Goal: Task Accomplishment & Management: Manage account settings

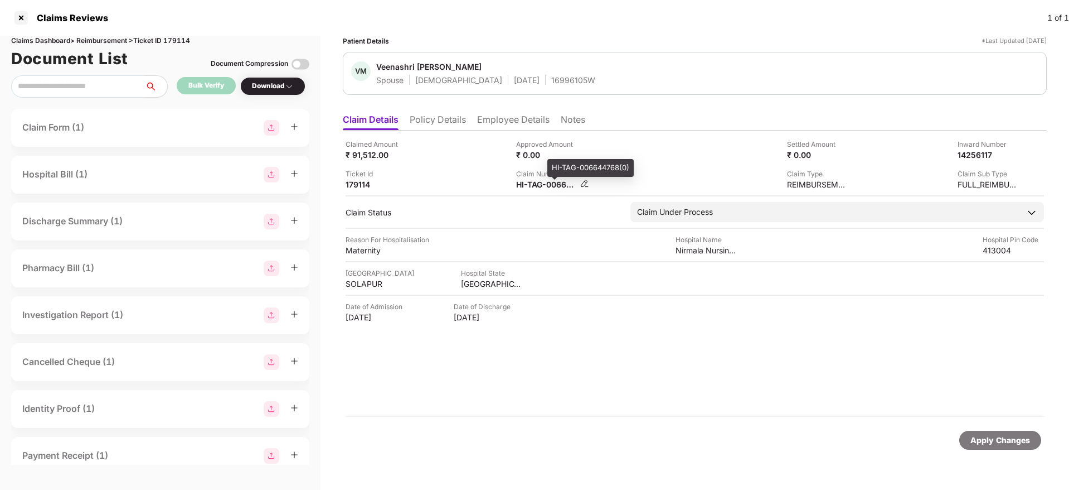
click at [535, 186] on div "HI-TAG-006644768(0)" at bounding box center [546, 184] width 61 height 11
copy div
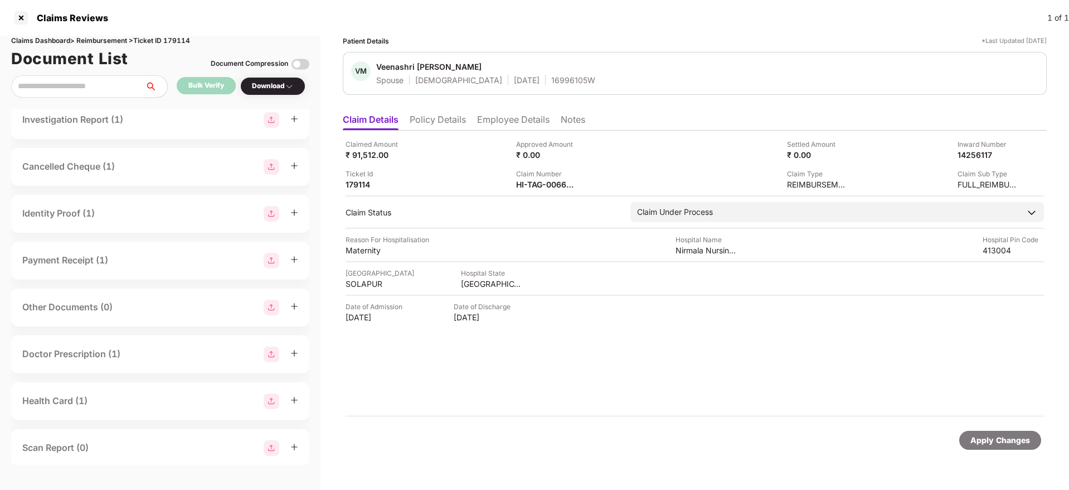
scroll to position [169, 0]
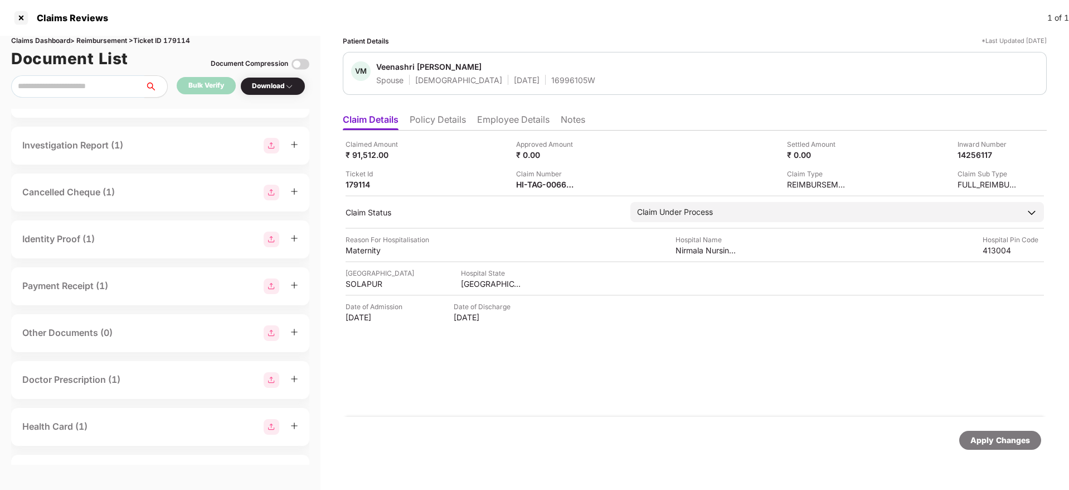
click at [171, 192] on div "Cancelled Cheque (1)" at bounding box center [160, 193] width 276 height 16
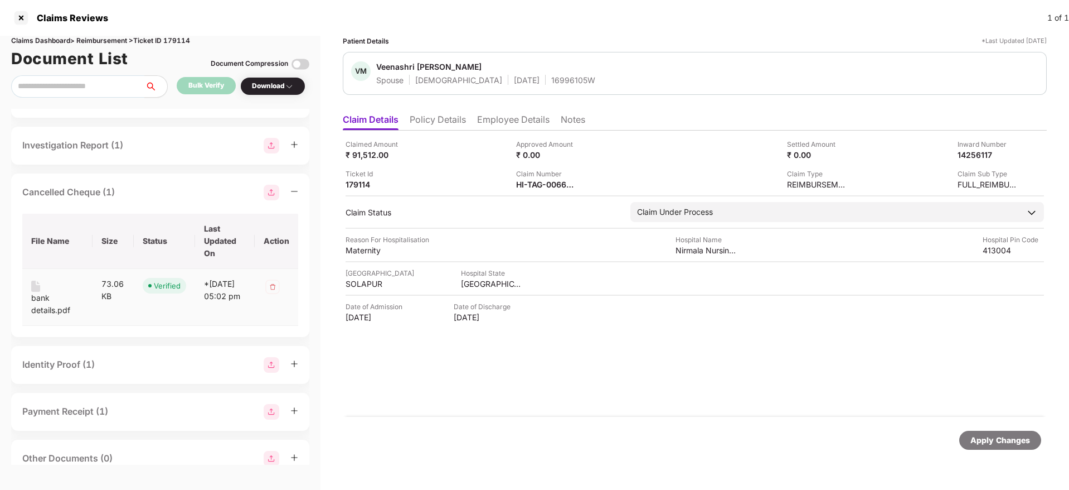
click at [38, 300] on div "bank details.pdf" at bounding box center [57, 304] width 52 height 25
drag, startPoint x: 512, startPoint y: 113, endPoint x: 488, endPoint y: 178, distance: 69.5
click at [514, 112] on ul "Claim Details Policy Details Employee Details Notes" at bounding box center [695, 119] width 704 height 22
click at [521, 108] on ul "Claim Details Policy Details Employee Details Notes" at bounding box center [695, 119] width 704 height 22
click at [510, 115] on li "Employee Details" at bounding box center [513, 122] width 72 height 16
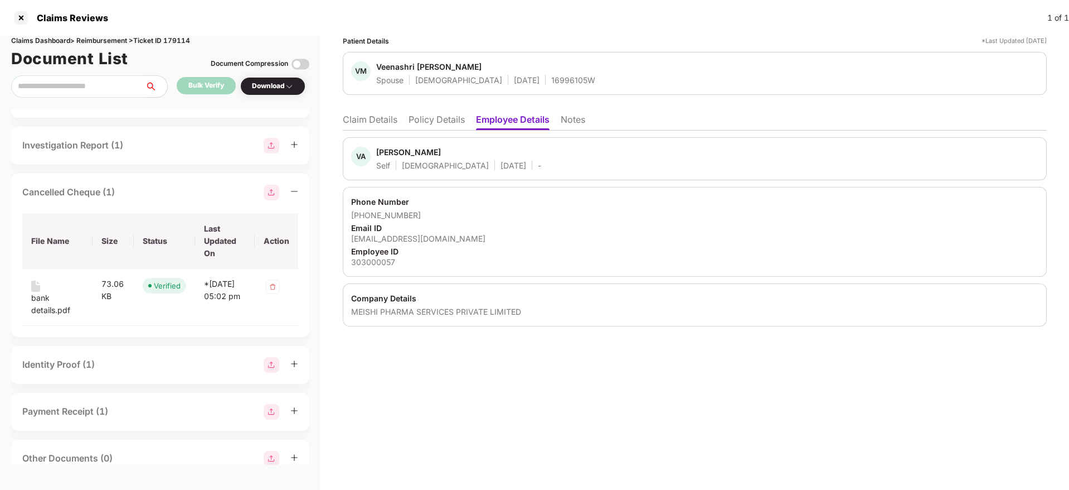
click at [391, 239] on div "vijayalange@gmail.com" at bounding box center [694, 238] width 687 height 11
copy div "vijayalange@gmail.com"
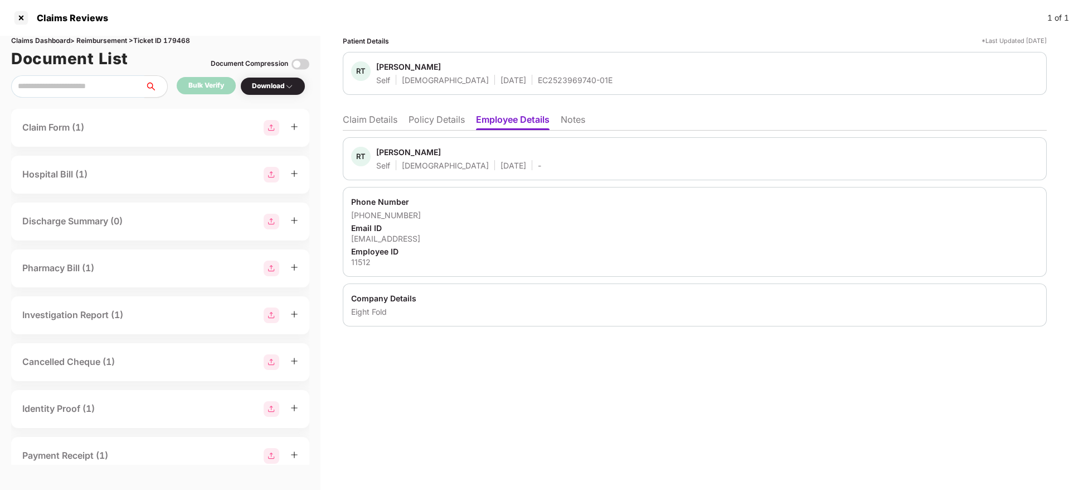
click at [371, 124] on li "Claim Details" at bounding box center [370, 122] width 55 height 16
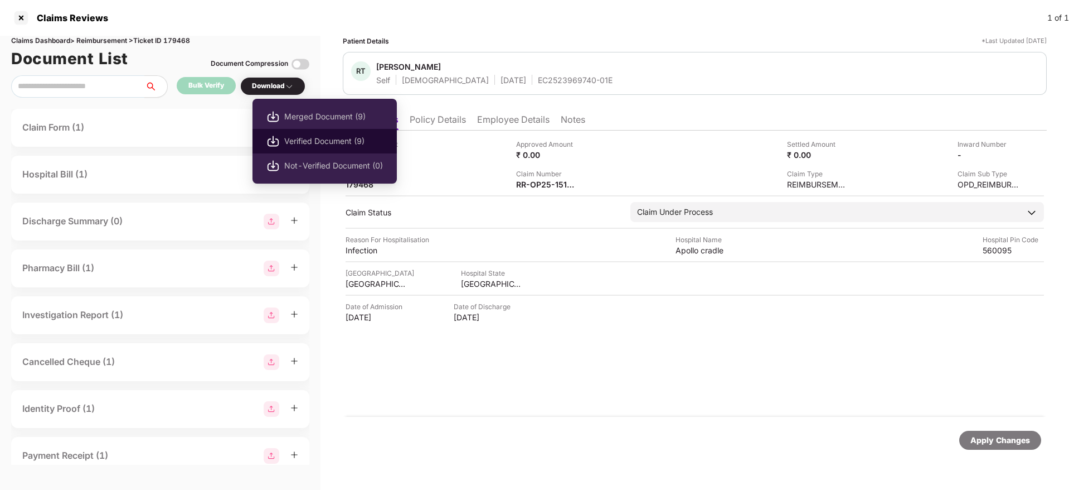
click at [285, 136] on span "Verified Document (9)" at bounding box center [333, 141] width 99 height 12
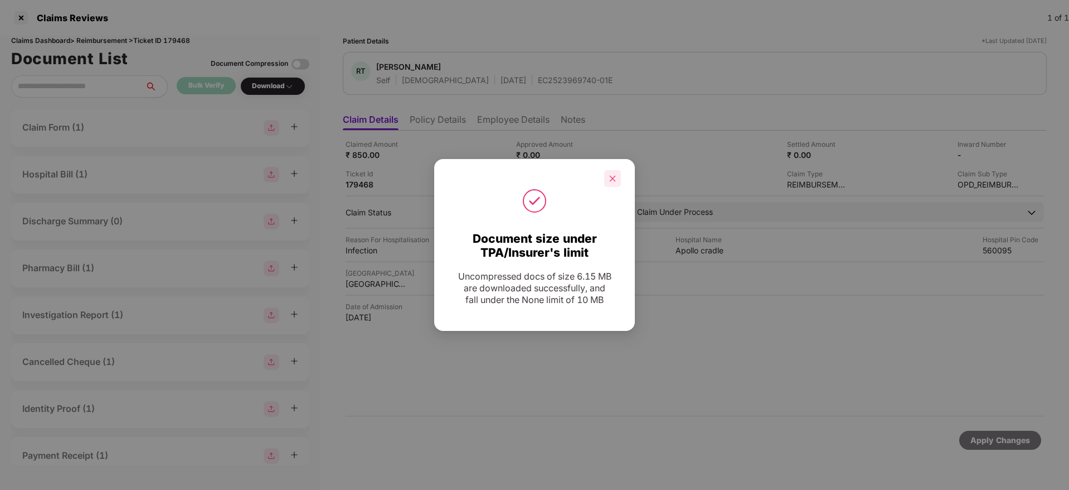
click at [609, 182] on div at bounding box center [612, 178] width 17 height 17
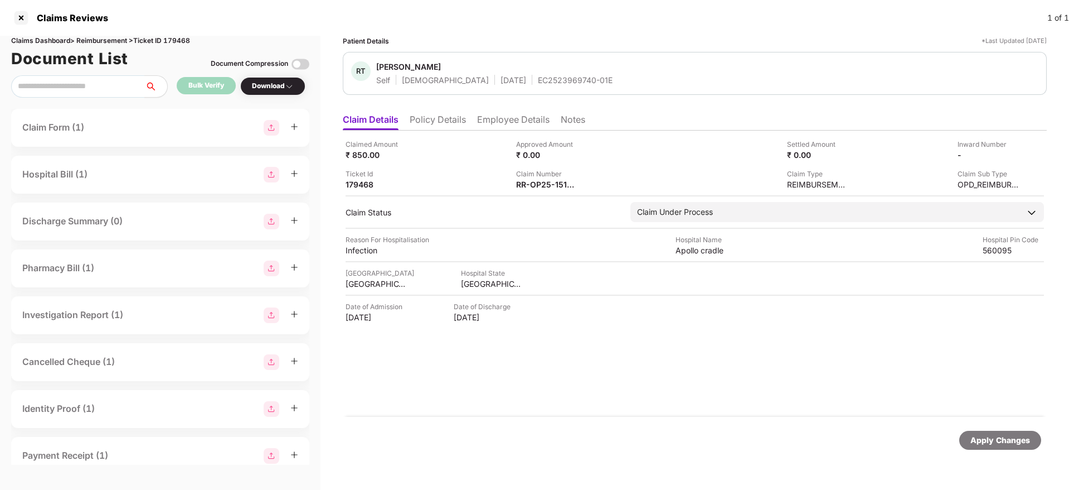
click at [538, 81] on div "EC2523969740-01E" at bounding box center [575, 80] width 75 height 11
copy div "EC2523969740-01E"
click at [537, 187] on div "RR-OP25-15180101" at bounding box center [546, 184] width 61 height 11
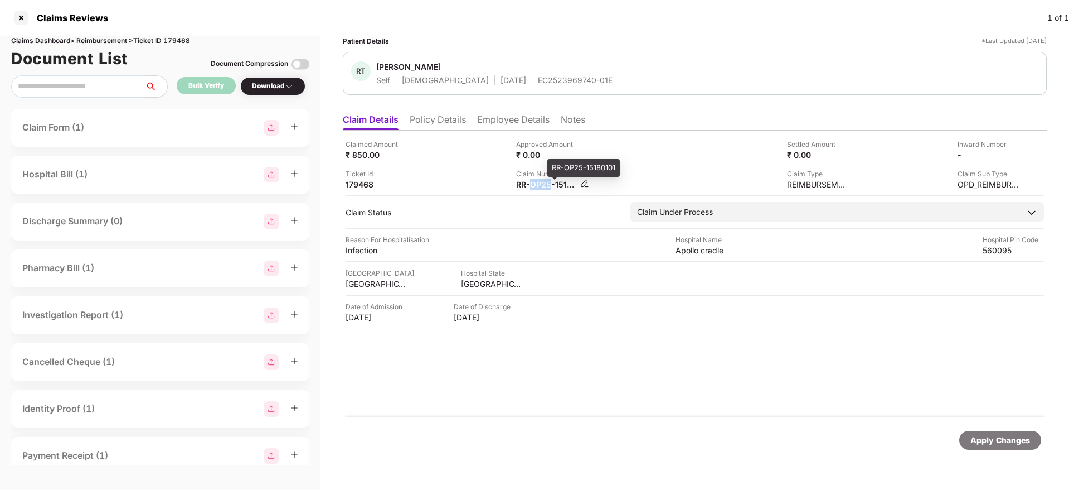
click at [537, 187] on div "RR-OP25-15180101" at bounding box center [546, 184] width 61 height 11
copy div
drag, startPoint x: 459, startPoint y: 130, endPoint x: 461, endPoint y: 125, distance: 5.8
click at [459, 128] on div "Claim Details Policy Details Employee Details Notes Claimed Amount ₹ 40,858.00 …" at bounding box center [695, 287] width 704 height 359
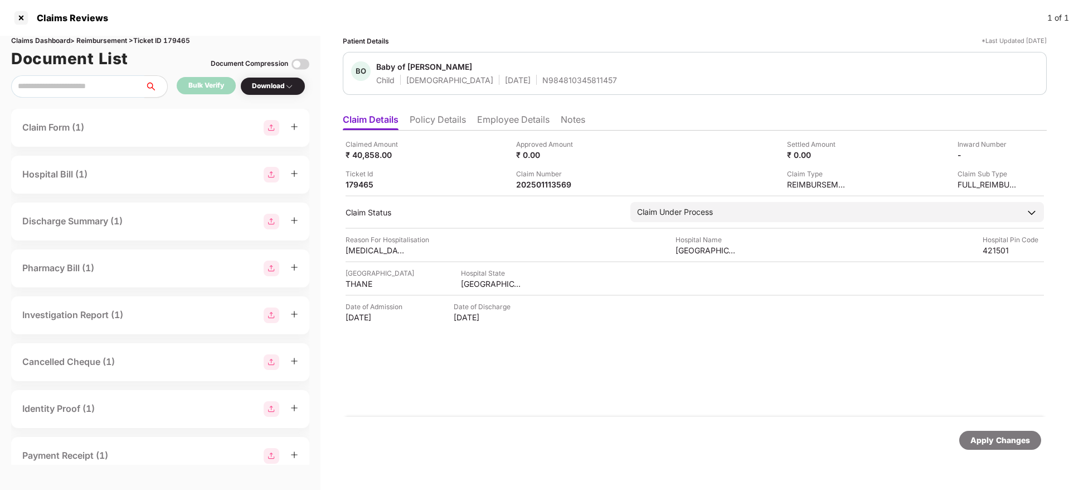
click at [431, 123] on li "Policy Details" at bounding box center [438, 122] width 56 height 16
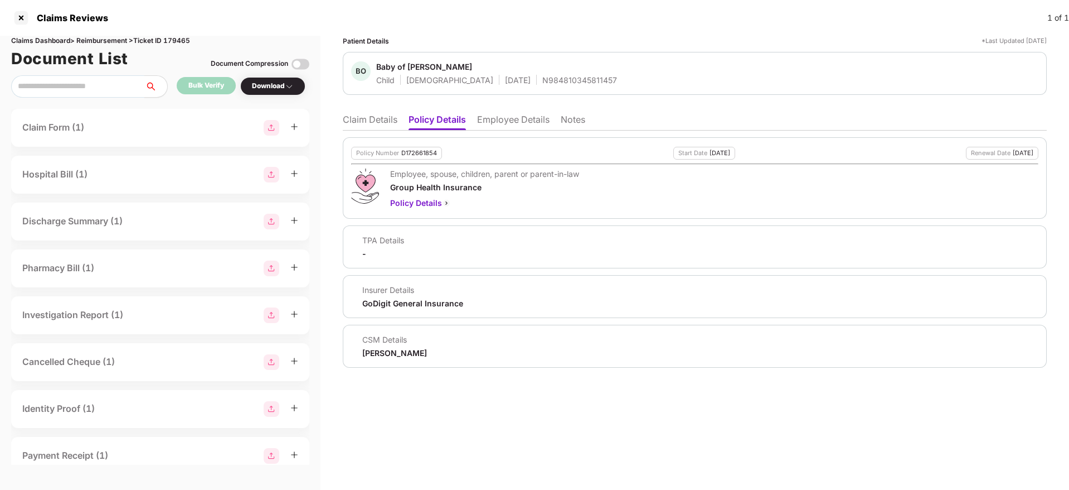
click at [371, 127] on li "Claim Details" at bounding box center [370, 122] width 55 height 16
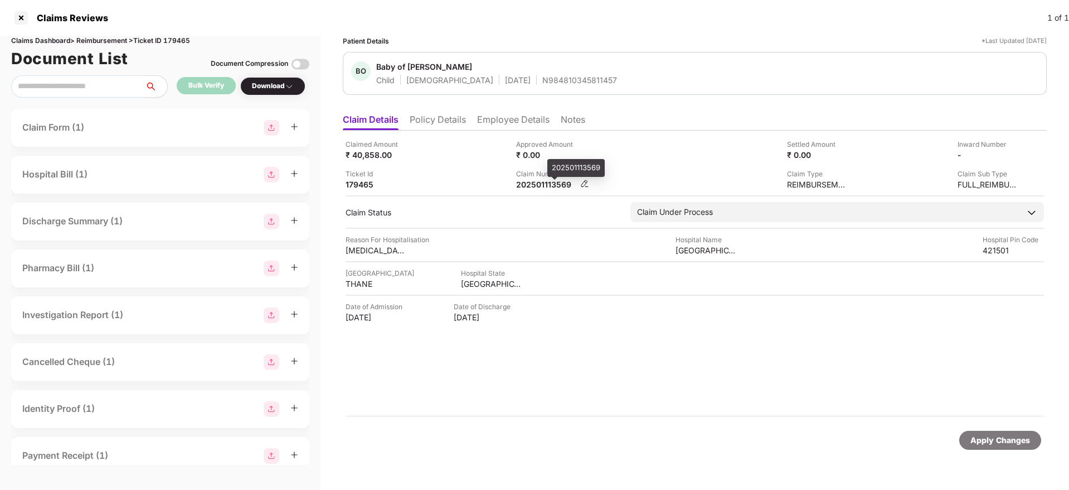
click at [537, 186] on div "202501113569" at bounding box center [546, 184] width 61 height 11
copy div "202501113569"
click at [535, 186] on div "202501113487" at bounding box center [546, 184] width 61 height 11
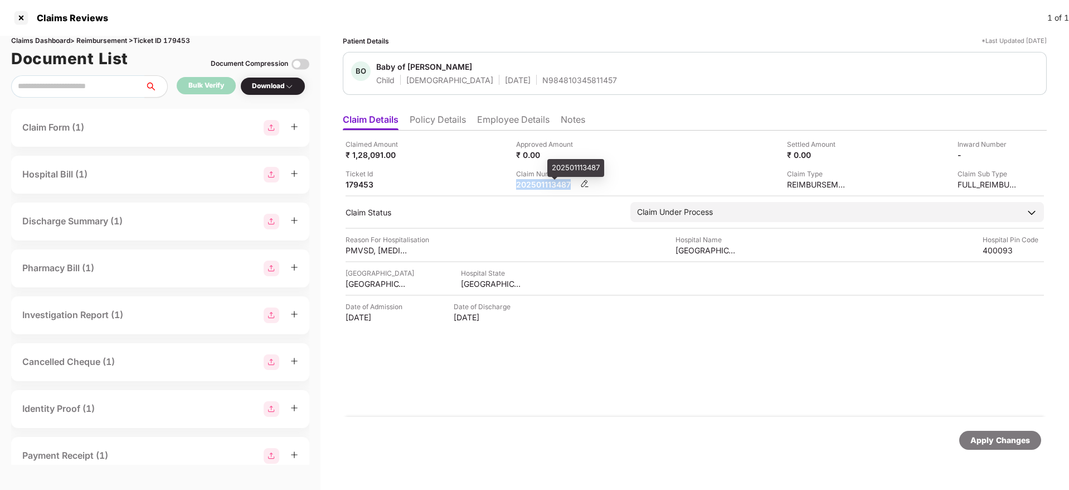
click at [535, 186] on div "202501113487" at bounding box center [546, 184] width 61 height 11
copy div "202501113487"
click at [456, 169] on div "Ticket Id 179453" at bounding box center [427, 178] width 162 height 21
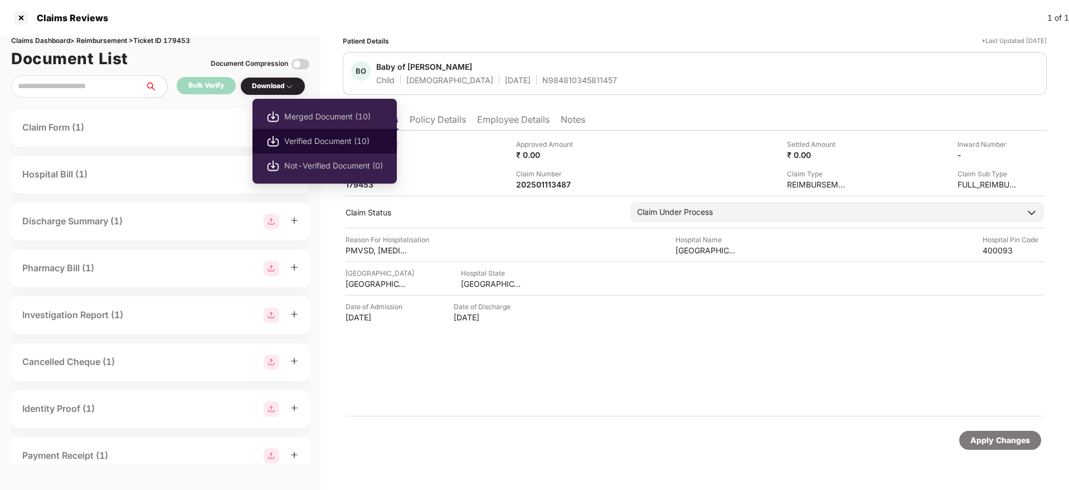
click at [311, 135] on span "Verified Document (10)" at bounding box center [333, 141] width 99 height 12
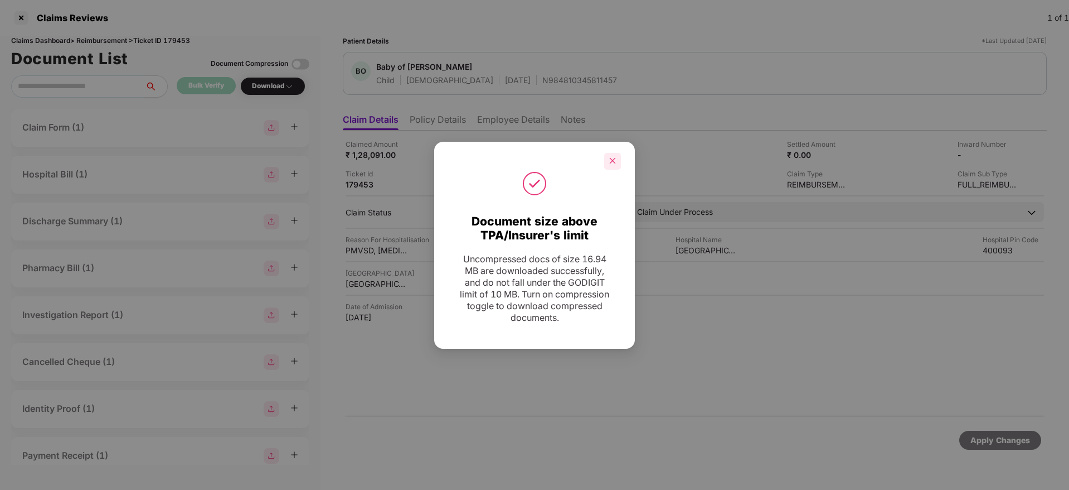
click at [608, 158] on div at bounding box center [612, 161] width 17 height 17
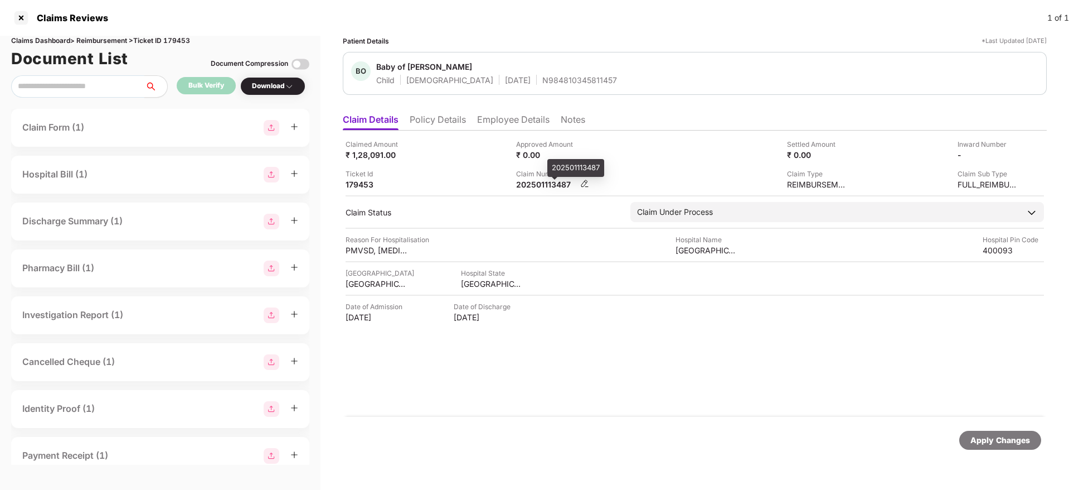
click at [535, 182] on div "202501113487" at bounding box center [546, 184] width 61 height 11
copy div "202501113487"
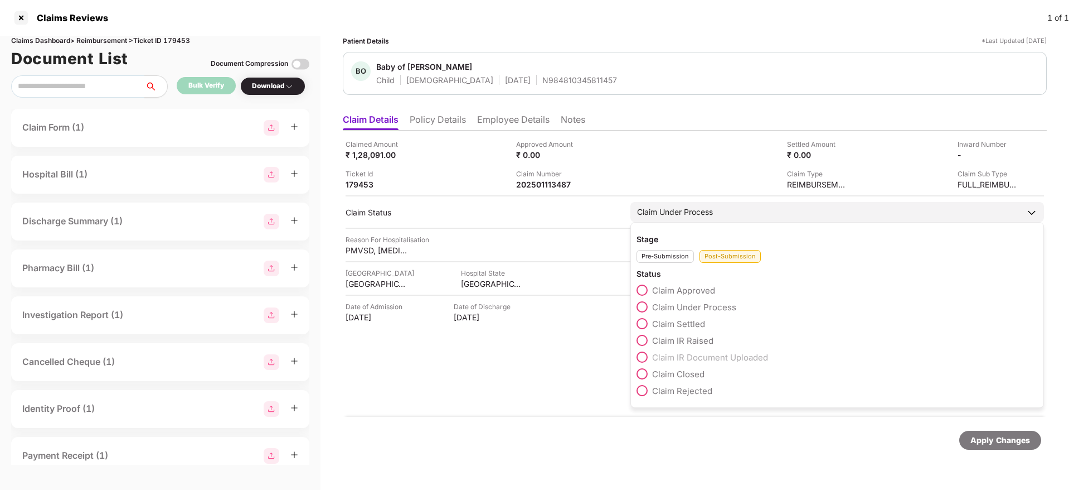
click at [640, 341] on span at bounding box center [642, 340] width 11 height 11
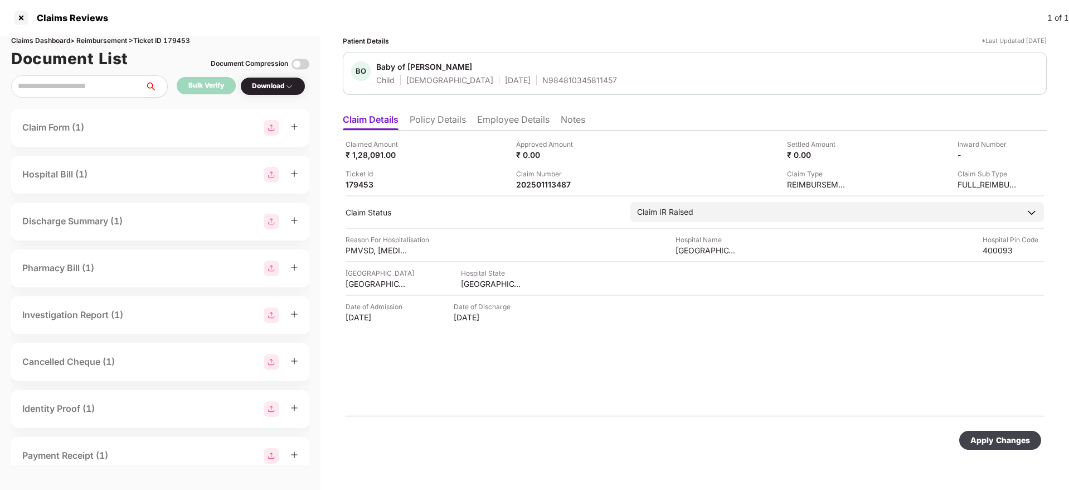
click at [989, 436] on div "Apply Changes" at bounding box center [1001, 440] width 60 height 12
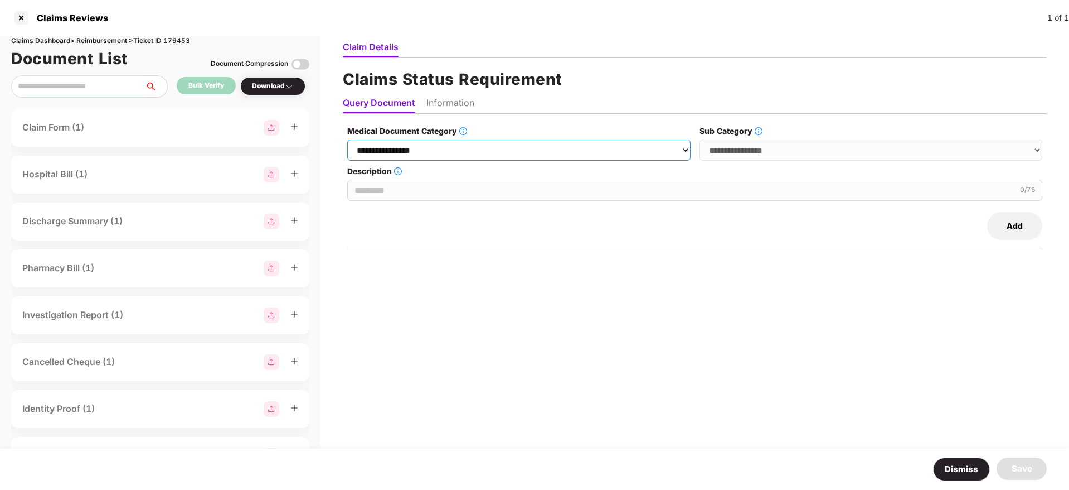
click at [485, 155] on select "**********" at bounding box center [518, 149] width 343 height 21
select select "**********"
click at [348, 139] on select "**********" at bounding box center [518, 149] width 343 height 21
click at [740, 149] on select "**********" at bounding box center [871, 149] width 343 height 21
select select "******"
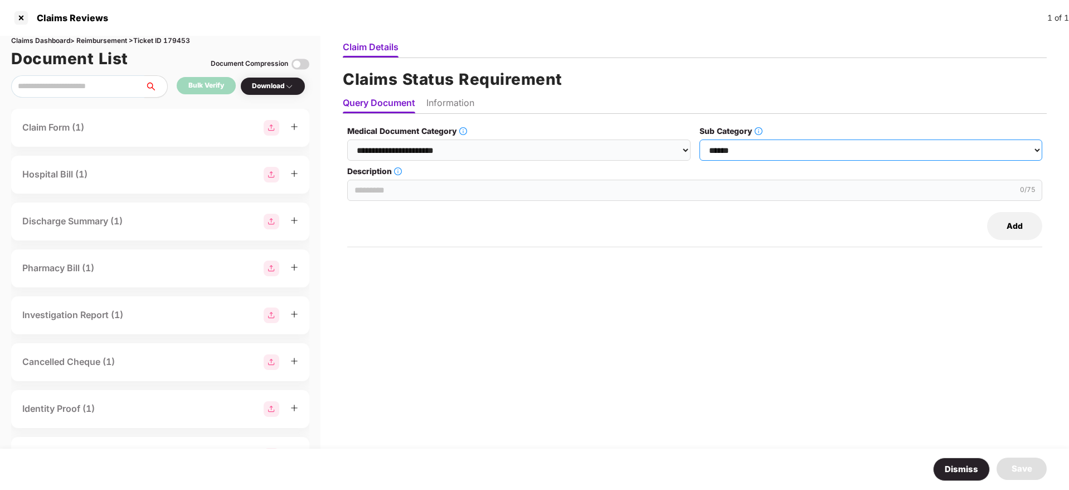
click at [700, 139] on select "**********" at bounding box center [871, 149] width 343 height 21
click at [386, 187] on input "Description" at bounding box center [694, 190] width 695 height 21
paste input "**********"
type input "**********"
click at [446, 98] on li "Information" at bounding box center [451, 105] width 48 height 16
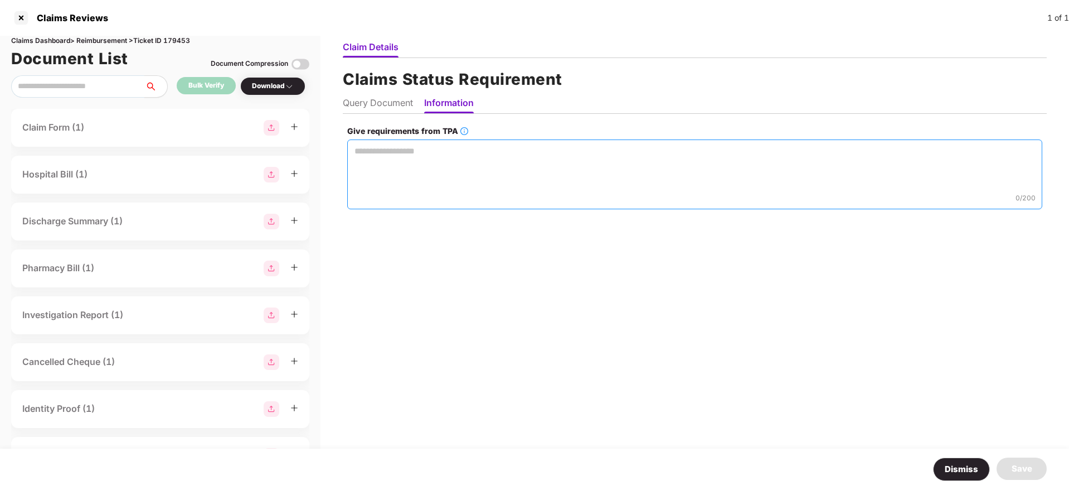
click at [378, 164] on textarea "Give requirements from TPA" at bounding box center [694, 174] width 695 height 70
type textarea "*"
click at [445, 151] on textarea "**********" at bounding box center [695, 174] width 696 height 70
click at [463, 155] on textarea "**********" at bounding box center [695, 174] width 696 height 70
type textarea "**********"
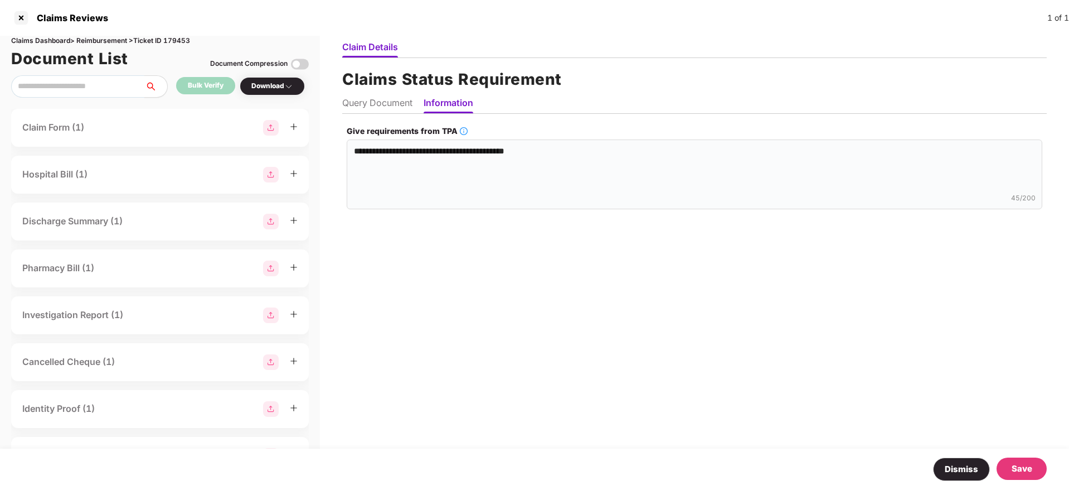
click at [1028, 472] on div "Save" at bounding box center [1022, 468] width 21 height 13
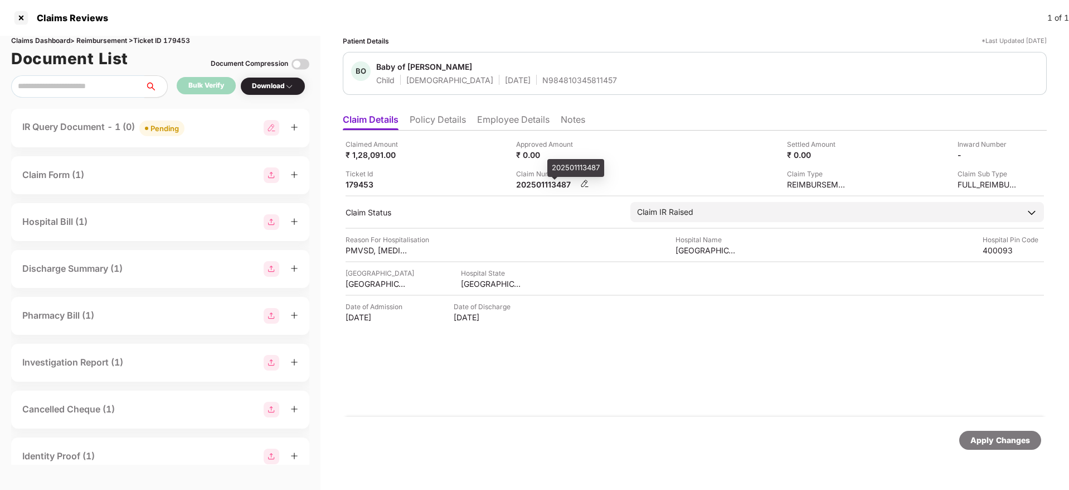
click at [521, 182] on div "202501113487" at bounding box center [546, 184] width 61 height 11
copy div "202501113487"
click at [445, 158] on div "Claimed Amount ₹ 1,28,091.00" at bounding box center [427, 149] width 162 height 21
click at [541, 184] on div "202501113487" at bounding box center [546, 184] width 61 height 11
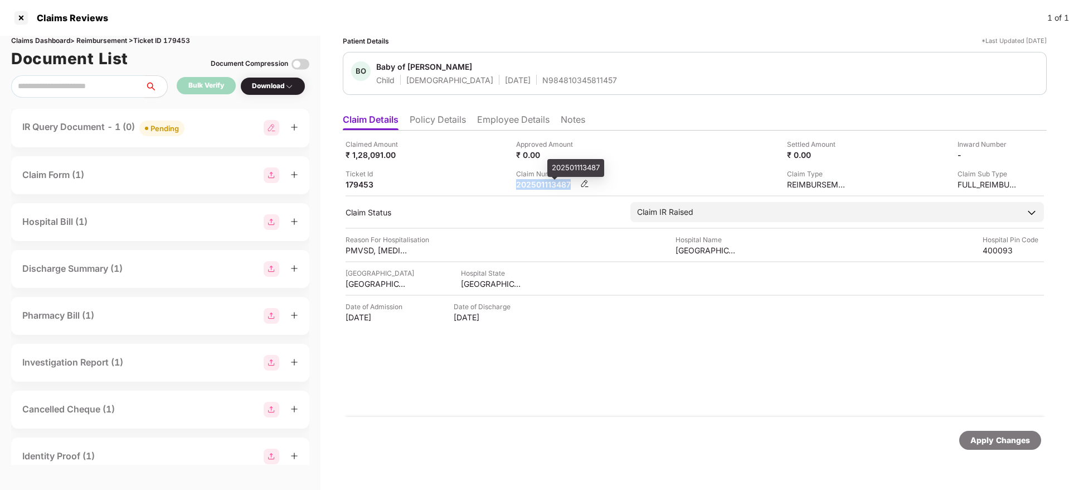
click at [541, 184] on div "202501113487" at bounding box center [546, 184] width 61 height 11
click at [660, 157] on div "Approved Amount ₹ 0.00" at bounding box center [597, 149] width 162 height 21
click at [534, 187] on div "46051357" at bounding box center [546, 184] width 61 height 11
copy div "46051357"
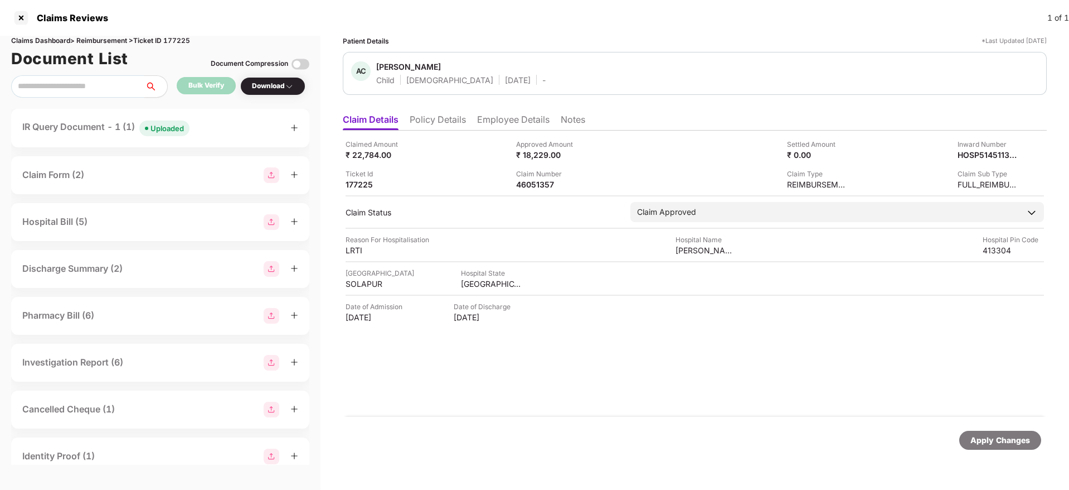
click at [447, 114] on li "Policy Details" at bounding box center [438, 122] width 56 height 16
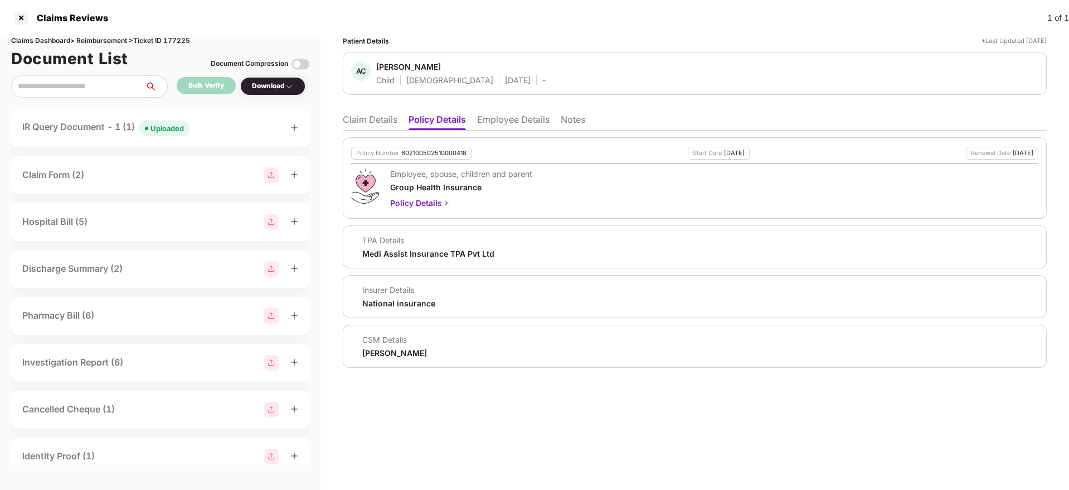
click at [382, 119] on li "Claim Details" at bounding box center [370, 122] width 55 height 16
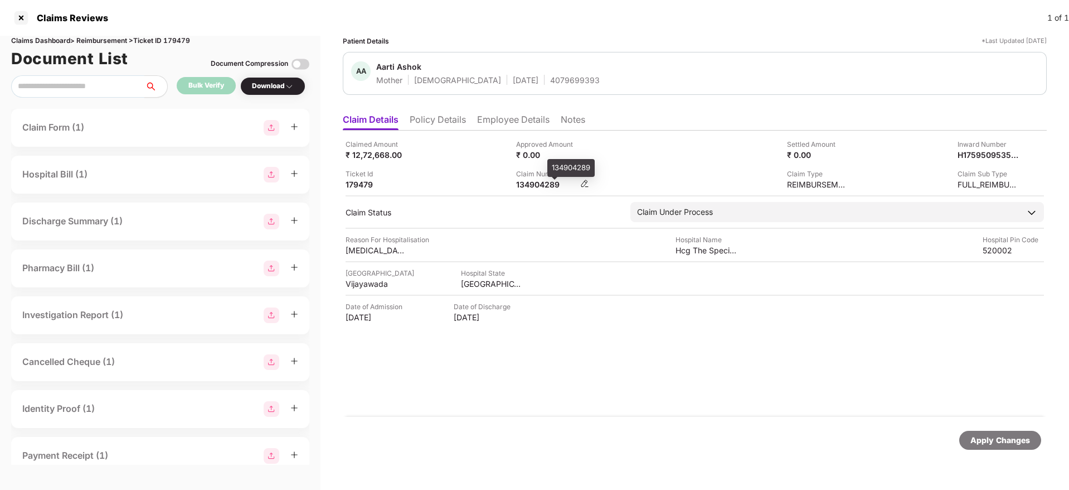
click at [522, 187] on div "134904289" at bounding box center [546, 184] width 61 height 11
copy div "134904289"
click at [530, 184] on div "134739513" at bounding box center [546, 184] width 61 height 11
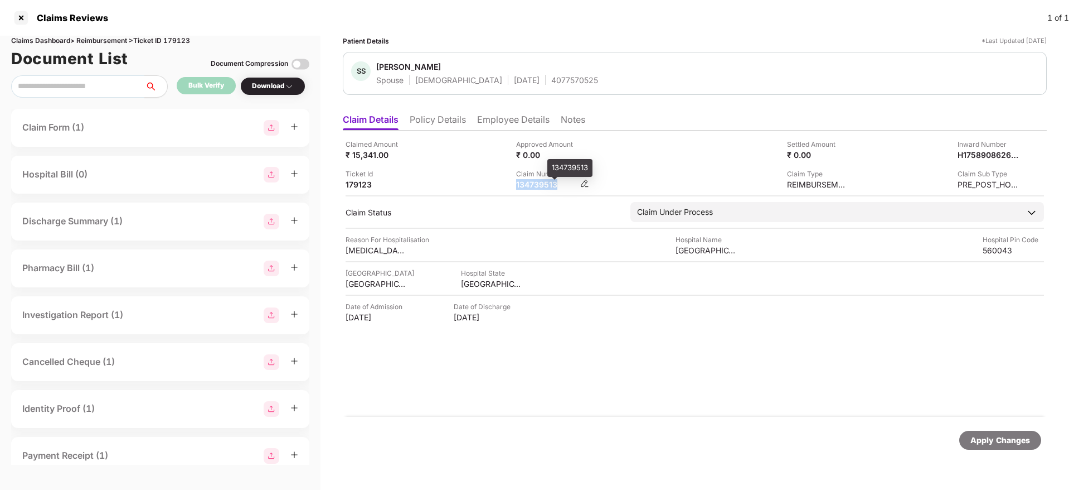
click at [530, 184] on div "134739513" at bounding box center [546, 184] width 61 height 11
copy div "134739513"
click at [544, 181] on div "HI-TAG-006638500(0)" at bounding box center [546, 184] width 61 height 11
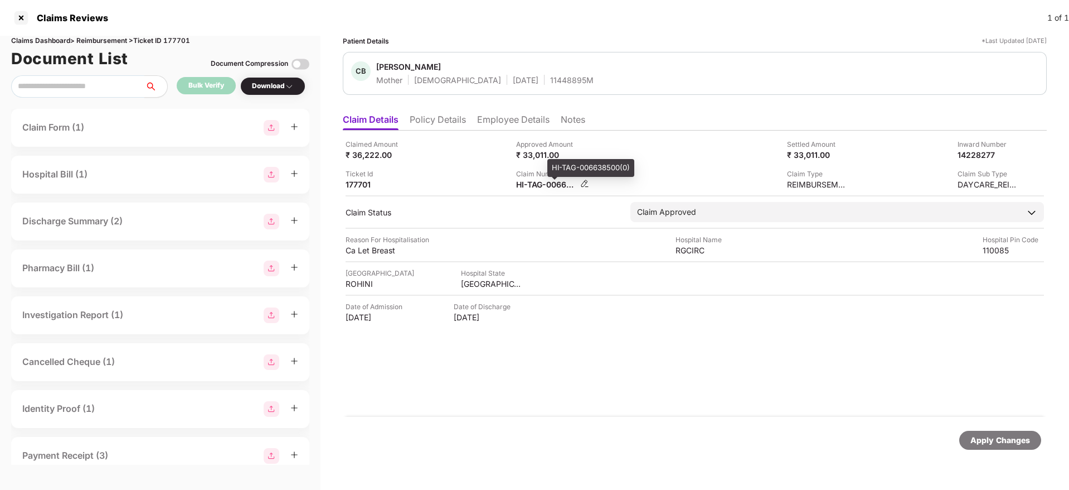
click at [544, 181] on div "HI-TAG-006638500(0)" at bounding box center [546, 184] width 61 height 11
copy div
click at [526, 182] on div "HI-MAG-006533348(1)" at bounding box center [546, 184] width 61 height 11
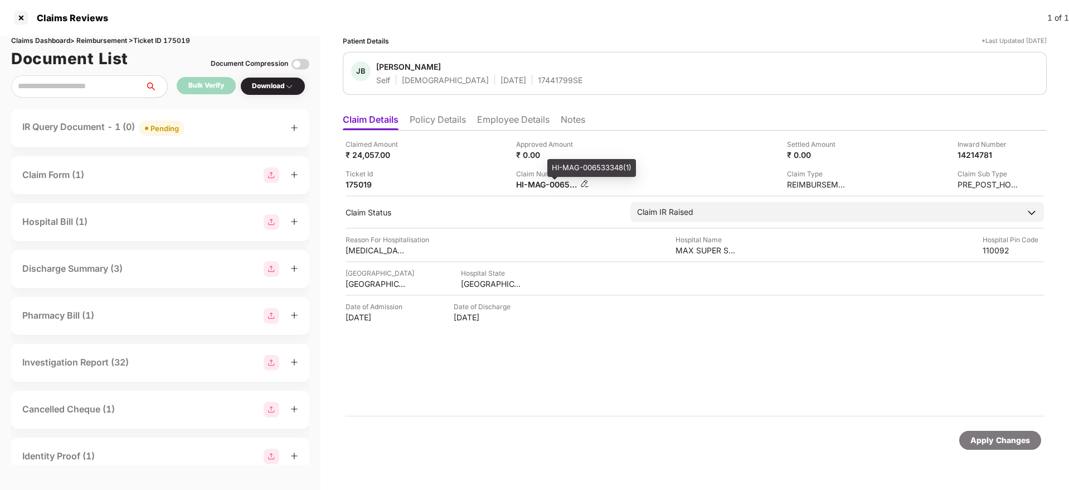
click at [526, 182] on div "HI-MAG-006533348(1)" at bounding box center [546, 184] width 61 height 11
copy div
click at [217, 123] on div "IR Query Document - 1 (0) Pending" at bounding box center [160, 128] width 276 height 16
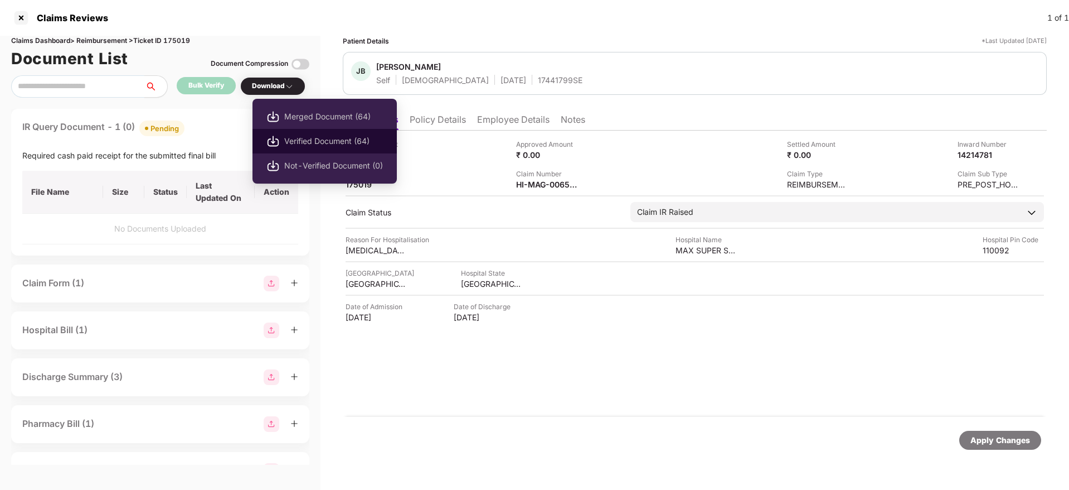
click at [308, 134] on li "Verified Document (64)" at bounding box center [325, 141] width 144 height 25
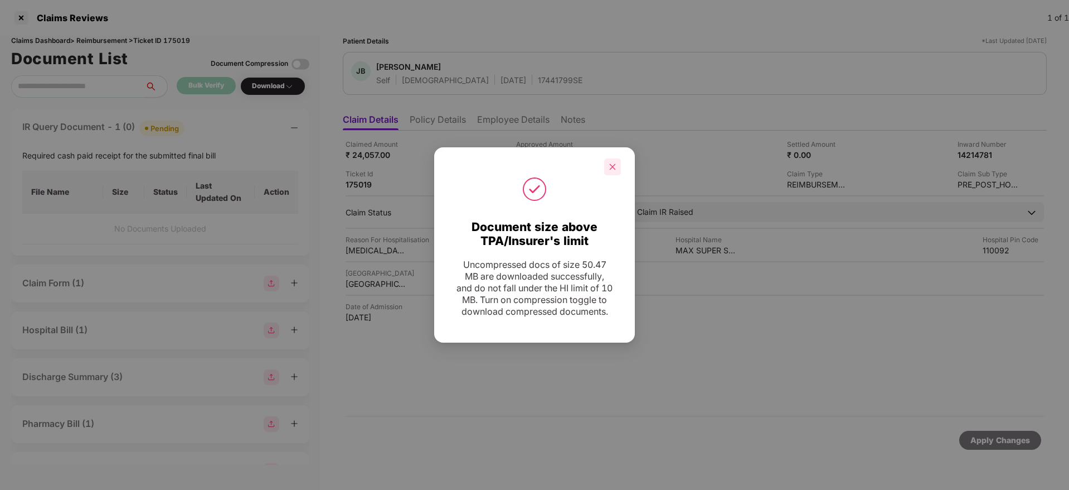
click at [605, 159] on div at bounding box center [612, 166] width 17 height 17
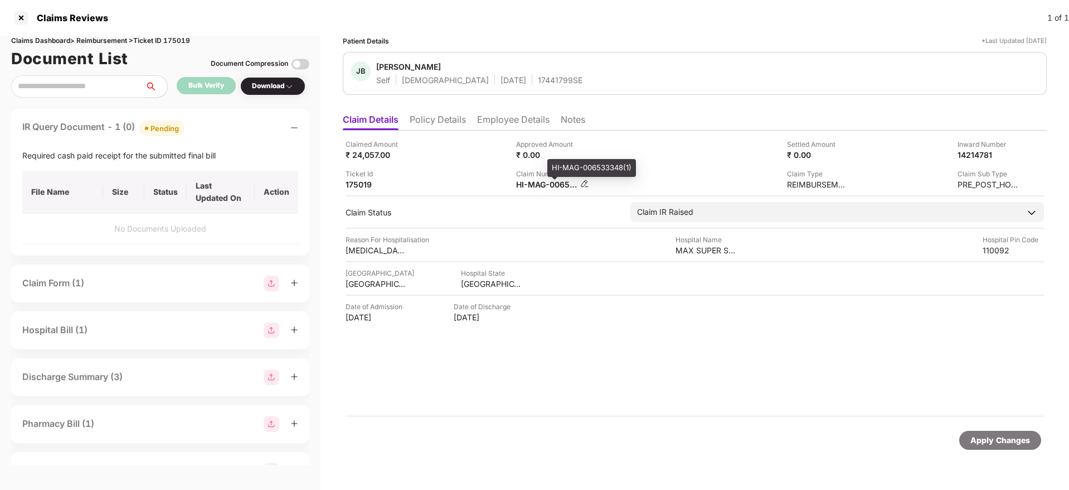
click at [533, 186] on div "HI-MAG-006533348(1)" at bounding box center [546, 184] width 61 height 11
click at [534, 186] on div "HI-MAG-006533348(1)" at bounding box center [546, 184] width 61 height 11
copy div
click at [614, 174] on div "Claim Number HI-MAG-006533348(1)" at bounding box center [597, 178] width 162 height 21
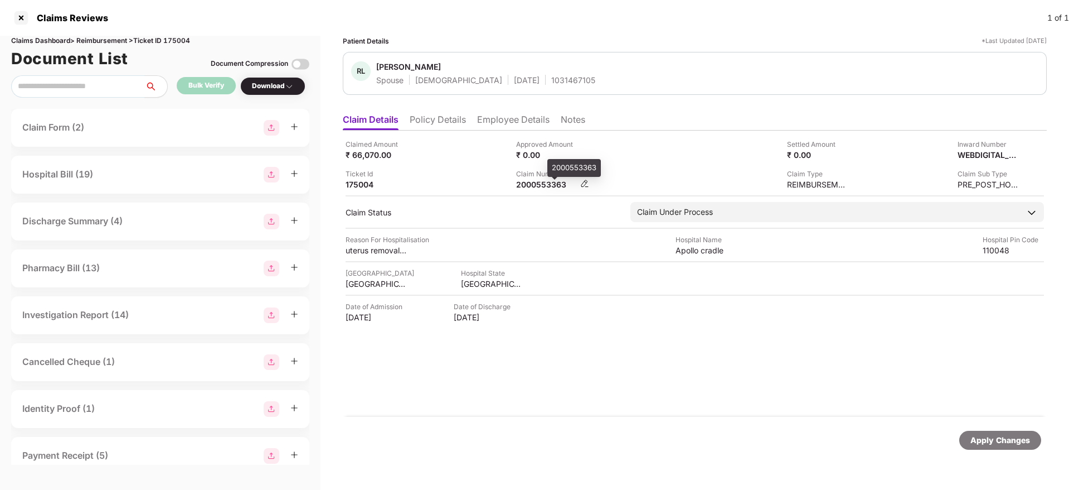
click at [537, 185] on div "2000553363" at bounding box center [546, 184] width 61 height 11
copy div "2000553363"
click at [508, 108] on ul "Claim Details Policy Details Employee Details Notes" at bounding box center [695, 119] width 704 height 22
click at [508, 109] on ul "Claim Details Policy Details Employee Details Notes" at bounding box center [695, 119] width 704 height 22
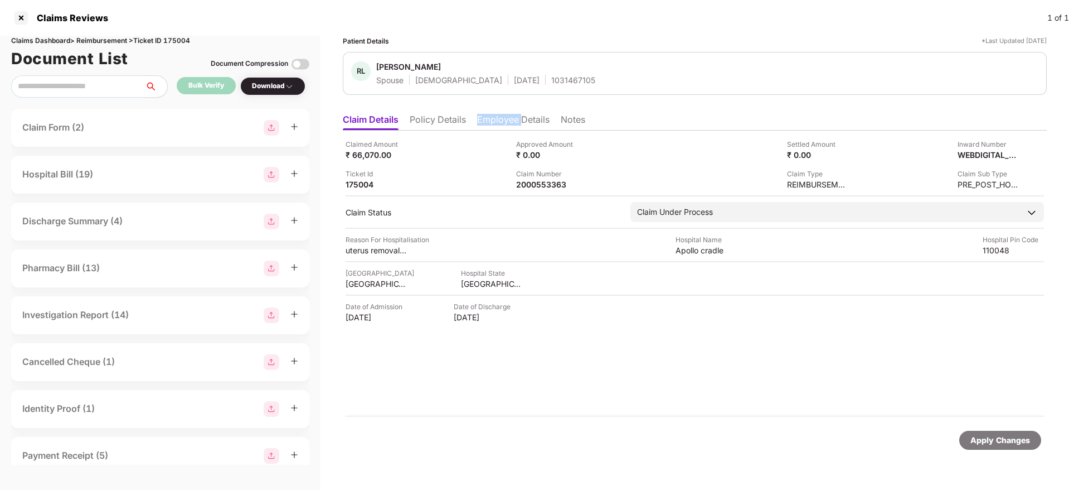
click at [511, 115] on li "Employee Details" at bounding box center [513, 122] width 72 height 16
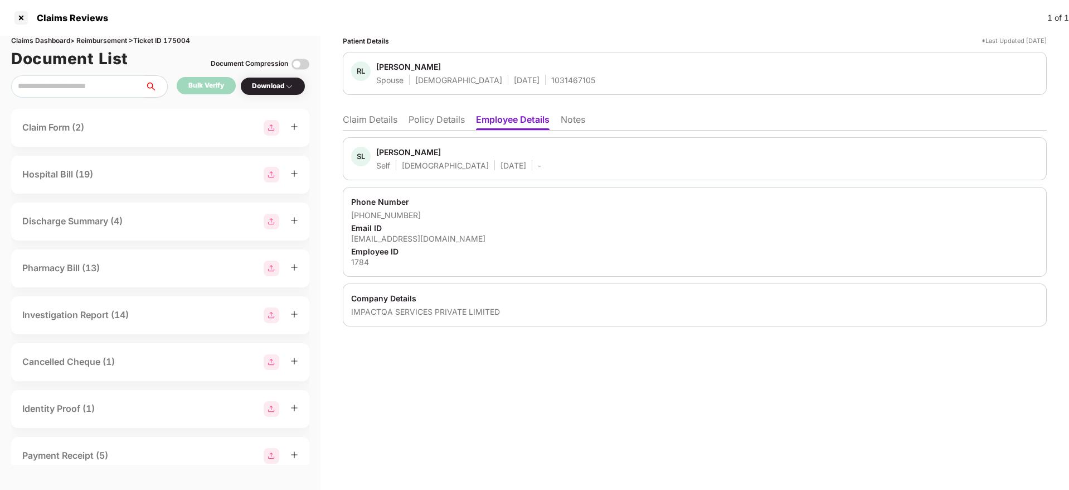
click at [361, 124] on li "Claim Details" at bounding box center [370, 122] width 55 height 16
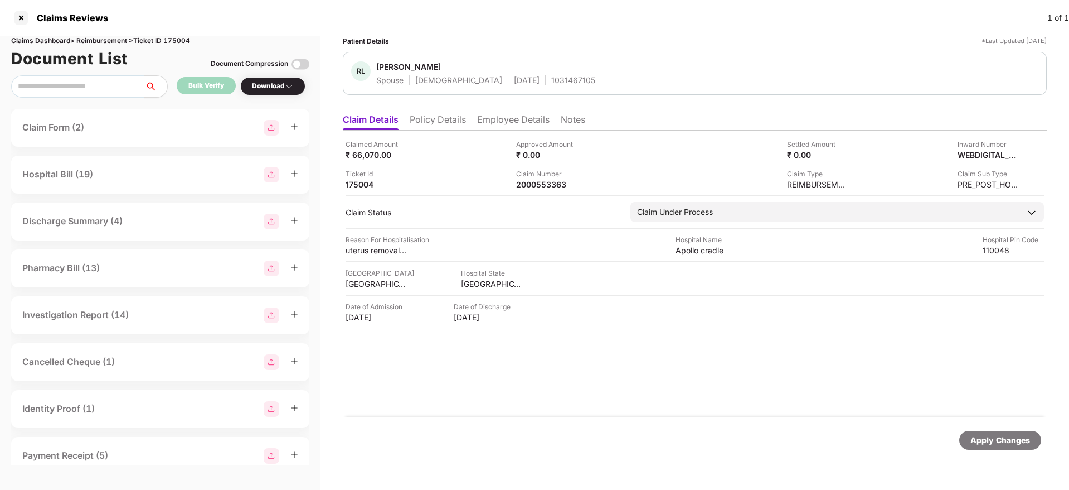
click at [622, 167] on div "Claimed Amount ₹ 66,070.00 Approved Amount ₹ 0.00 Settled Amount ₹ 0.00 Inward …" at bounding box center [695, 164] width 699 height 51
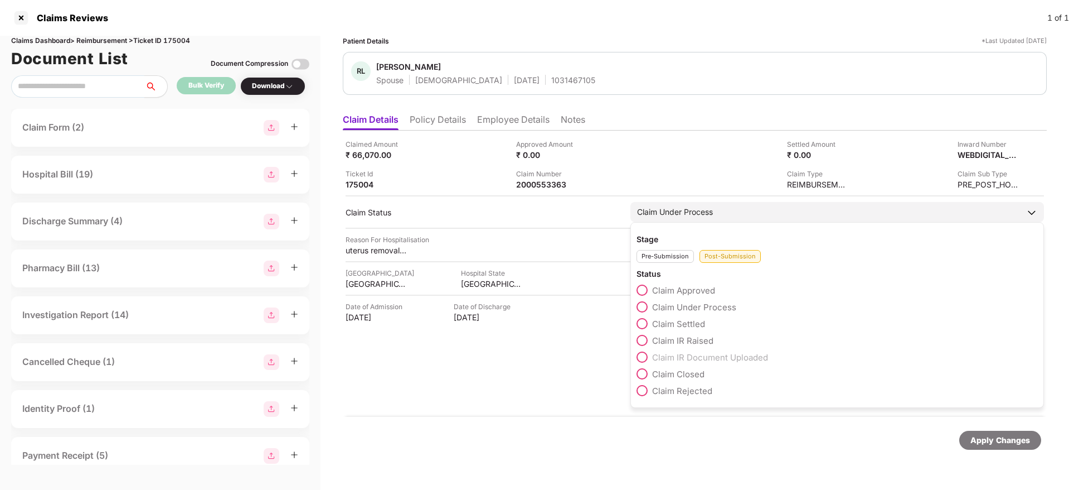
click at [640, 326] on span at bounding box center [642, 323] width 11 height 11
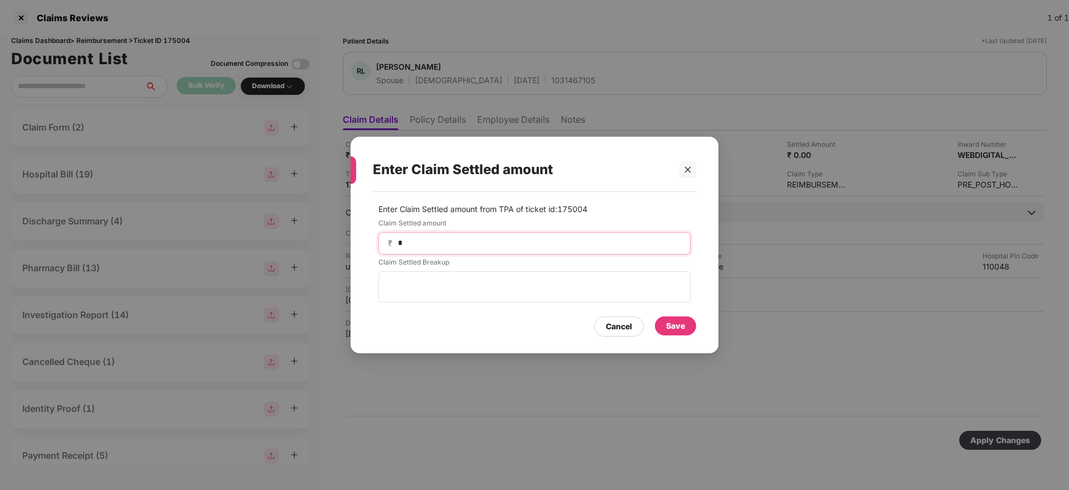
click at [465, 246] on input "*" at bounding box center [539, 243] width 284 height 12
click at [413, 246] on input "******" at bounding box center [539, 243] width 284 height 12
type input "*****"
click at [682, 322] on div "Save" at bounding box center [675, 325] width 19 height 12
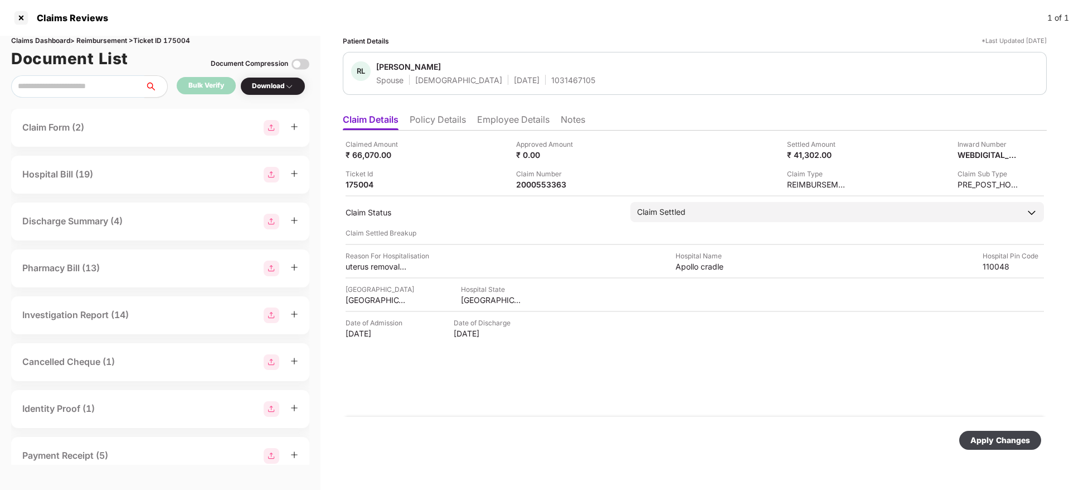
click at [990, 430] on div "Apply Changes" at bounding box center [1001, 439] width 82 height 19
click at [540, 185] on div "2000553363" at bounding box center [546, 184] width 61 height 11
copy div "2000553363"
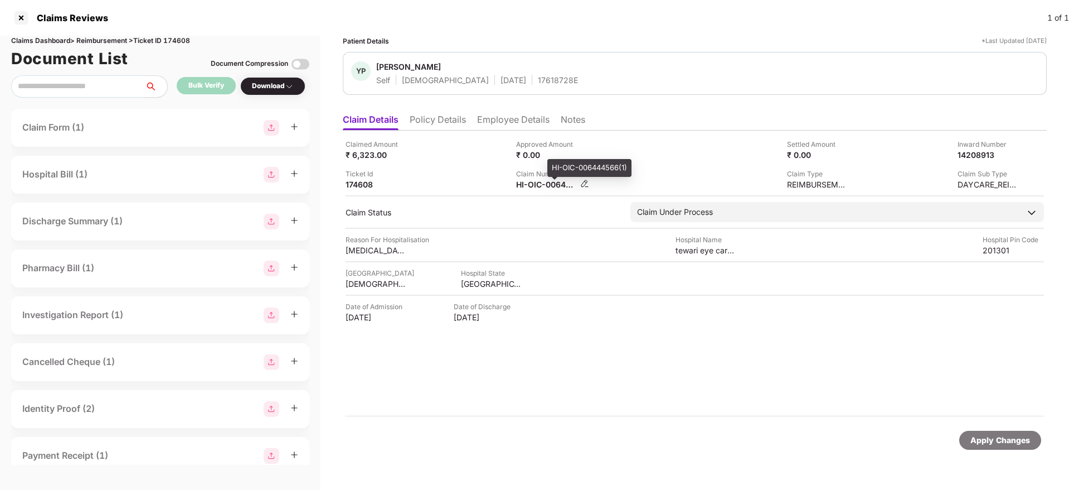
click at [554, 183] on div "HI-OIC-006444566(1)" at bounding box center [546, 184] width 61 height 11
copy div
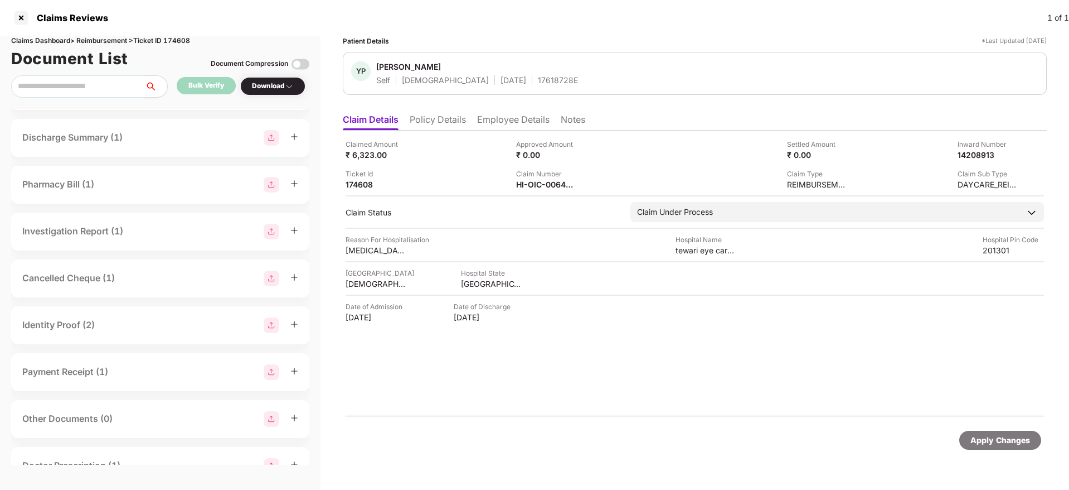
click at [142, 272] on div "Cancelled Cheque (1)" at bounding box center [160, 278] width 276 height 16
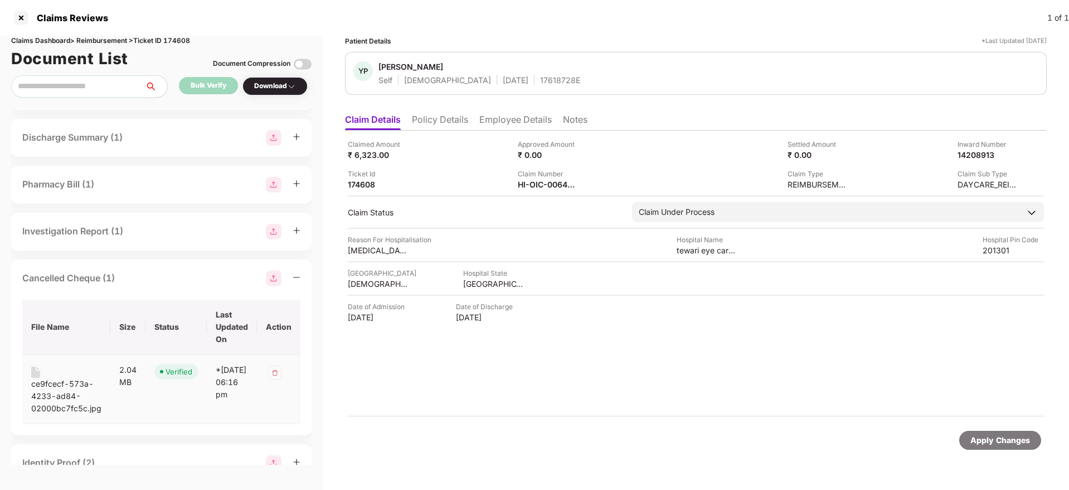
click at [64, 385] on div "ce9fcecf-573a-4233-ad84-02000bc7fc5c.jpg" at bounding box center [66, 395] width 70 height 37
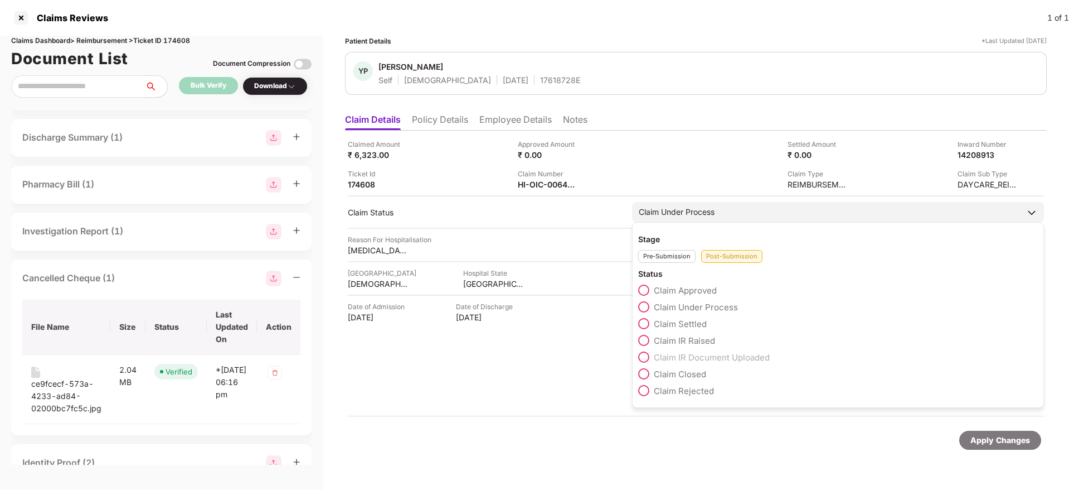
click at [643, 337] on span at bounding box center [643, 340] width 11 height 11
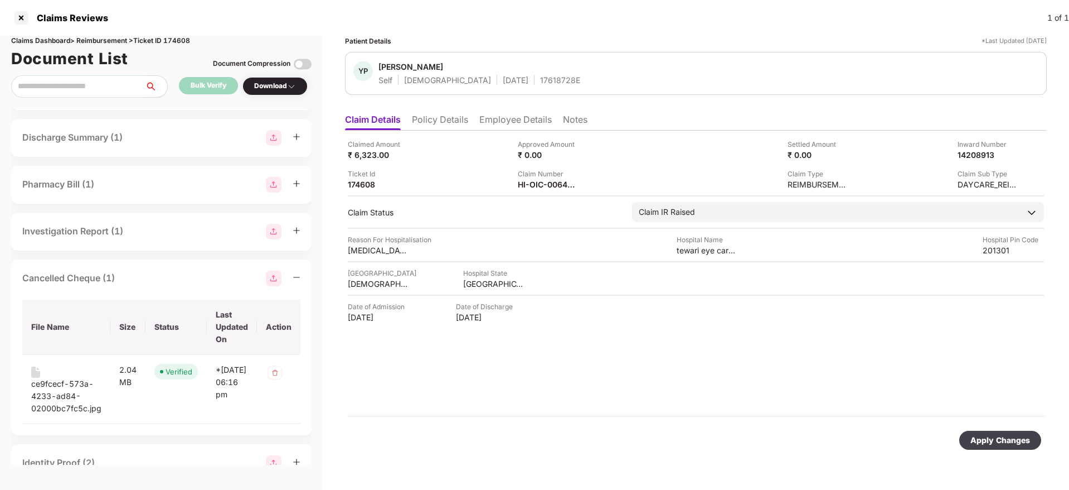
click at [993, 437] on div "Apply Changes" at bounding box center [1001, 440] width 60 height 12
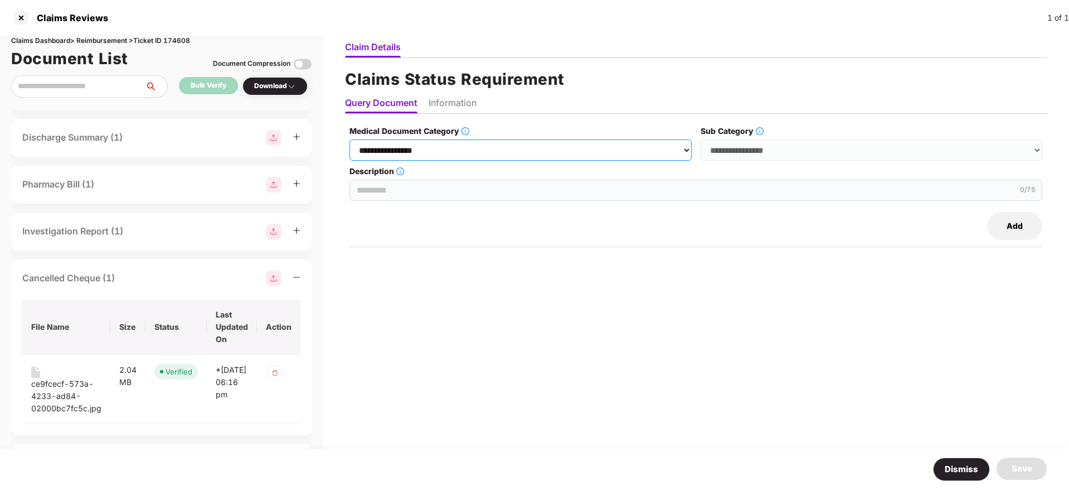
click at [466, 148] on select "**********" at bounding box center [521, 149] width 342 height 21
select select "**********"
click at [350, 139] on select "**********" at bounding box center [521, 149] width 342 height 21
click at [719, 154] on select "**********" at bounding box center [872, 149] width 342 height 21
select select "******"
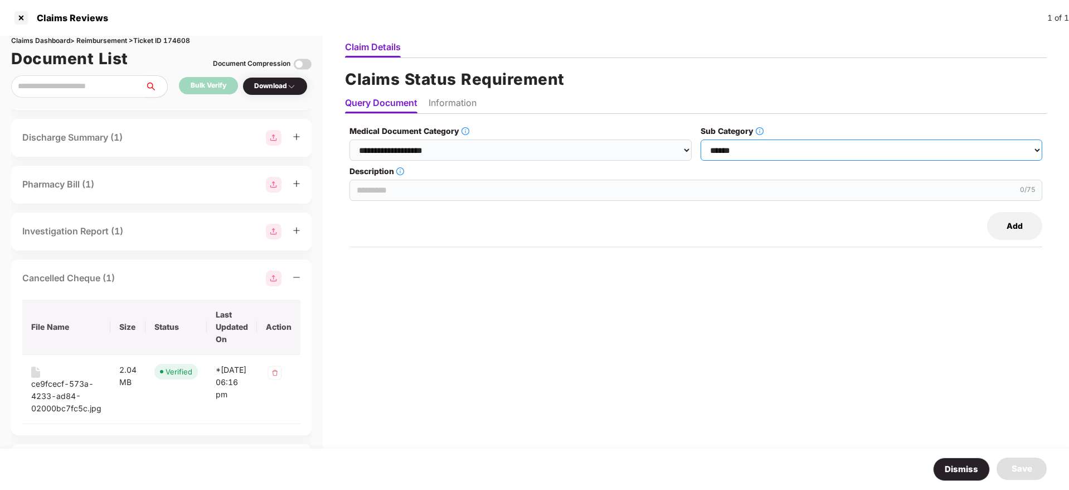
click at [701, 139] on select "**********" at bounding box center [872, 149] width 342 height 21
click at [455, 190] on input "Description" at bounding box center [696, 190] width 693 height 21
type input "**********"
click at [451, 108] on li "Information" at bounding box center [453, 105] width 48 height 16
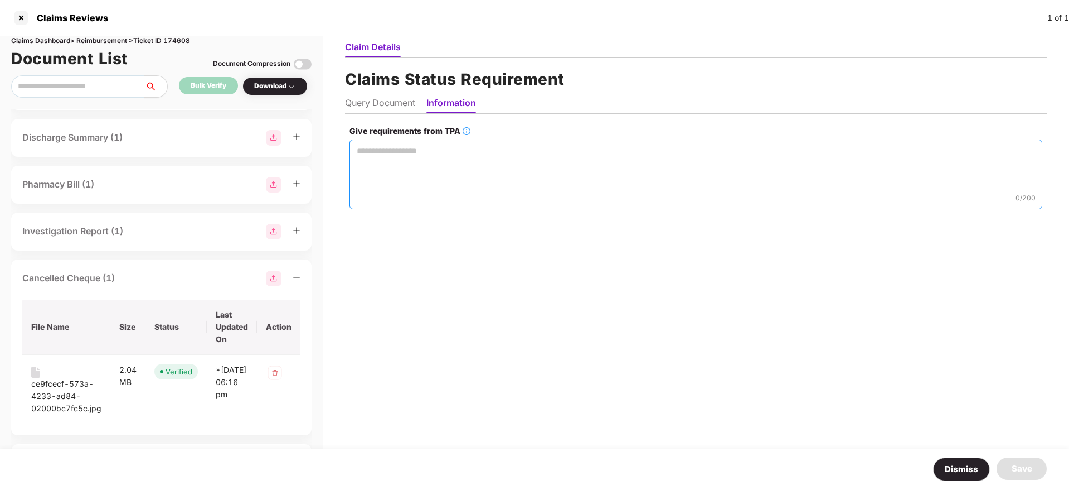
click at [380, 154] on textarea "Give requirements from TPA" at bounding box center [696, 174] width 693 height 70
paste textarea "**********"
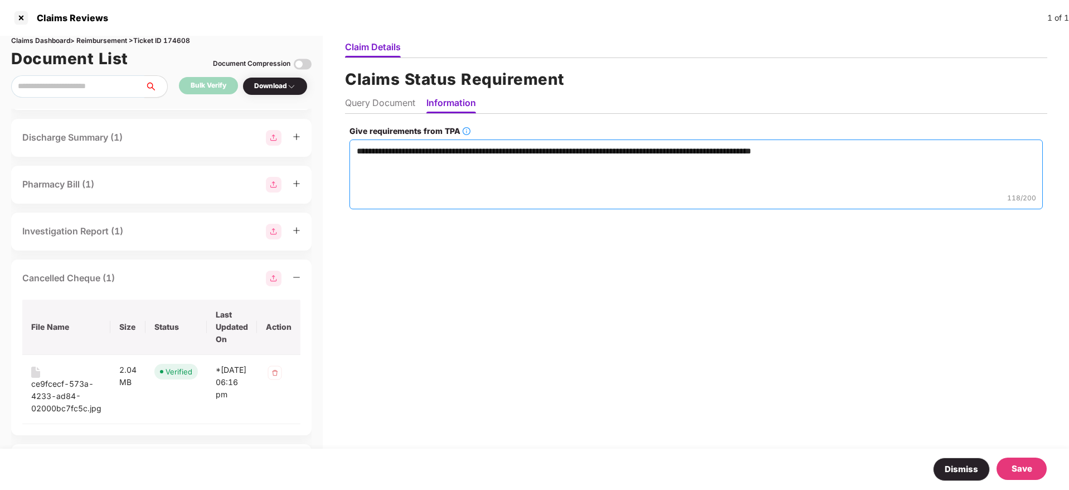
type textarea "**********"
click at [1030, 472] on div "Save" at bounding box center [1022, 468] width 21 height 13
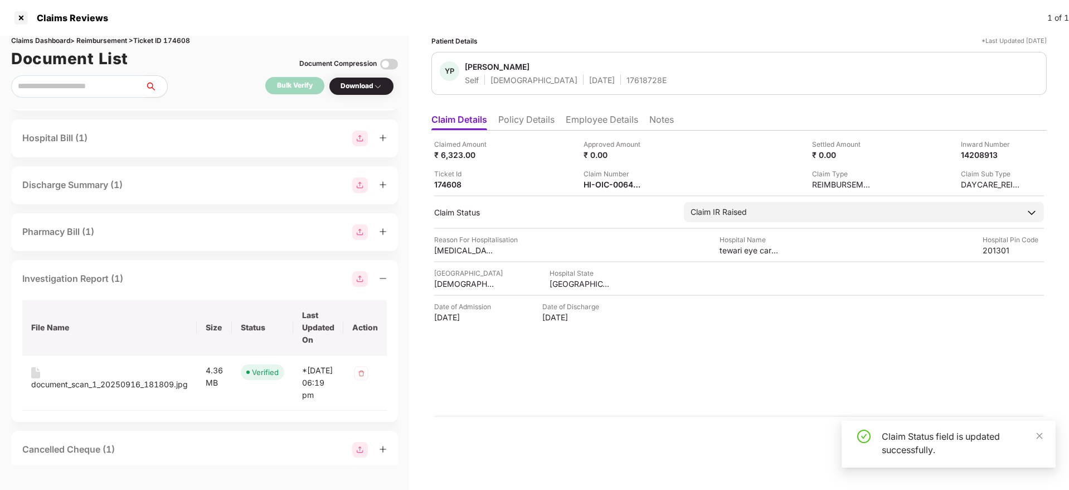
scroll to position [84, 0]
click at [158, 277] on div "Investigation Report (1)" at bounding box center [204, 278] width 365 height 16
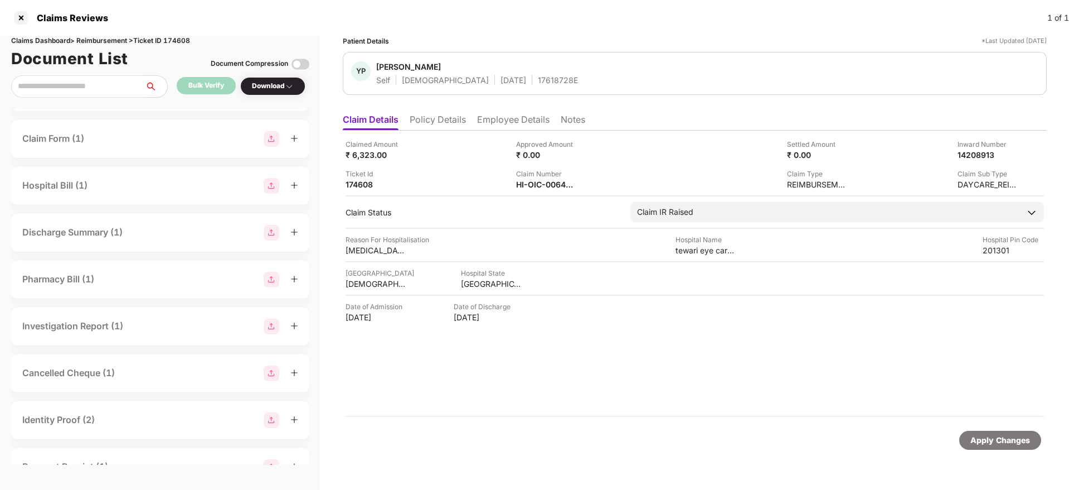
scroll to position [0, 0]
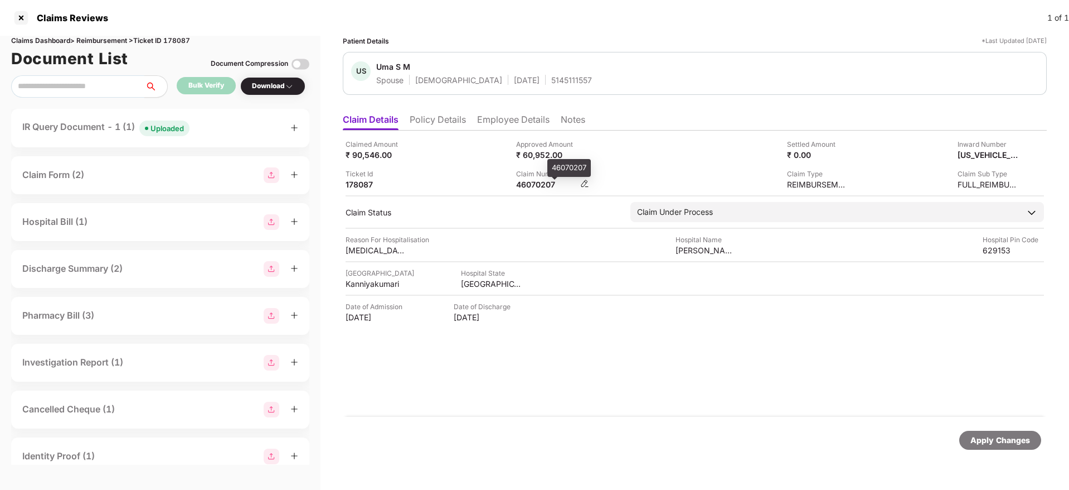
click at [525, 186] on div "46070207" at bounding box center [546, 184] width 61 height 11
copy div "46070207"
click at [434, 117] on li "Policy Details" at bounding box center [438, 122] width 56 height 16
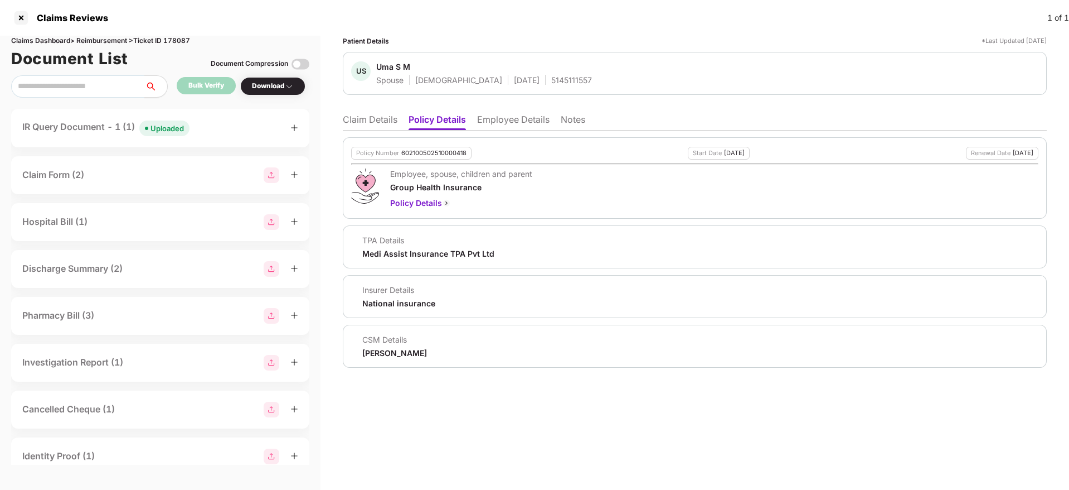
click at [366, 122] on li "Claim Details" at bounding box center [370, 122] width 55 height 16
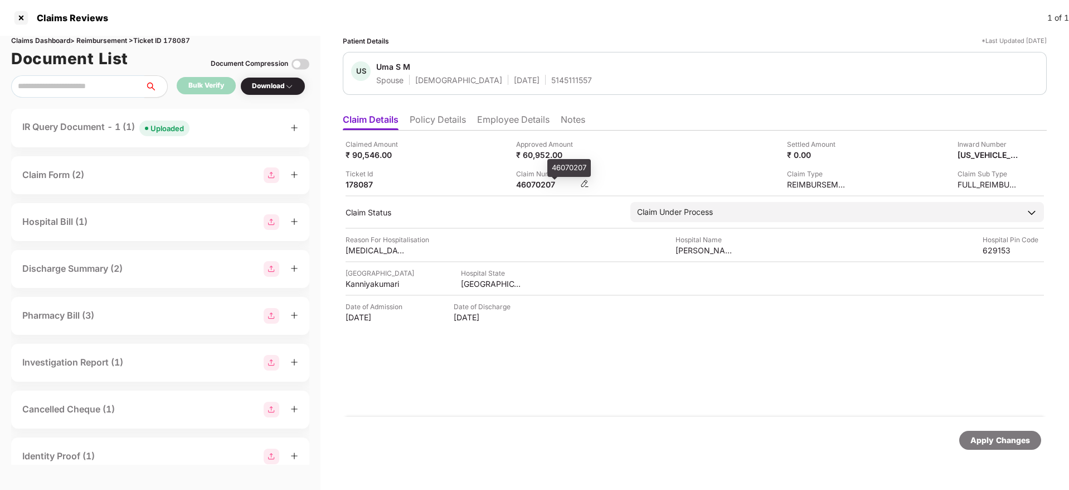
click at [531, 188] on div "46070207" at bounding box center [546, 184] width 61 height 11
copy div "46070207"
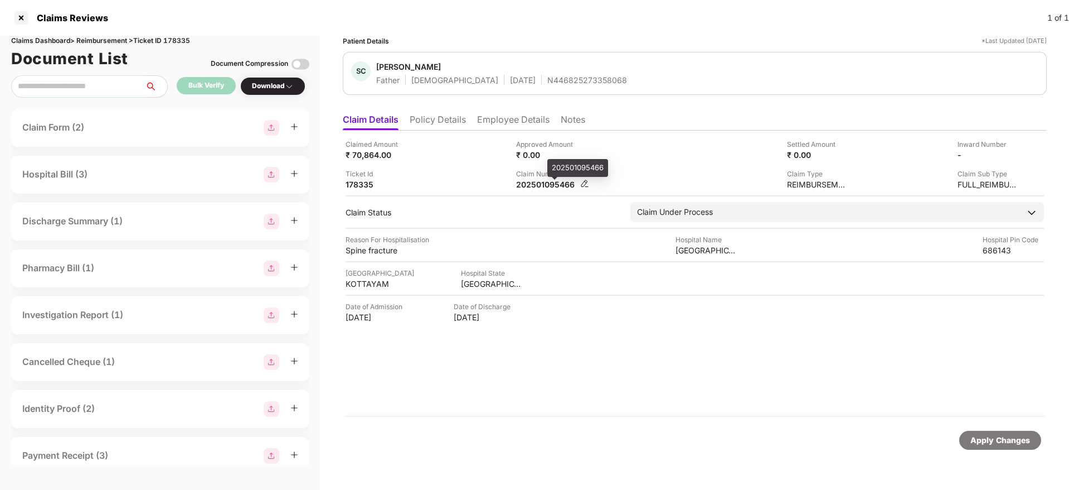
click at [522, 187] on div "202501095466" at bounding box center [546, 184] width 61 height 11
copy div "202501095466"
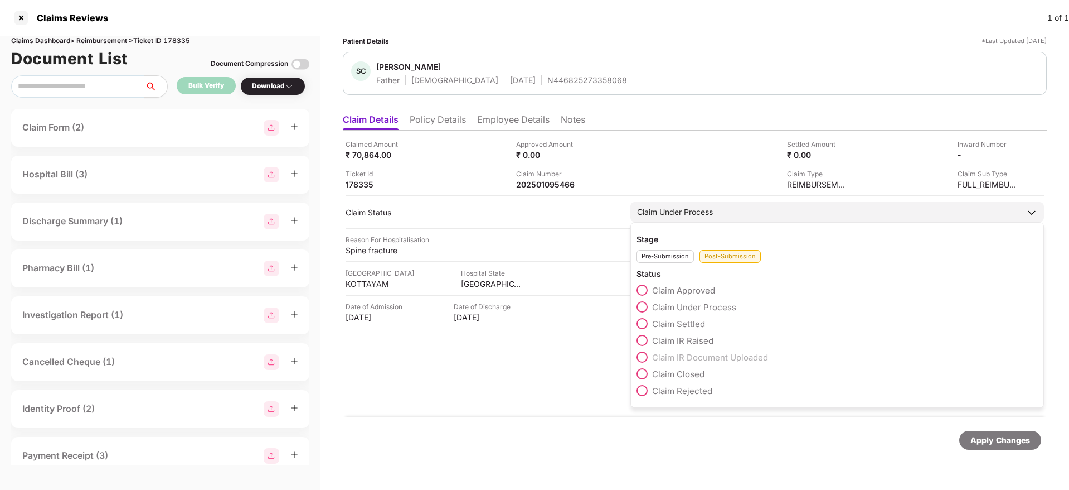
click at [648, 338] on span at bounding box center [642, 340] width 11 height 11
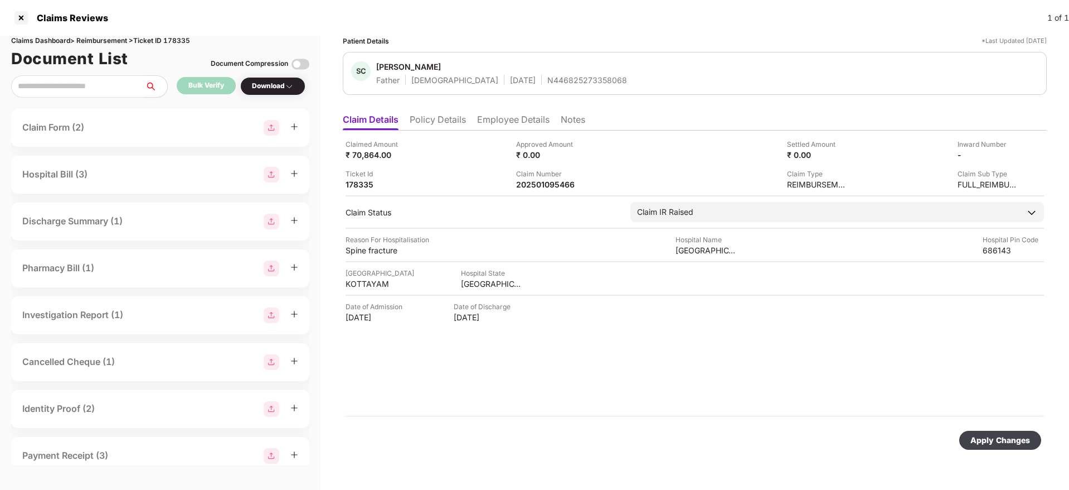
click at [994, 441] on div "Apply Changes" at bounding box center [1001, 440] width 60 height 12
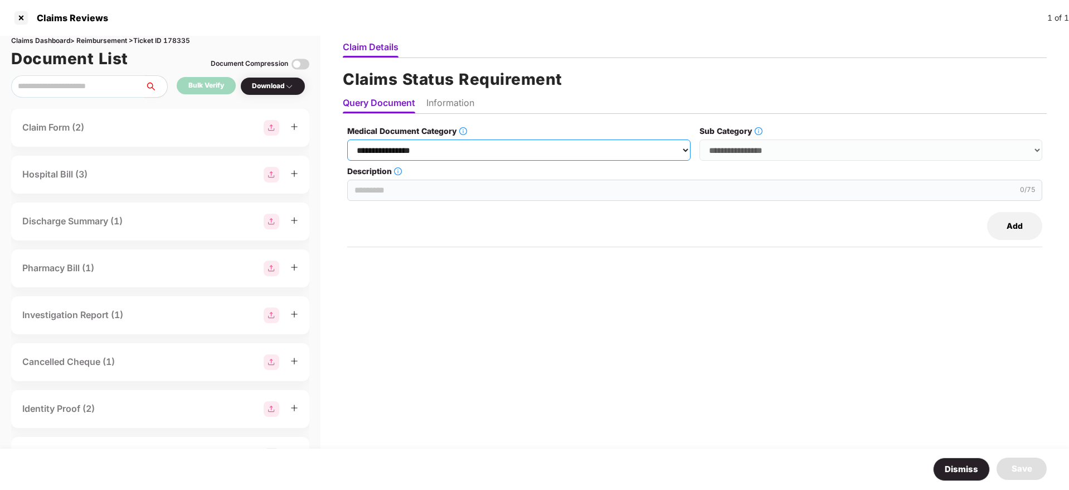
click at [500, 150] on select "**********" at bounding box center [518, 149] width 343 height 21
select select "**********"
click at [348, 139] on select "**********" at bounding box center [518, 149] width 343 height 21
drag, startPoint x: 731, startPoint y: 143, endPoint x: 733, endPoint y: 157, distance: 14.1
click at [733, 143] on select "**********" at bounding box center [871, 149] width 343 height 21
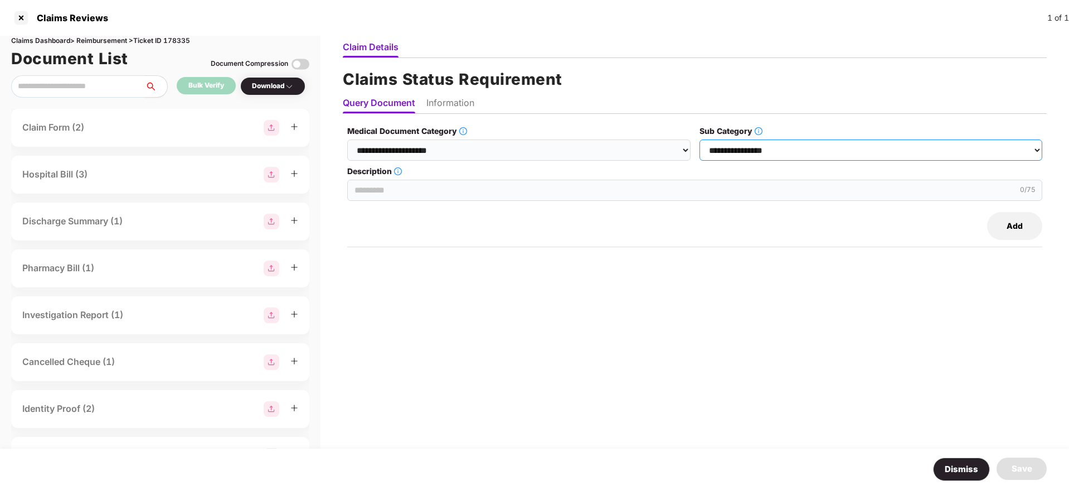
select select "**********"
click at [700, 139] on select "**********" at bounding box center [871, 149] width 343 height 21
click at [374, 189] on input "Description" at bounding box center [694, 190] width 695 height 21
paste input "**********"
type input "**********"
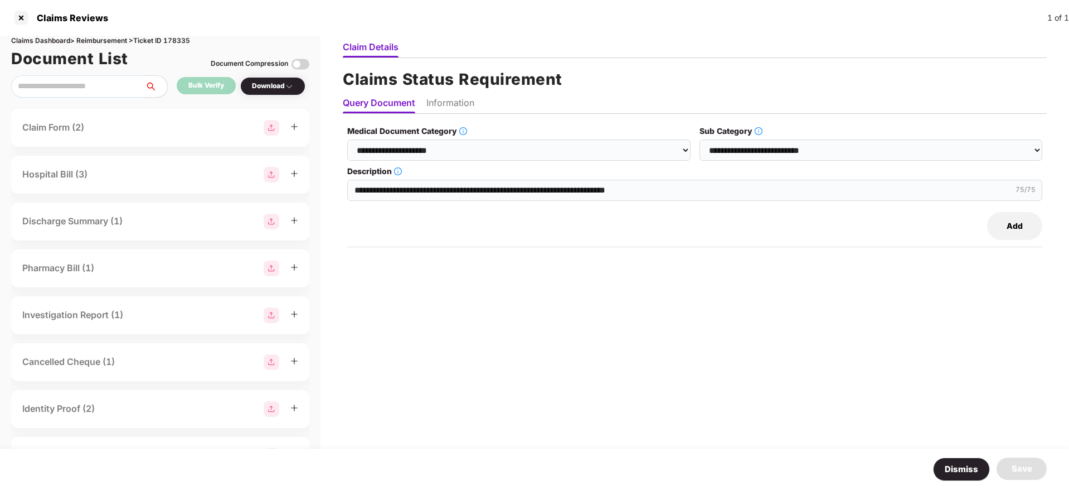
click at [431, 99] on li "Information" at bounding box center [451, 105] width 48 height 16
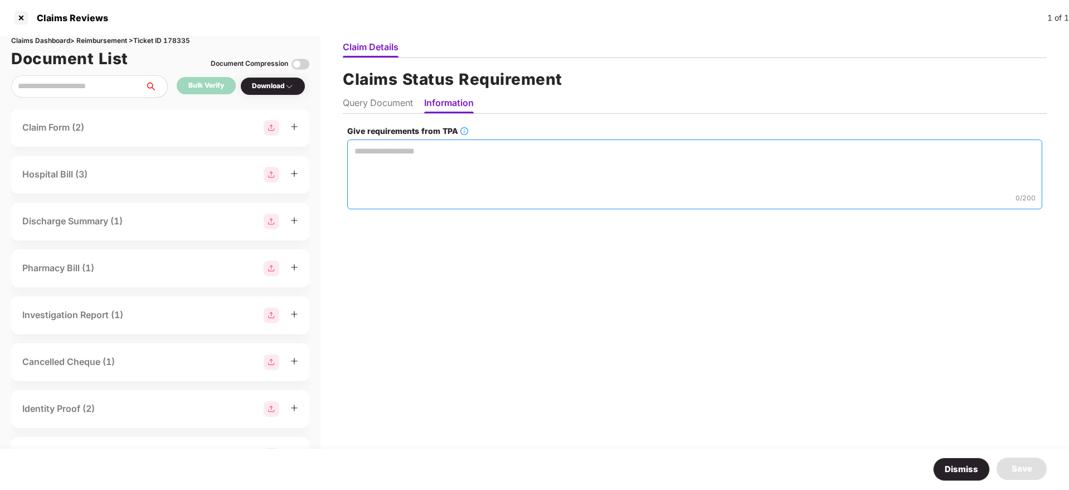
click at [410, 166] on textarea "Give requirements from TPA" at bounding box center [694, 174] width 695 height 70
paste textarea "**********"
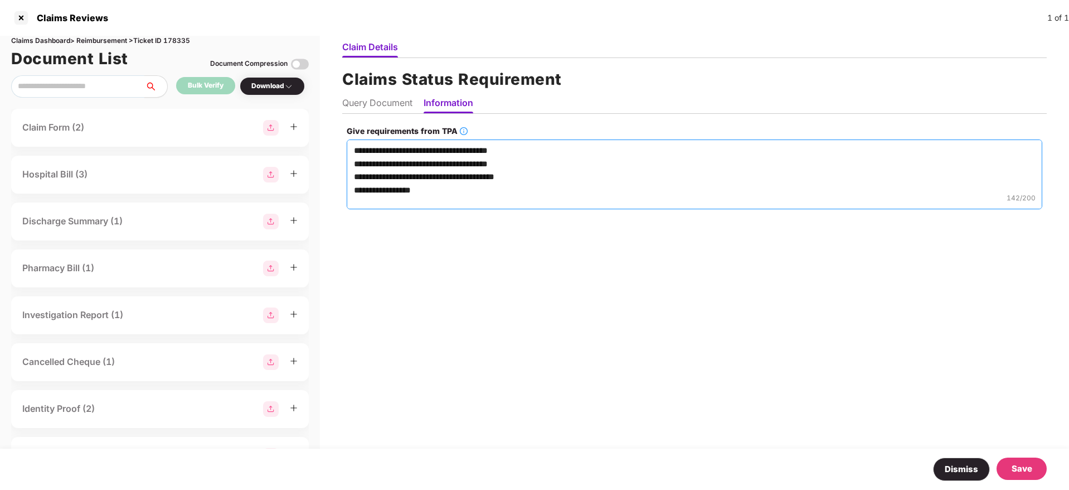
click at [357, 169] on textarea "**********" at bounding box center [695, 174] width 696 height 70
click at [350, 167] on textarea "**********" at bounding box center [695, 174] width 696 height 70
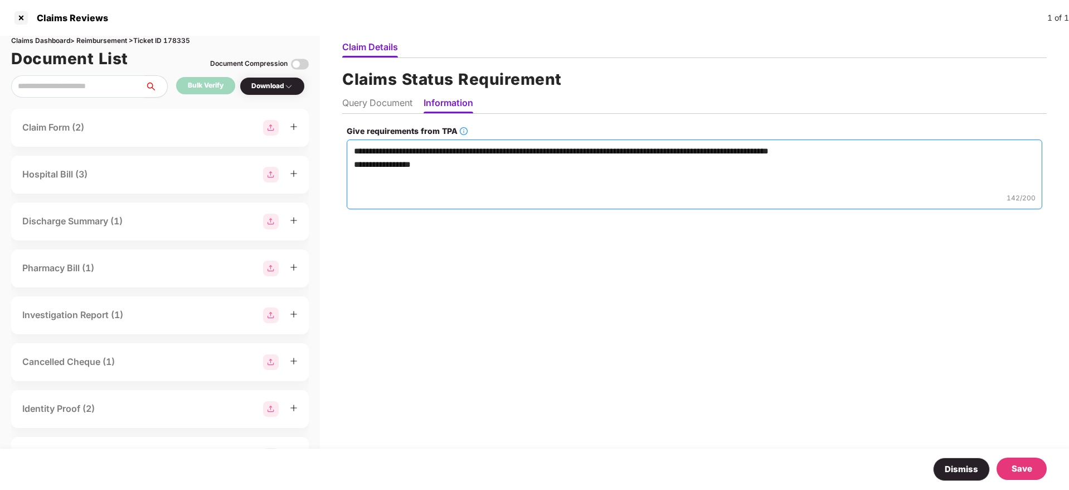
click at [357, 159] on textarea "**********" at bounding box center [695, 174] width 696 height 70
type textarea "**********"
click at [1025, 469] on div "Save" at bounding box center [1022, 468] width 21 height 13
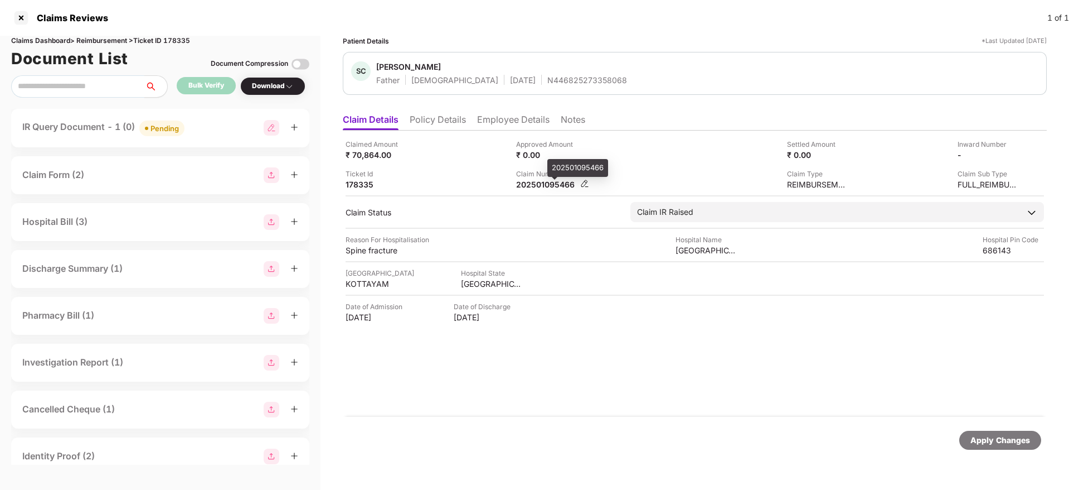
click at [532, 186] on div "202501095466" at bounding box center [546, 184] width 61 height 11
copy div "202501095466"
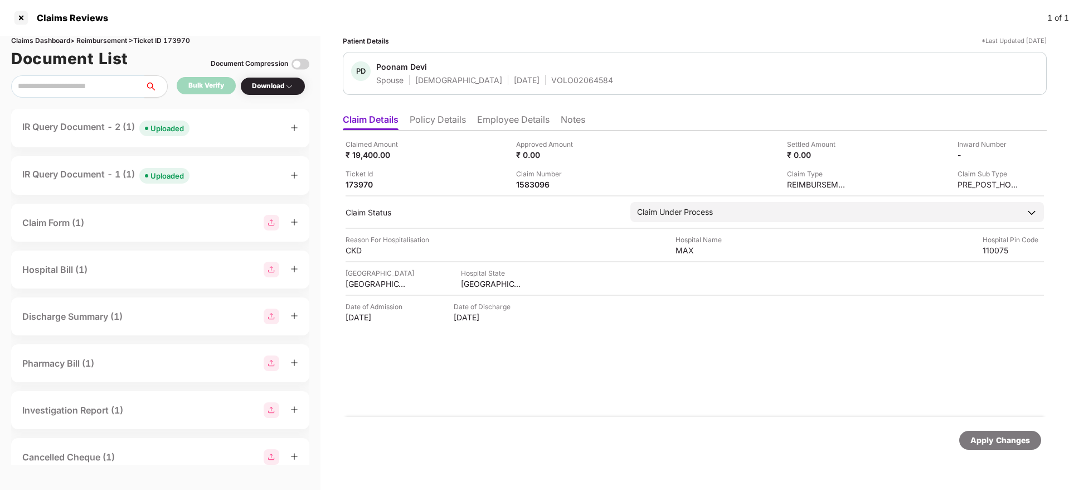
click at [439, 123] on li "Policy Details" at bounding box center [438, 122] width 56 height 16
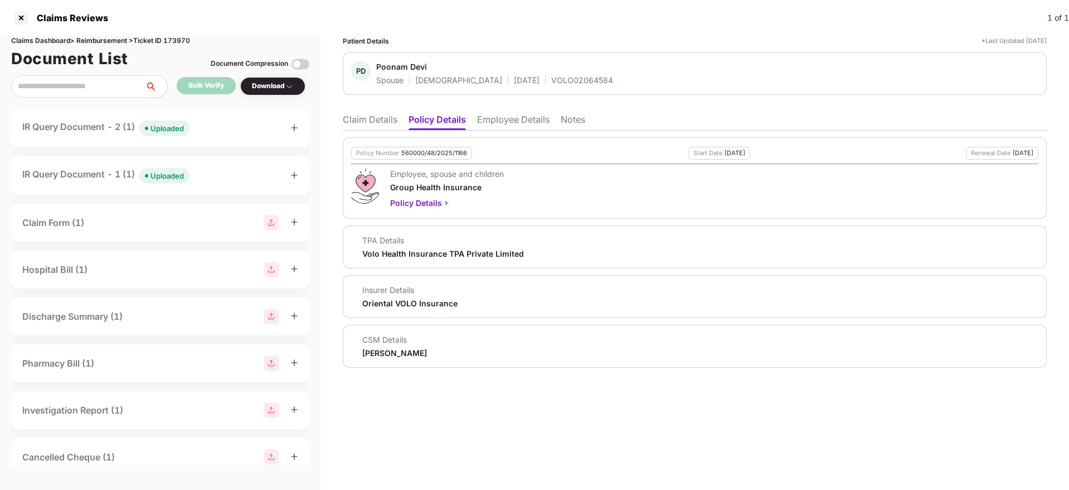
click at [371, 119] on li "Claim Details" at bounding box center [370, 122] width 55 height 16
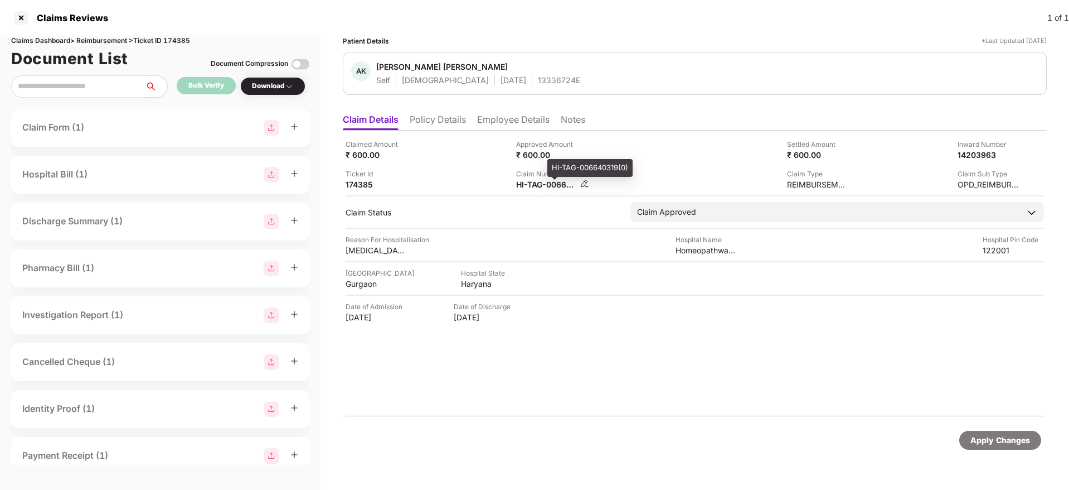
click at [523, 185] on div "HI-TAG-006640319(0)" at bounding box center [546, 184] width 61 height 11
copy div
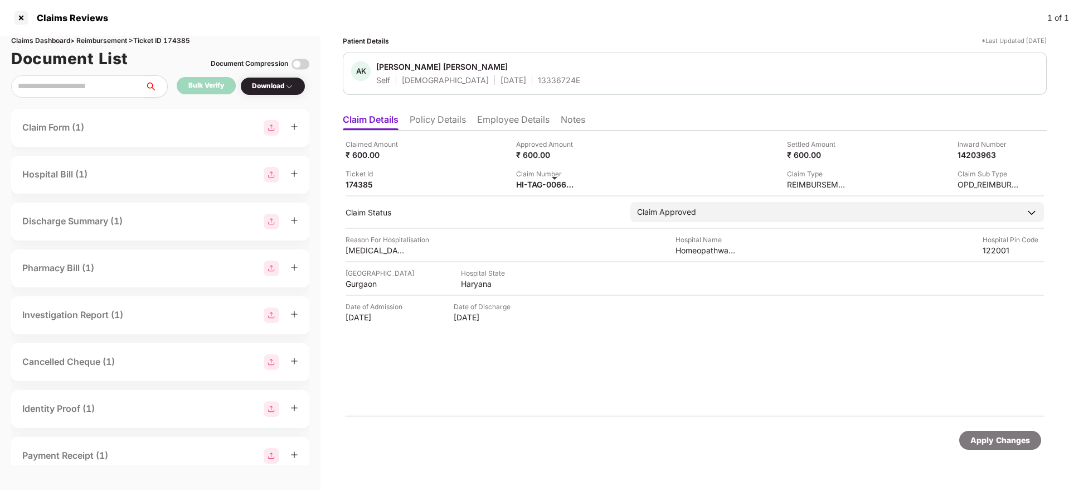
copy div
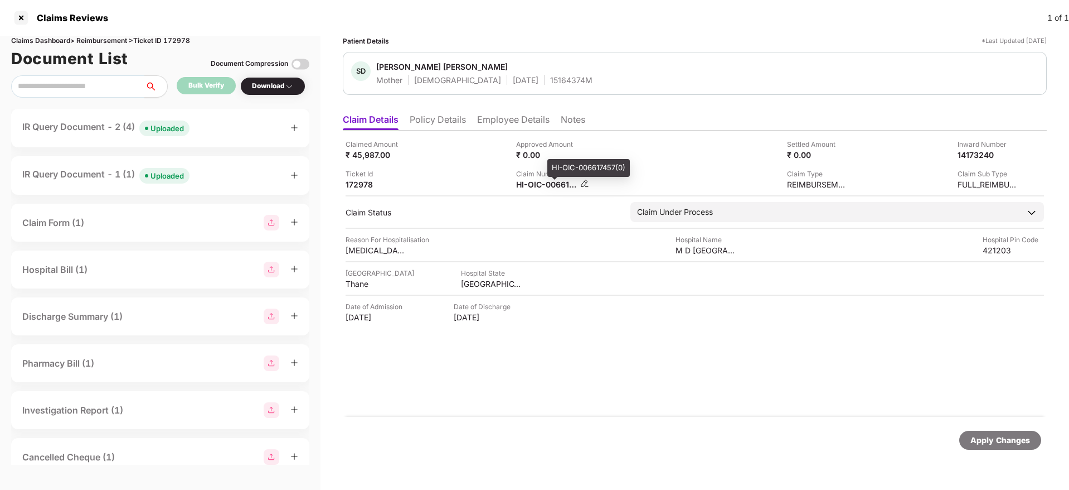
click at [539, 187] on div "HI-OIC-006617457(0)" at bounding box center [546, 184] width 61 height 11
copy div
click at [213, 129] on div "IR Query Document - 2 (4) Uploaded" at bounding box center [160, 128] width 276 height 16
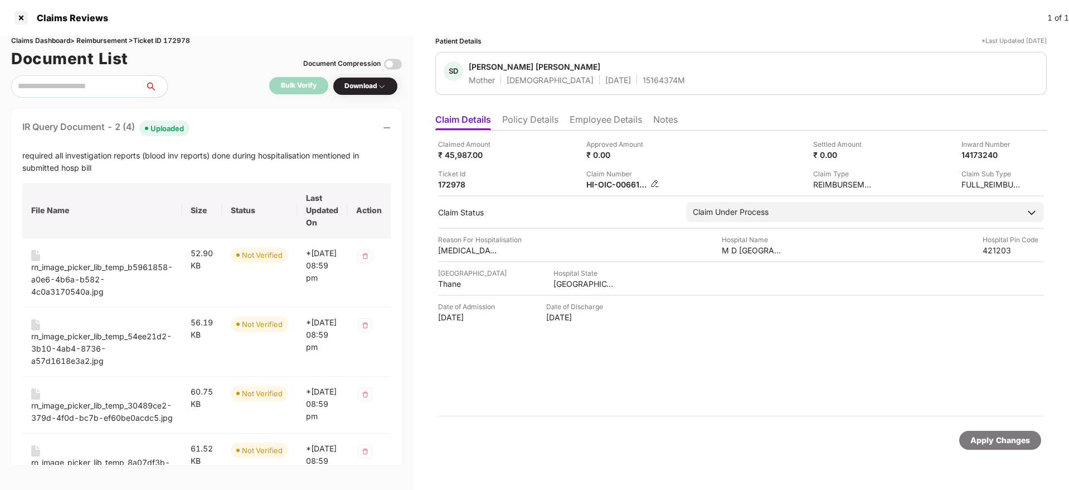
click at [605, 185] on div "HI-OIC-006617457(0)" at bounding box center [617, 184] width 61 height 11
click at [605, 184] on div "HI-OIC-006617457(0)" at bounding box center [617, 184] width 61 height 11
copy div
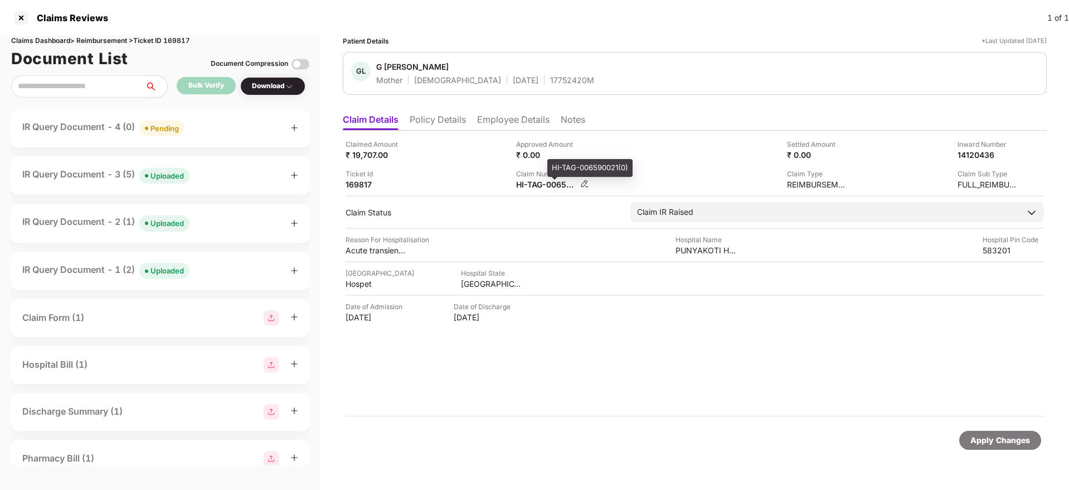
click at [537, 180] on div "HI-TAG-006590021(0)" at bounding box center [546, 184] width 61 height 11
copy div
click at [195, 129] on div "IR Query Document - 4 (0) Pending" at bounding box center [160, 128] width 276 height 16
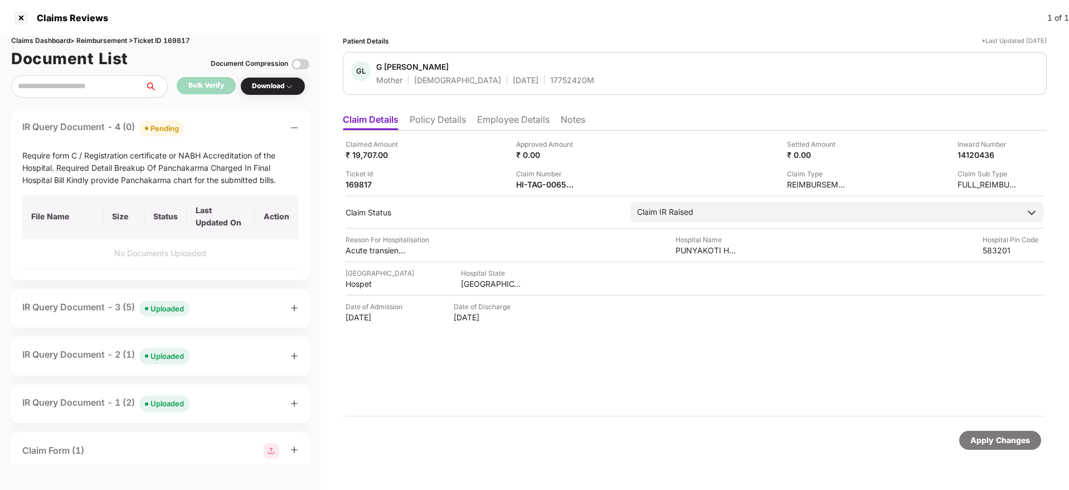
click at [199, 128] on div "IR Query Document - 4 (0) Pending" at bounding box center [160, 128] width 276 height 16
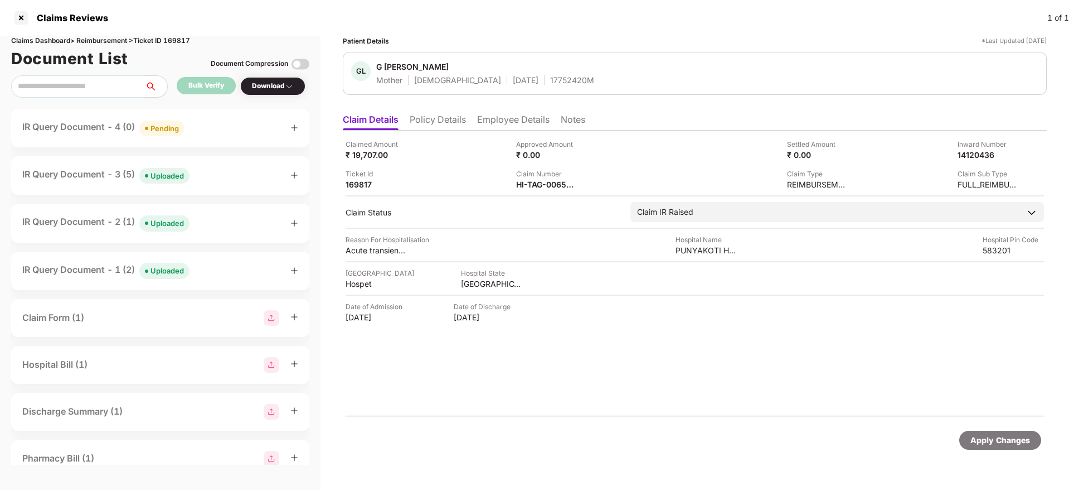
click at [241, 169] on div "IR Query Document - 3 (5) Uploaded" at bounding box center [160, 175] width 276 height 16
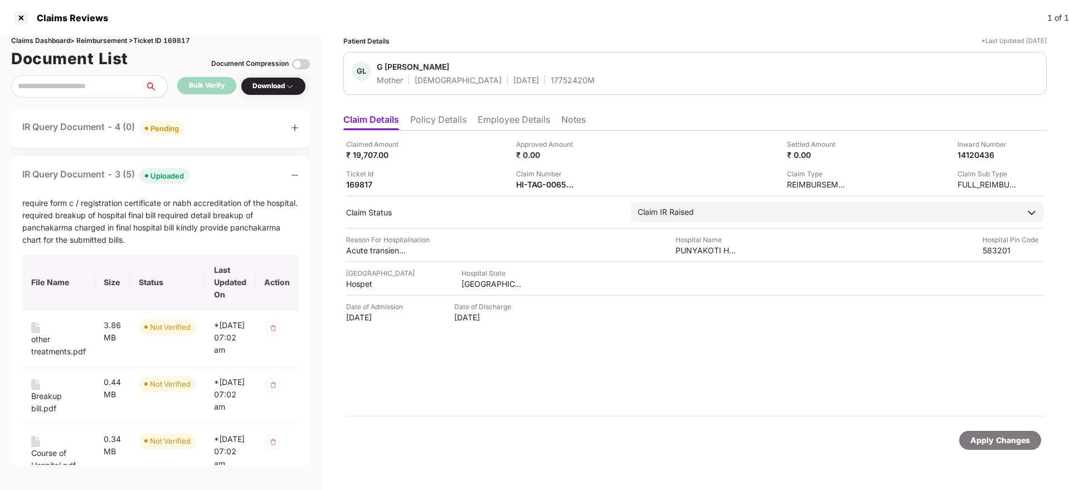
click at [230, 169] on div "IR Query Document - 3 (5) Uploaded" at bounding box center [160, 175] width 277 height 16
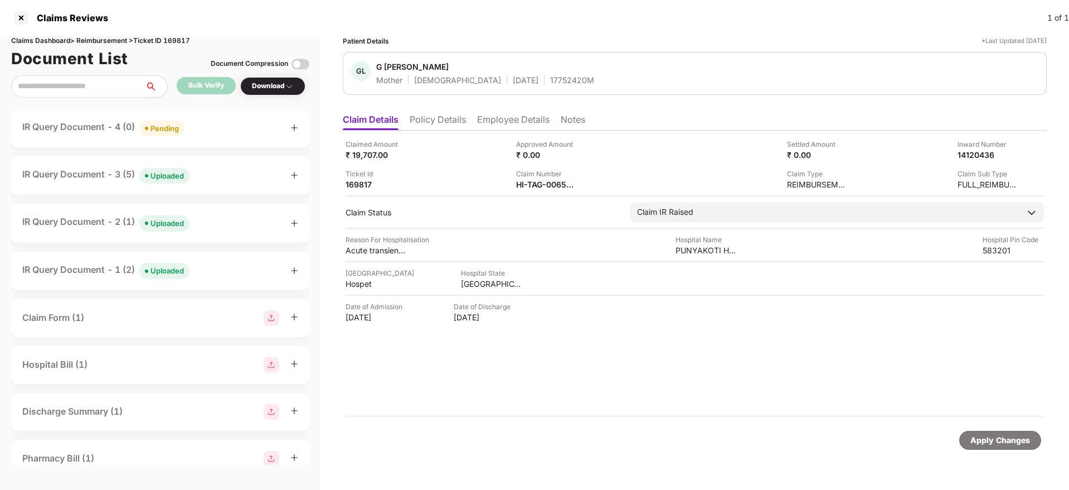
click at [221, 130] on div "IR Query Document - 4 (0) Pending" at bounding box center [160, 128] width 276 height 16
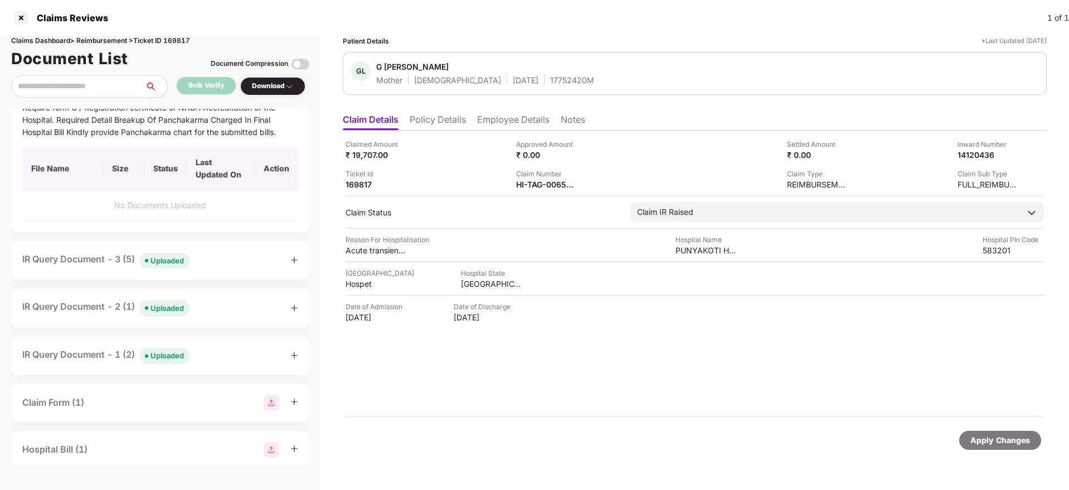
scroll to position [84, 0]
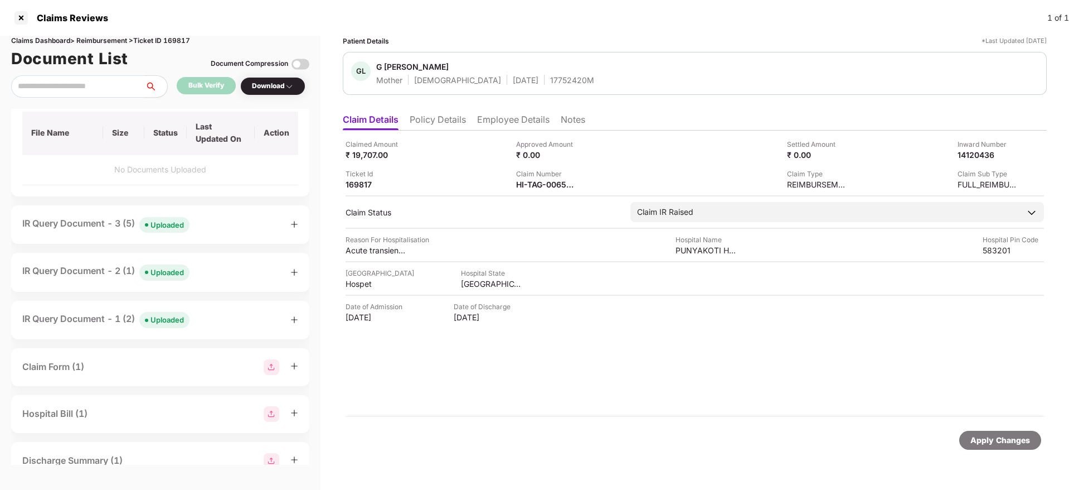
click at [203, 231] on div "IR Query Document - 3 (5) Uploaded" at bounding box center [160, 224] width 276 height 16
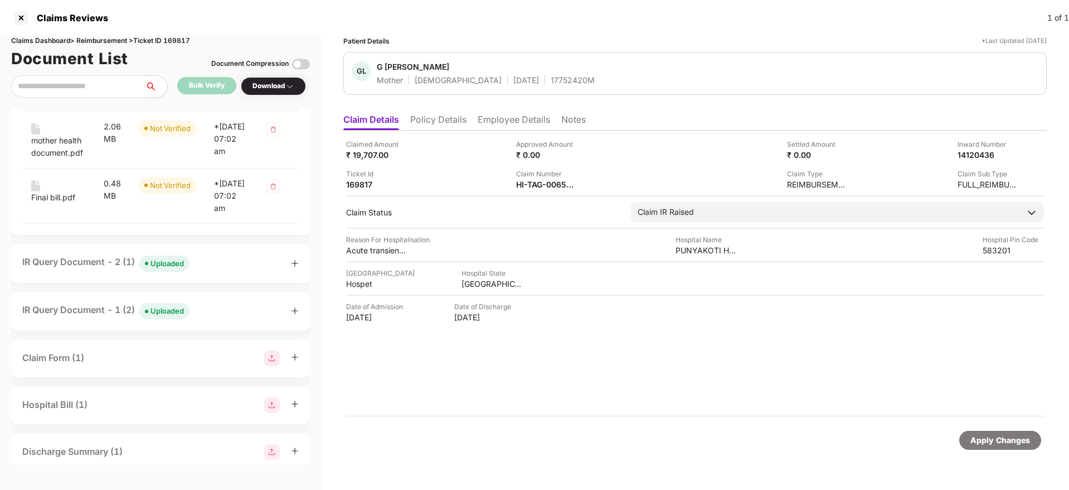
scroll to position [669, 0]
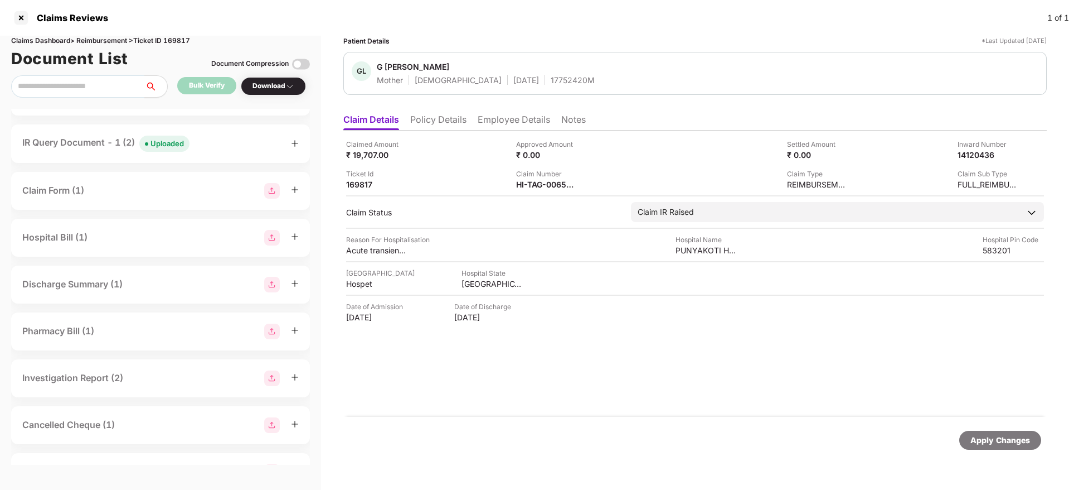
click at [203, 104] on div "IR Query Document - 2 (1) Uploaded" at bounding box center [160, 96] width 277 height 16
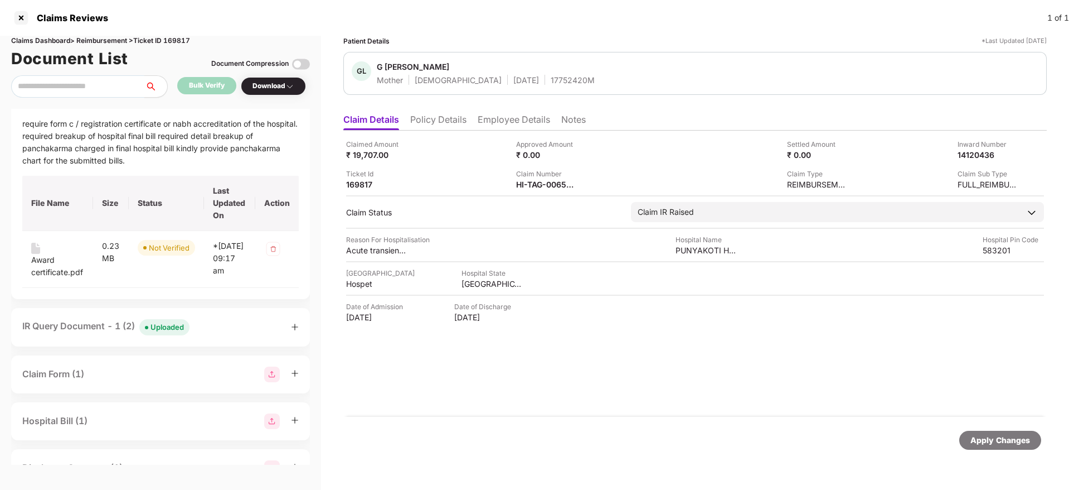
click at [203, 104] on div "IR Query Document - 2 (1) Uploaded" at bounding box center [160, 96] width 277 height 16
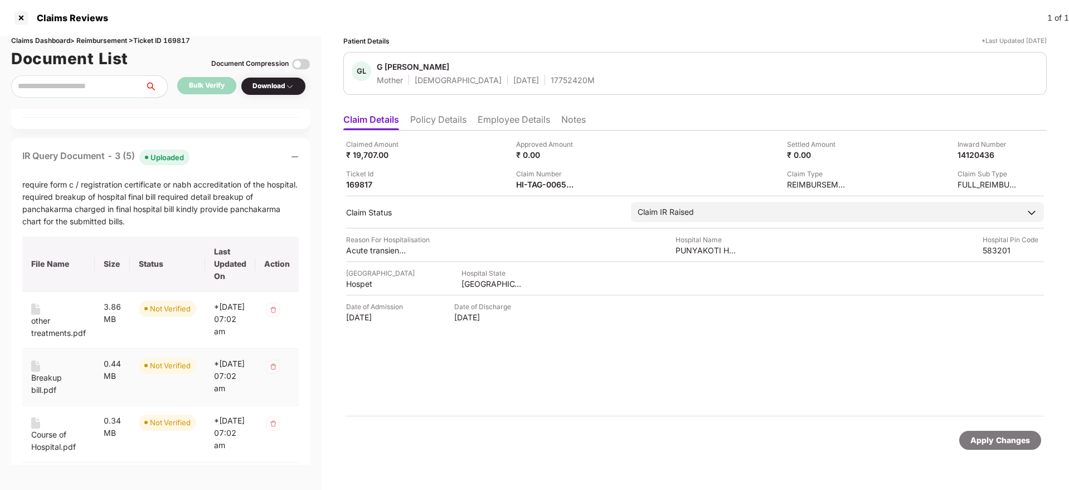
scroll to position [167, 0]
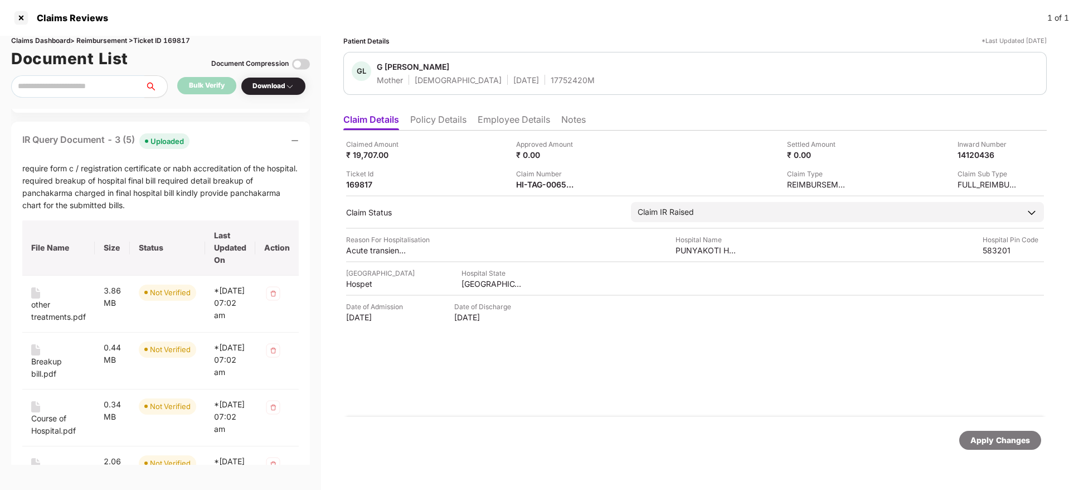
click at [224, 138] on div "IR Query Document - 3 (5) Uploaded" at bounding box center [160, 141] width 277 height 16
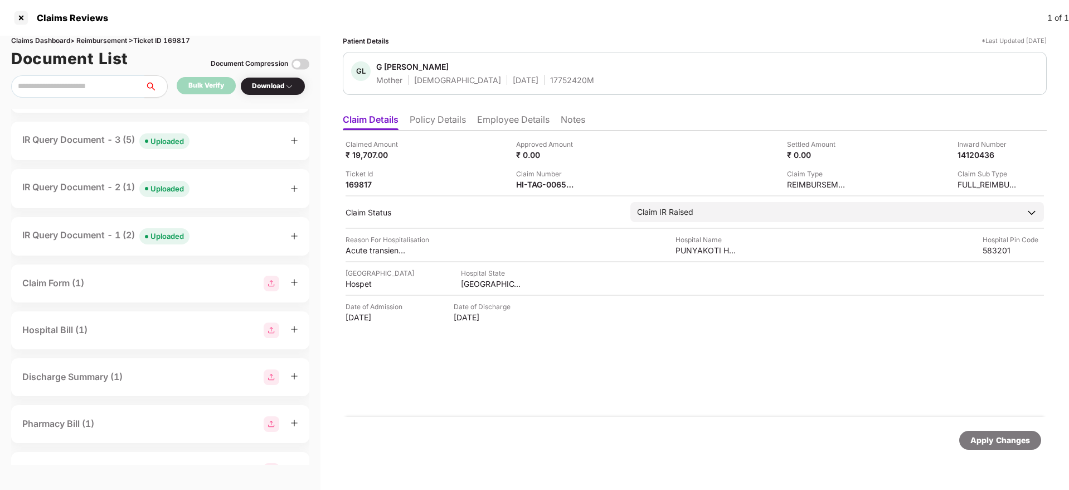
click at [216, 140] on div "IR Query Document - 3 (5) Uploaded" at bounding box center [160, 141] width 276 height 16
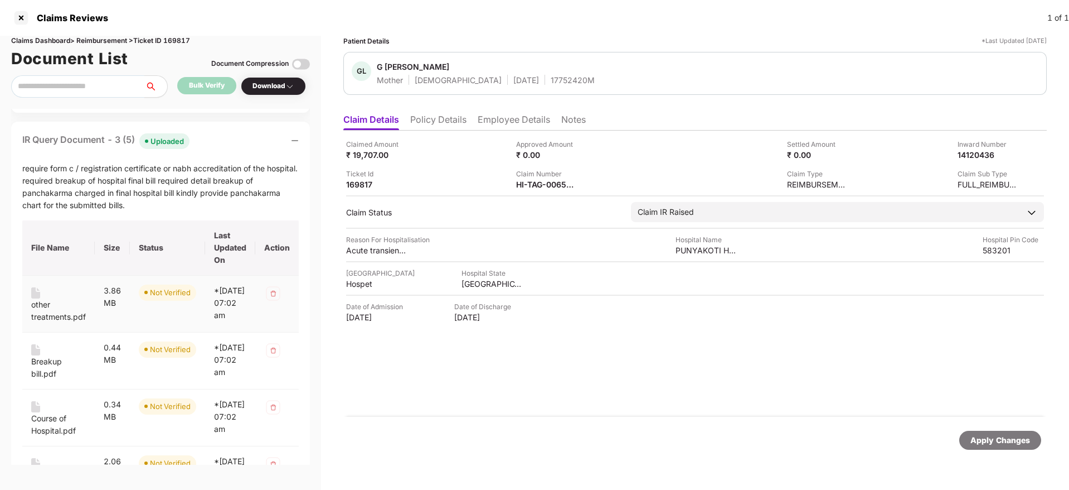
click at [51, 314] on div "other treatments.pdf" at bounding box center [58, 310] width 55 height 25
click at [46, 372] on div "Breakup bill.pdf" at bounding box center [58, 367] width 55 height 25
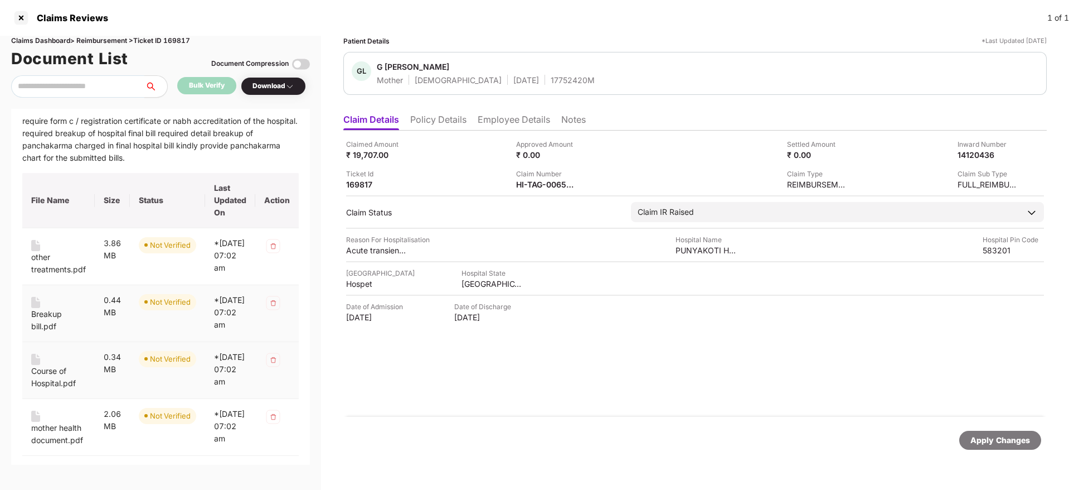
scroll to position [251, 0]
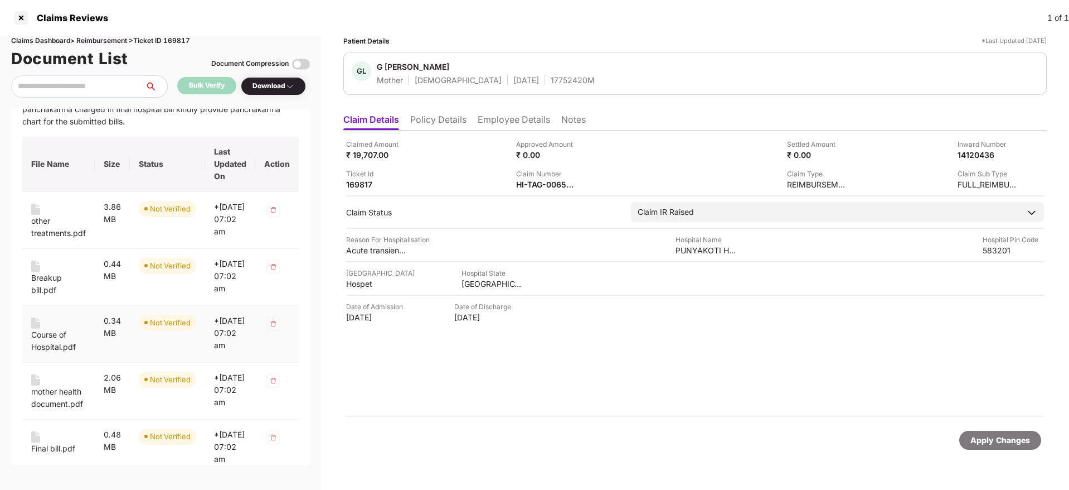
click at [60, 350] on div "Course of Hospital.pdf" at bounding box center [58, 340] width 55 height 25
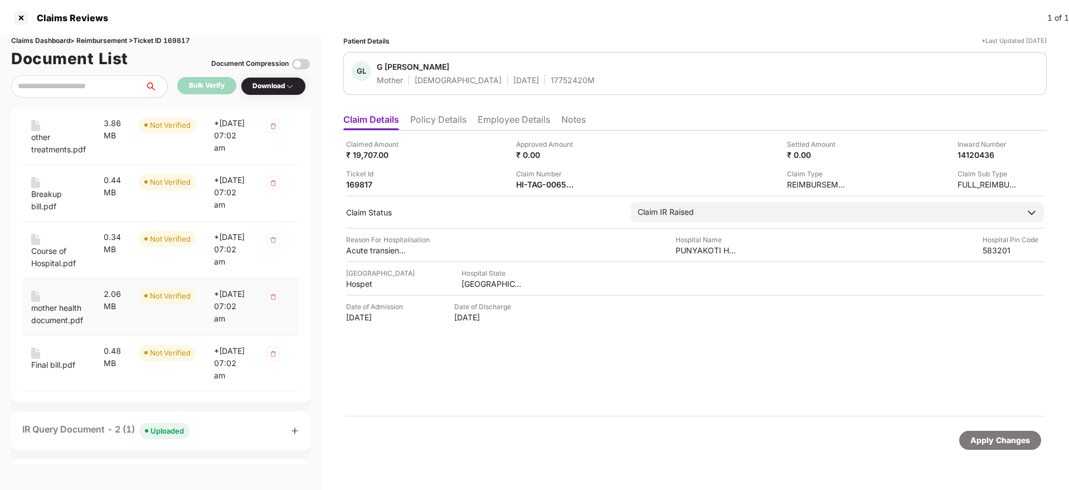
click at [61, 326] on div "mother health document.pdf" at bounding box center [58, 314] width 55 height 25
click at [46, 371] on div "Final bill.pdf" at bounding box center [53, 365] width 44 height 12
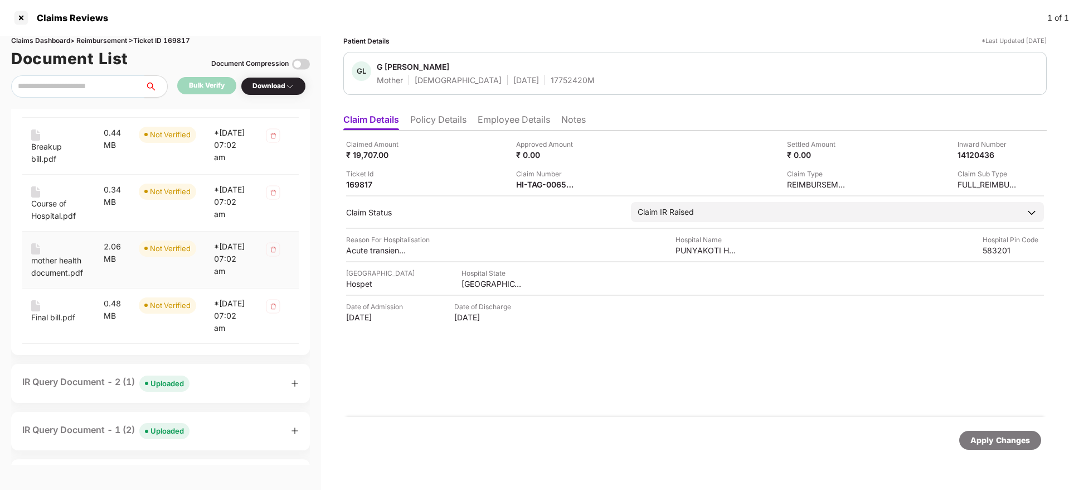
scroll to position [418, 0]
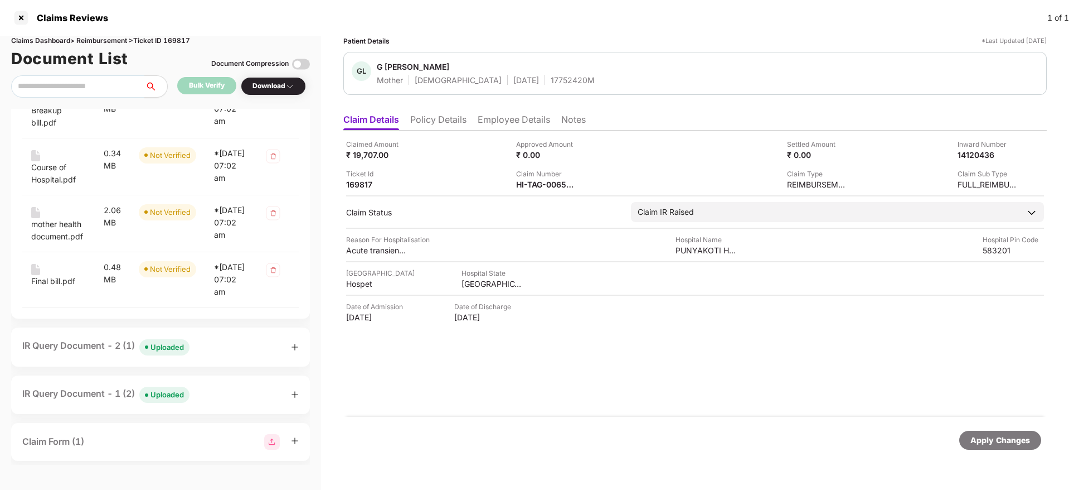
click at [528, 190] on div "Claimed Amount ₹ 19,707.00 Approved Amount ₹ 0.00 Settled Amount ₹ 0.00 Inward …" at bounding box center [695, 273] width 704 height 286
click at [528, 188] on div "HI-TAG-006590021(0)" at bounding box center [546, 184] width 61 height 11
copy div
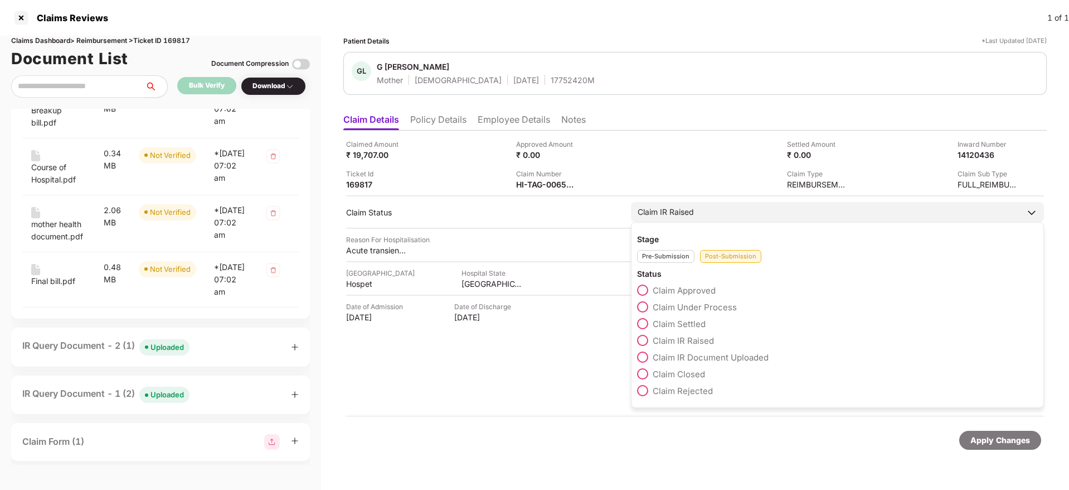
click at [655, 304] on span "Claim Under Process" at bounding box center [695, 307] width 84 height 11
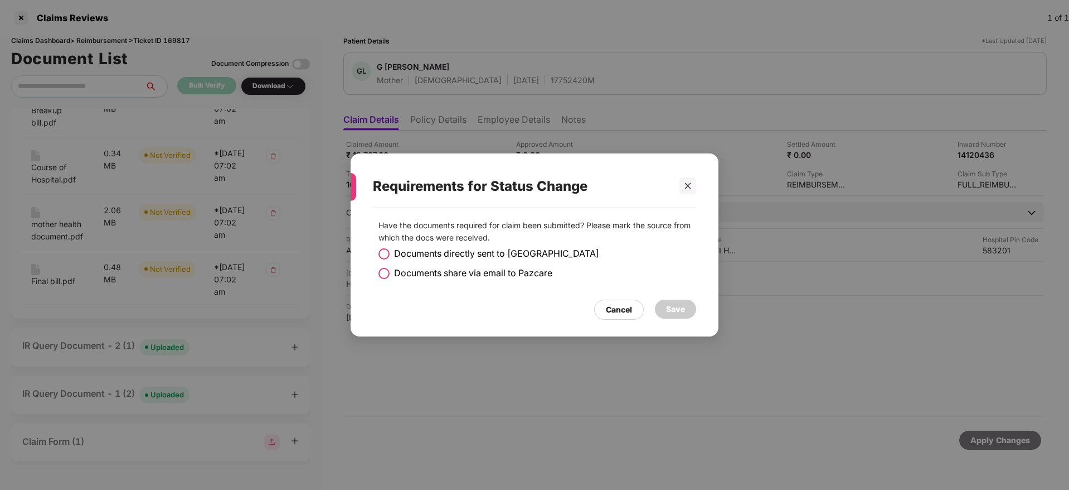
click at [386, 269] on span at bounding box center [384, 273] width 11 height 11
click at [666, 309] on div "Save" at bounding box center [675, 309] width 19 height 12
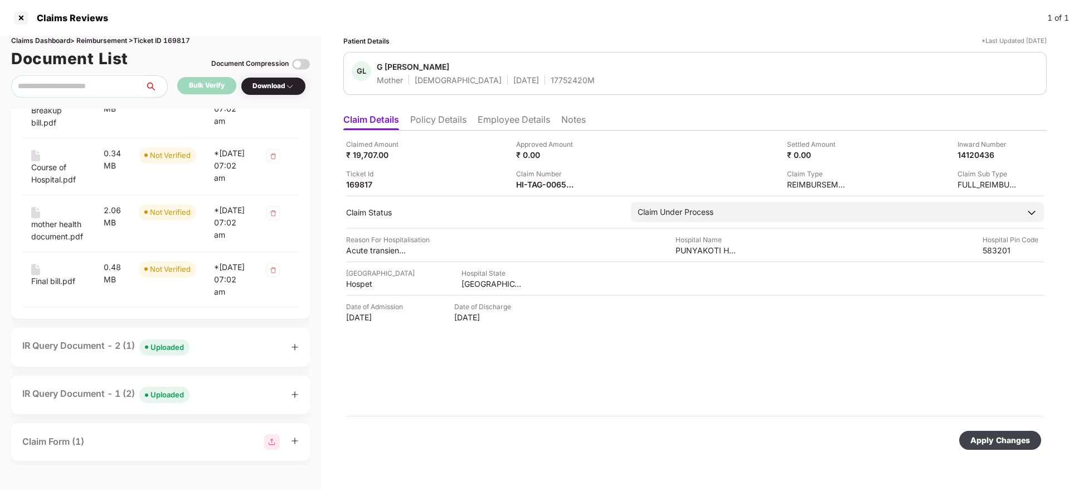
click at [1004, 443] on div "Apply Changes" at bounding box center [1001, 440] width 60 height 12
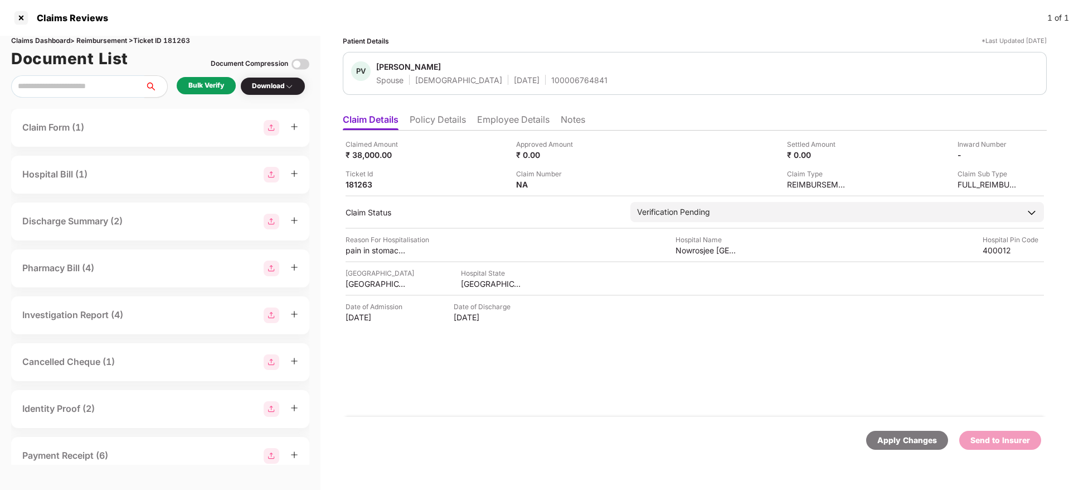
click at [447, 125] on li "Policy Details" at bounding box center [438, 122] width 56 height 16
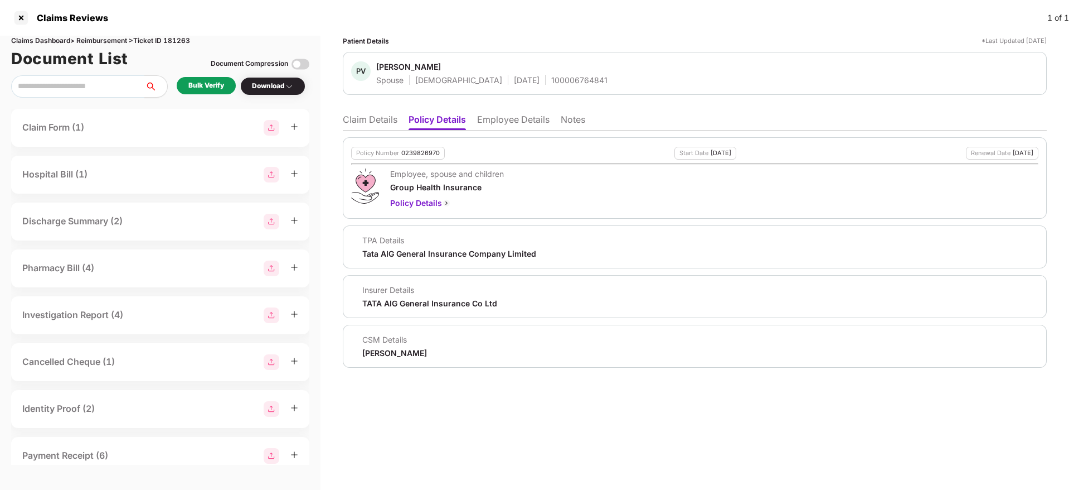
click at [498, 124] on li "Employee Details" at bounding box center [513, 122] width 72 height 16
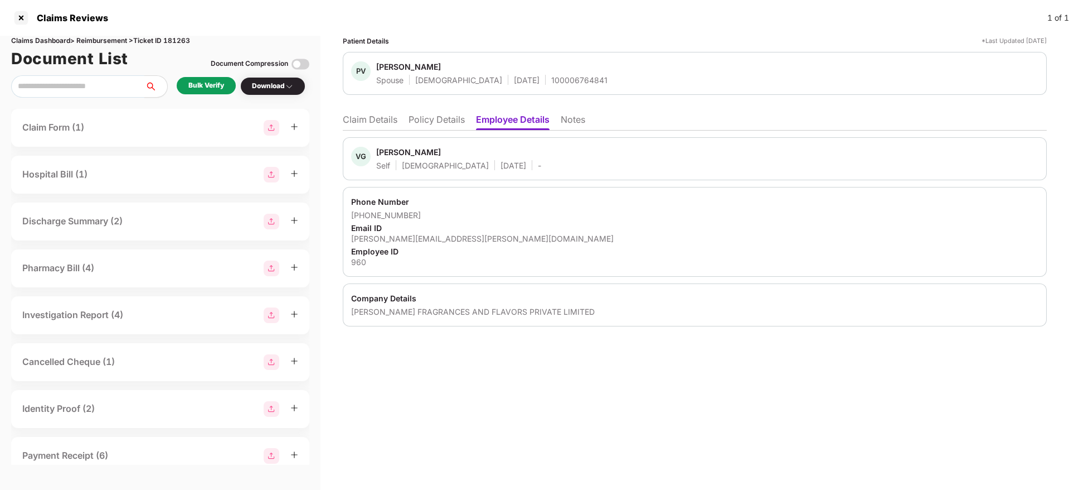
click at [435, 125] on li "Policy Details" at bounding box center [437, 122] width 56 height 16
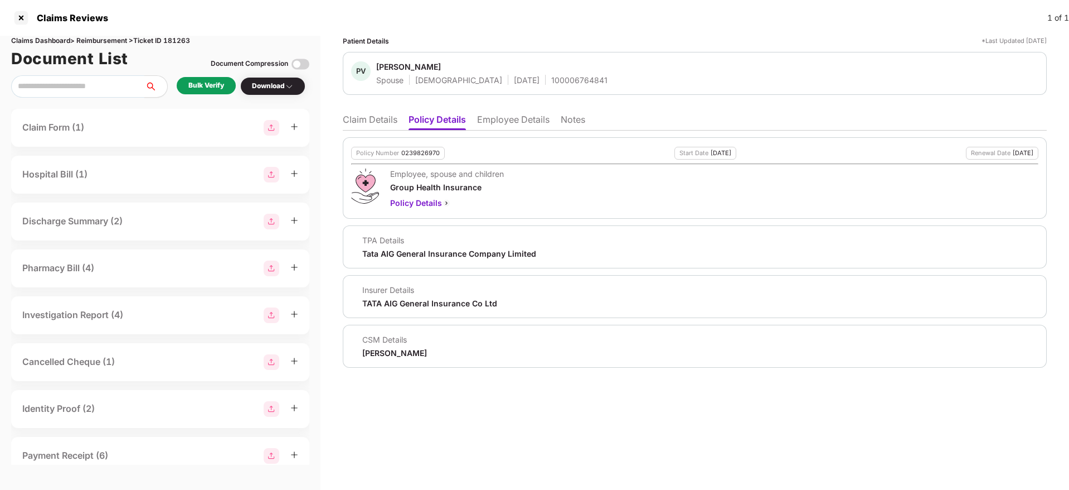
click at [512, 119] on li "Employee Details" at bounding box center [513, 122] width 72 height 16
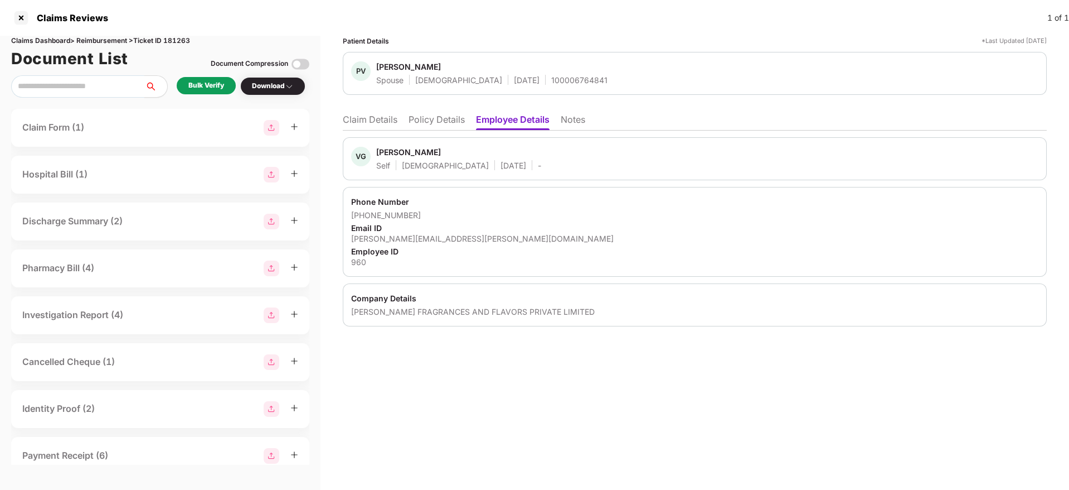
click at [448, 118] on li "Policy Details" at bounding box center [437, 122] width 56 height 16
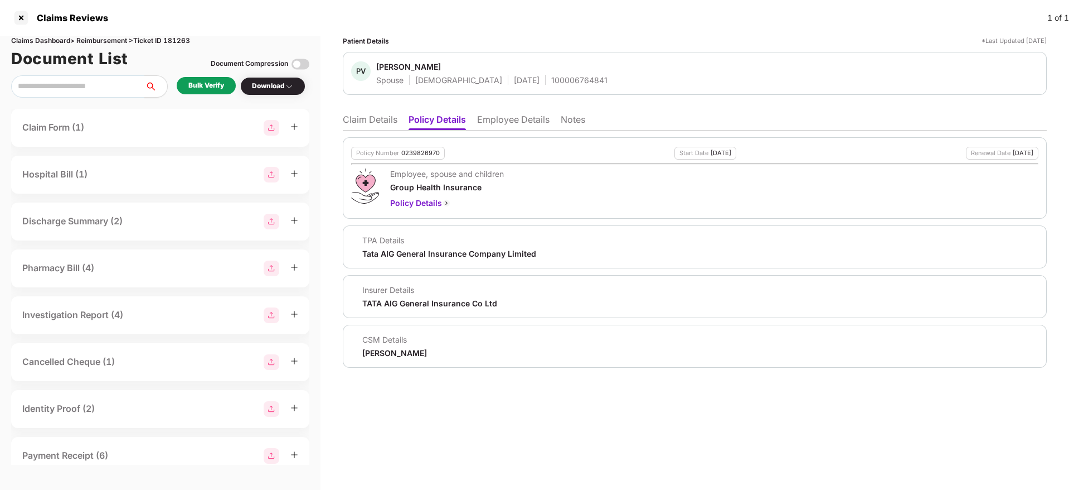
click at [379, 124] on li "Claim Details" at bounding box center [370, 122] width 55 height 16
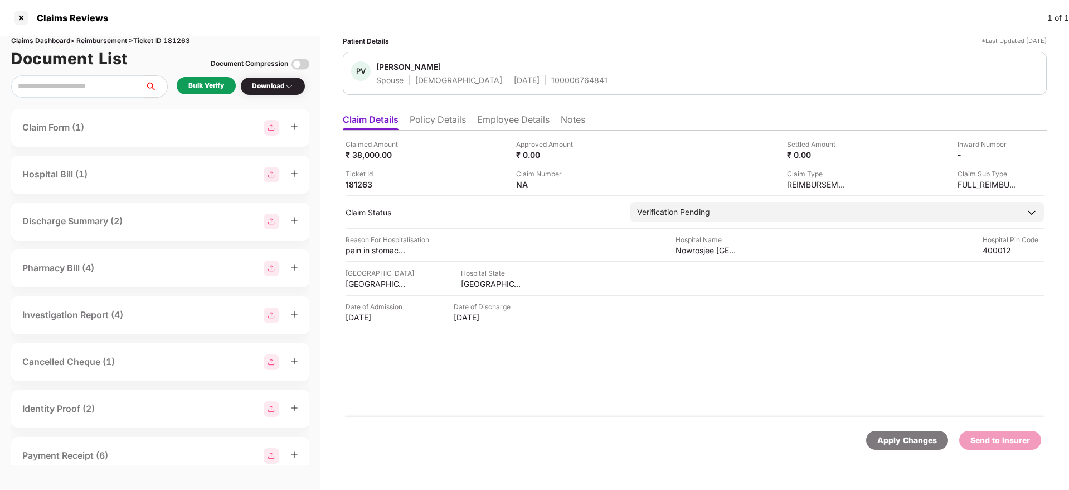
click at [430, 114] on li "Policy Details" at bounding box center [438, 122] width 56 height 16
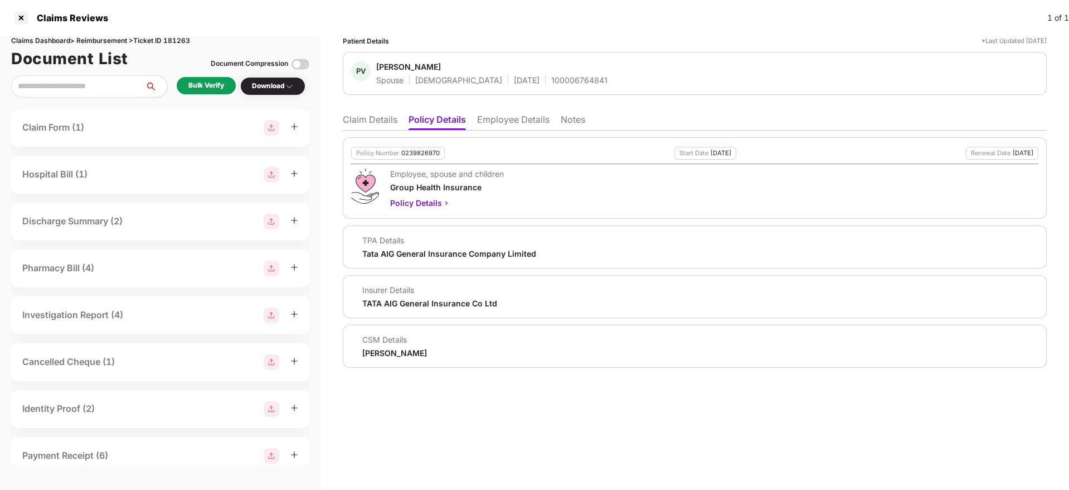
click at [376, 118] on li "Claim Details" at bounding box center [370, 122] width 55 height 16
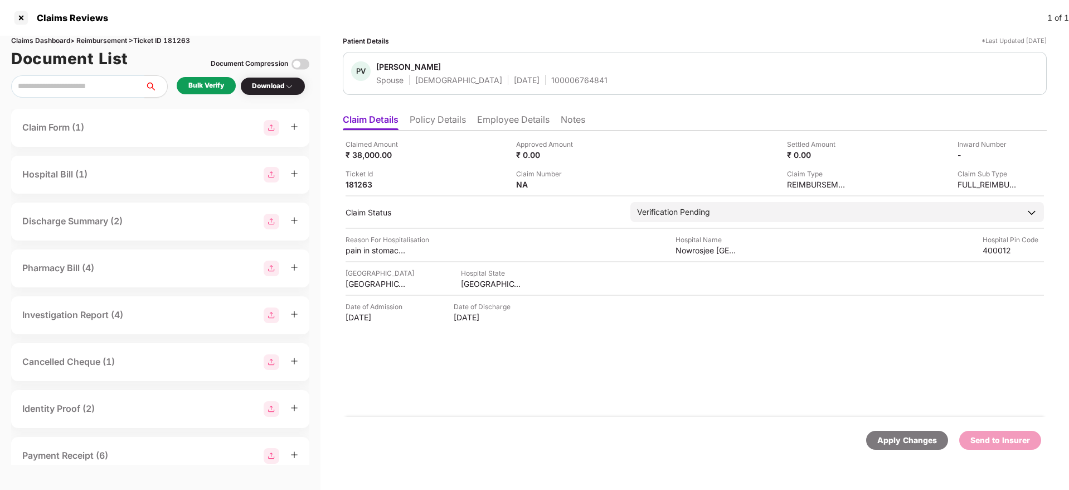
click at [215, 89] on div "Bulk Verify" at bounding box center [206, 85] width 36 height 11
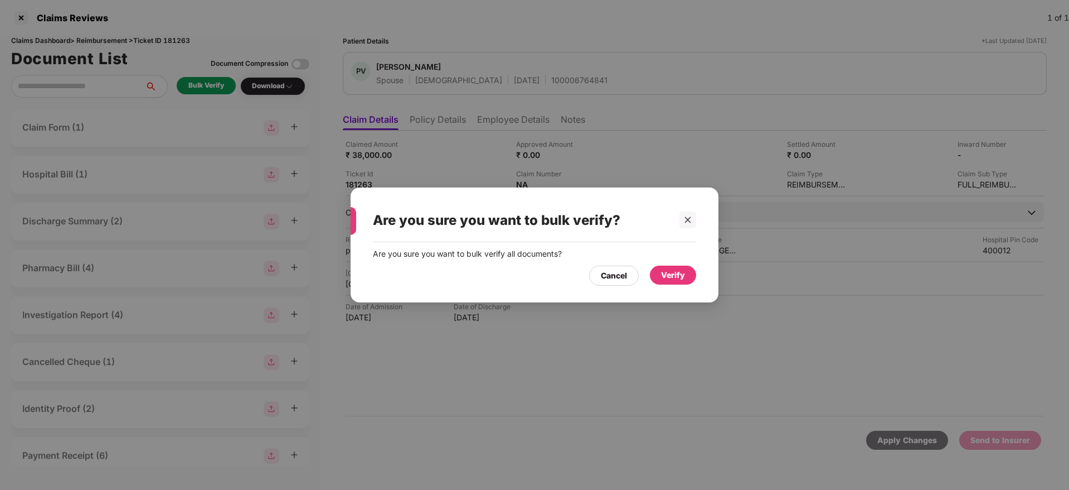
click at [676, 283] on div "Verify" at bounding box center [673, 274] width 46 height 19
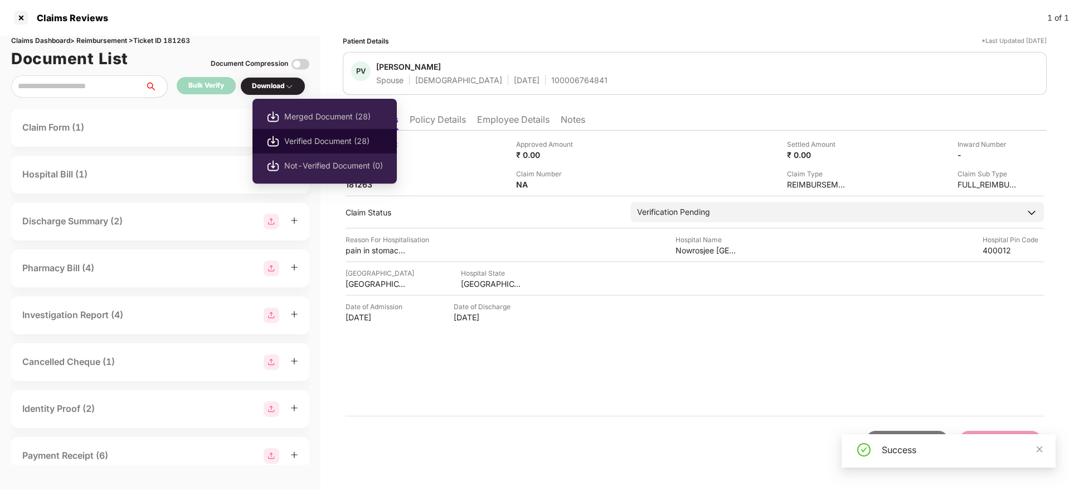
click at [281, 133] on li "Verified Document (28)" at bounding box center [325, 141] width 144 height 25
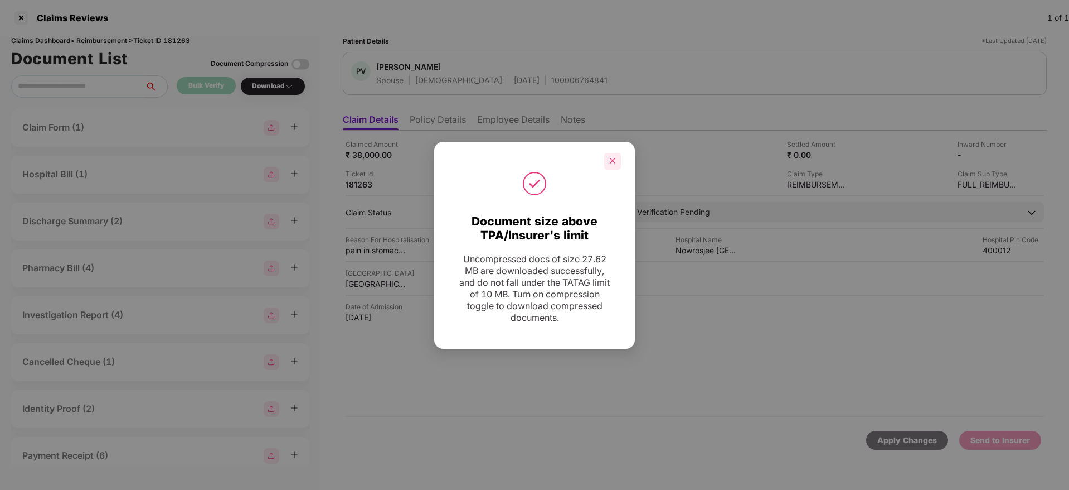
click at [618, 161] on div at bounding box center [612, 161] width 17 height 17
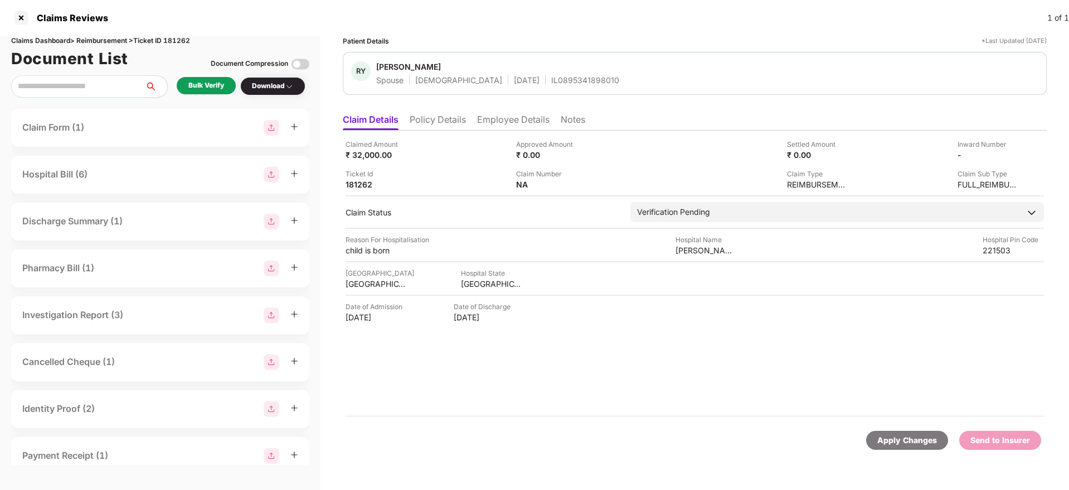
click at [178, 39] on div "Claims Dashboard > Reimbursement > Ticket ID 181262" at bounding box center [160, 41] width 298 height 11
click at [178, 40] on div "Claims Dashboard > Reimbursement > Ticket ID 181262" at bounding box center [160, 41] width 298 height 11
copy div "181262"
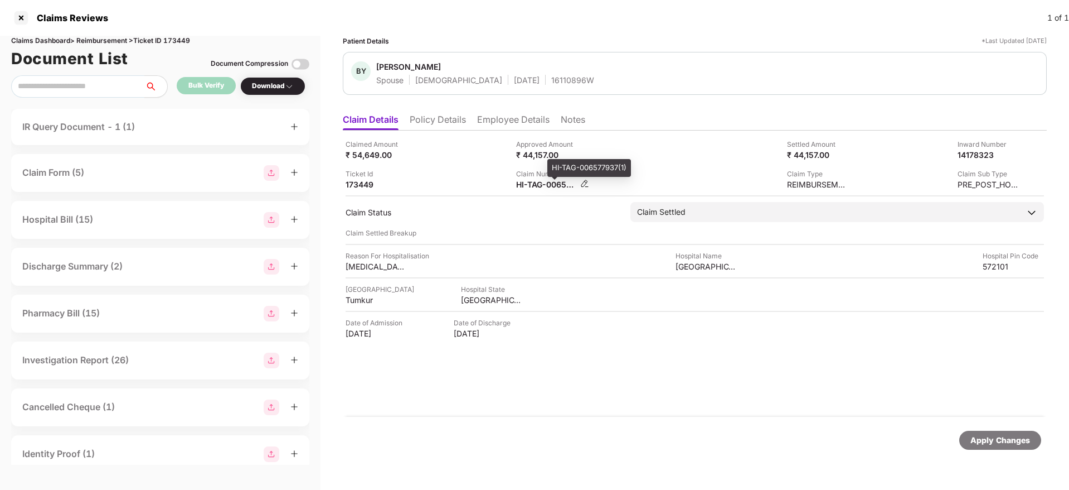
click at [531, 185] on div "HI-TAG-006577937(1)" at bounding box center [546, 184] width 61 height 11
copy div
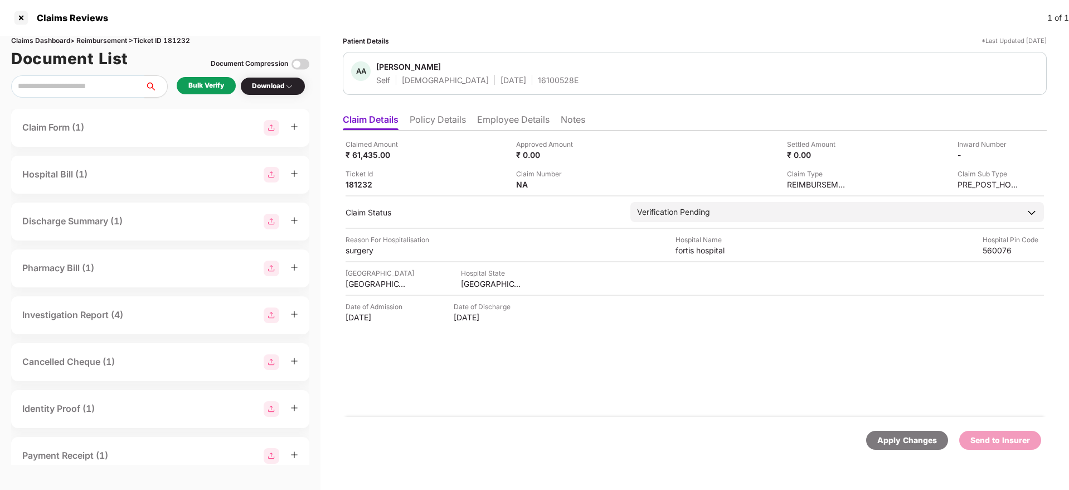
click at [449, 120] on li "Policy Details" at bounding box center [438, 122] width 56 height 16
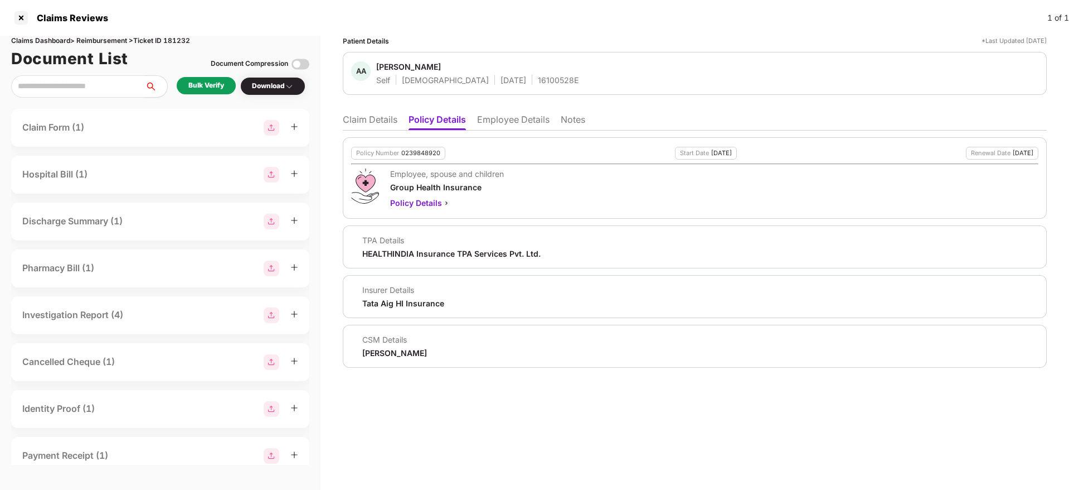
click at [512, 115] on li "Employee Details" at bounding box center [513, 122] width 72 height 16
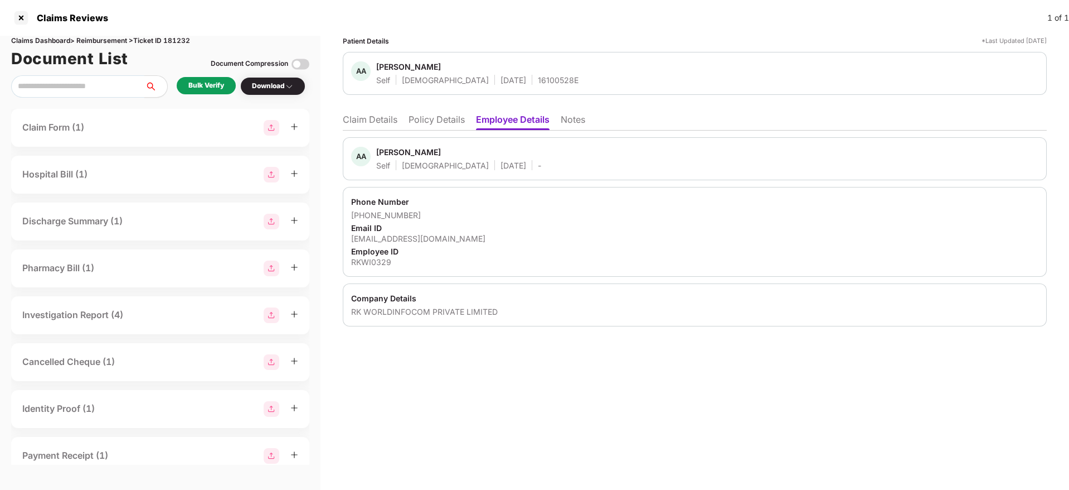
click at [450, 114] on li "Policy Details" at bounding box center [437, 122] width 56 height 16
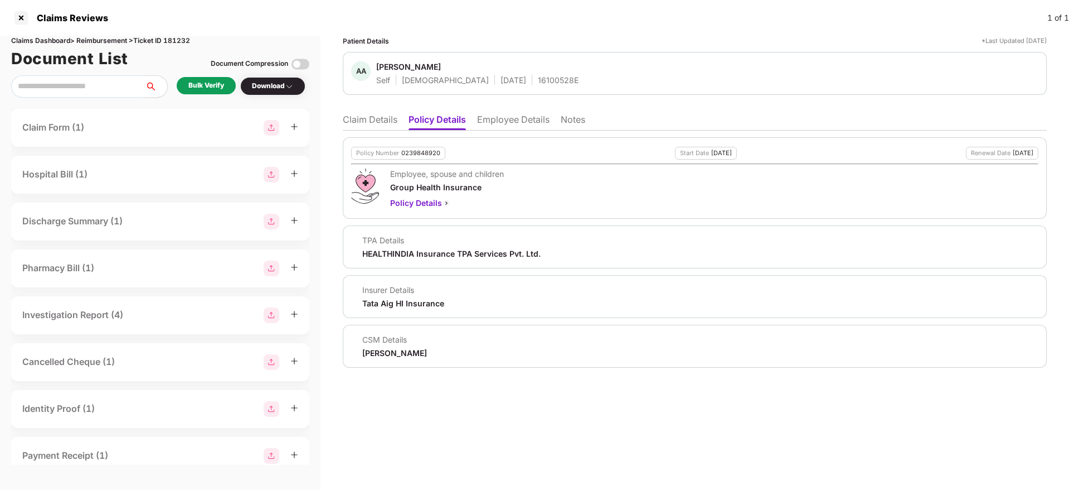
click at [365, 119] on li "Claim Details" at bounding box center [370, 122] width 55 height 16
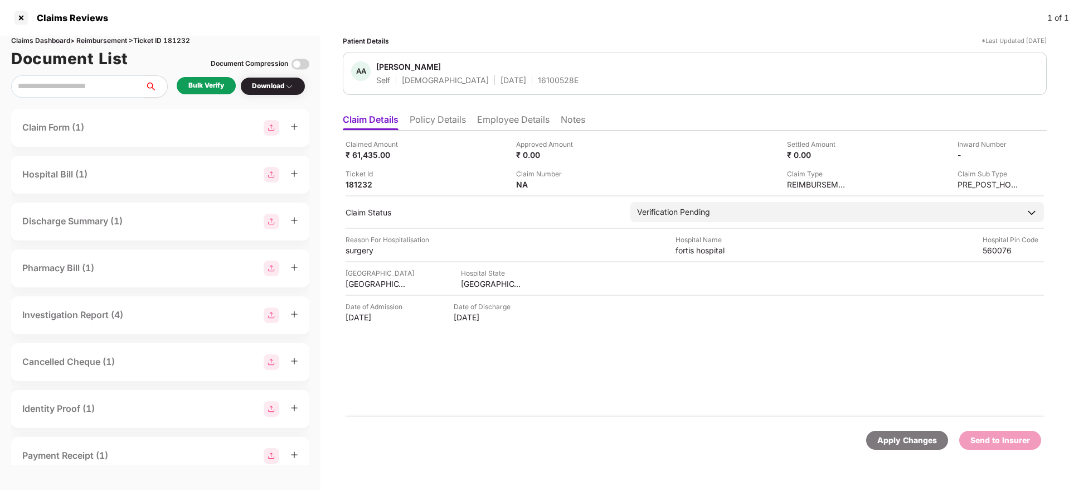
click at [438, 123] on li "Policy Details" at bounding box center [438, 122] width 56 height 16
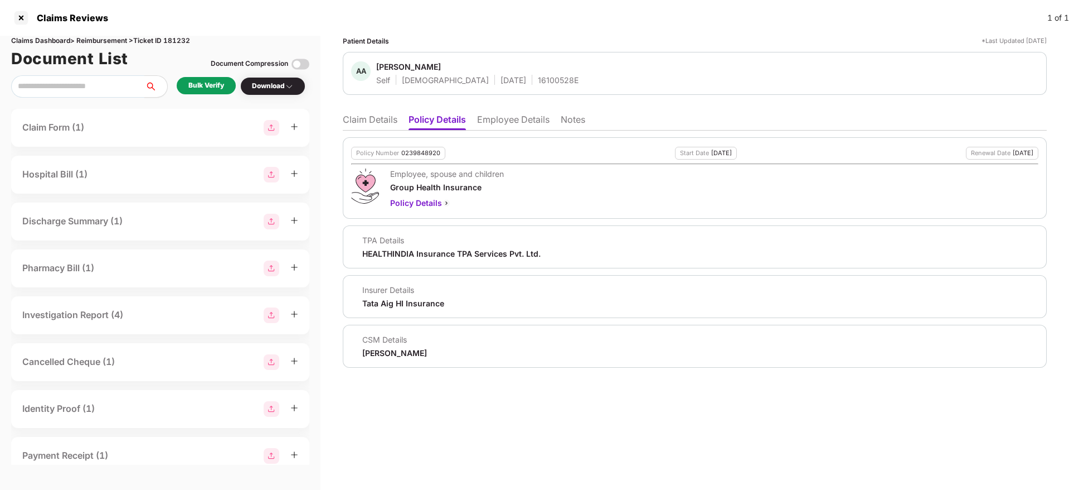
click at [365, 121] on li "Claim Details" at bounding box center [370, 122] width 55 height 16
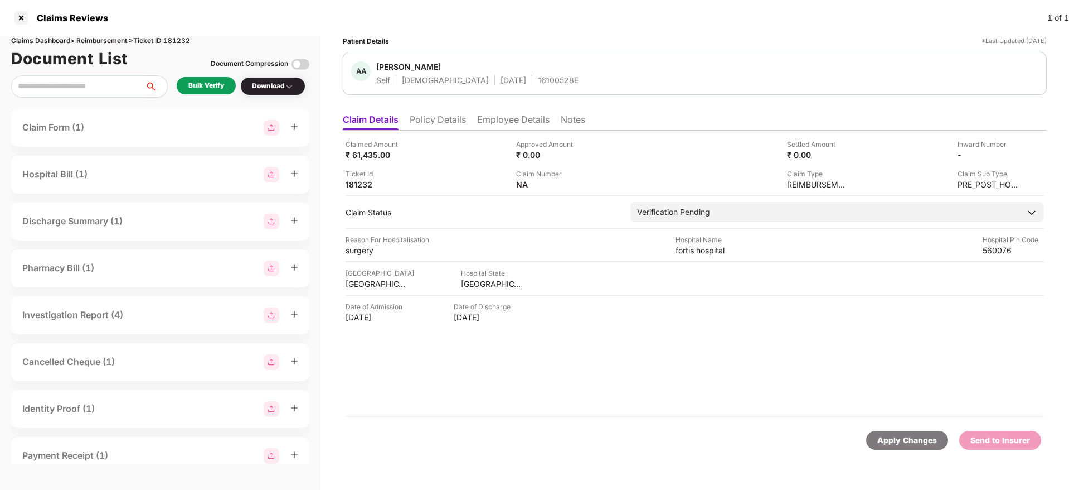
click at [218, 81] on div "Bulk Verify" at bounding box center [206, 85] width 36 height 11
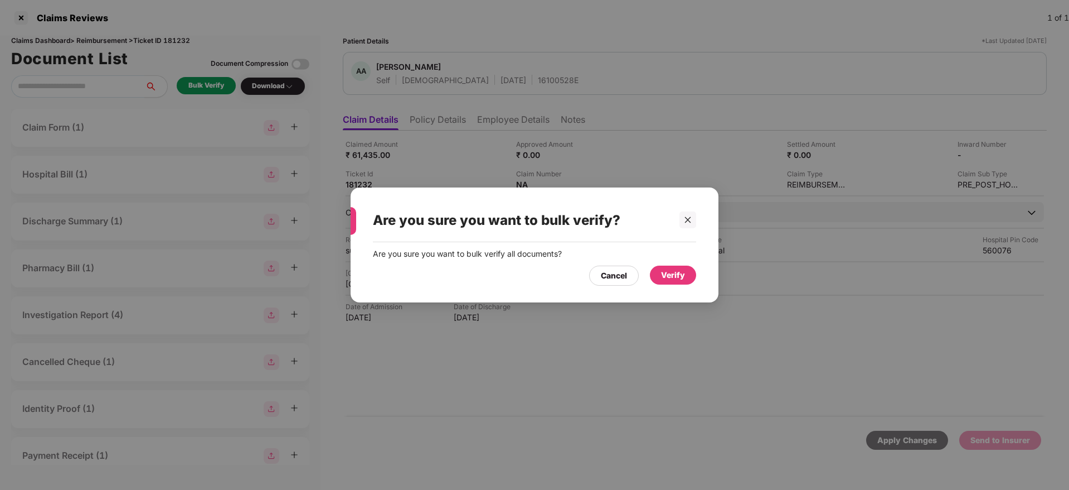
click at [695, 277] on div "Verify" at bounding box center [673, 274] width 46 height 19
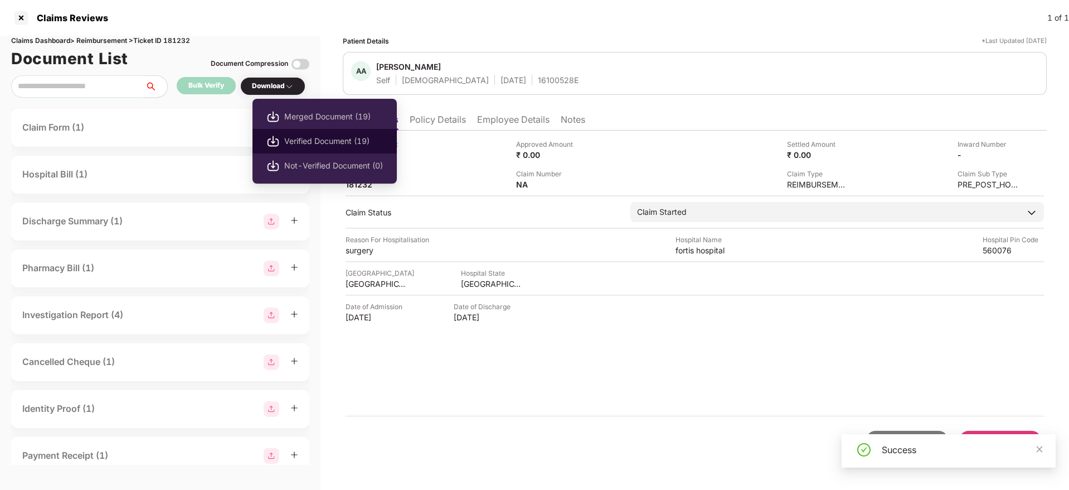
click at [316, 139] on span "Verified Document (19)" at bounding box center [333, 141] width 99 height 12
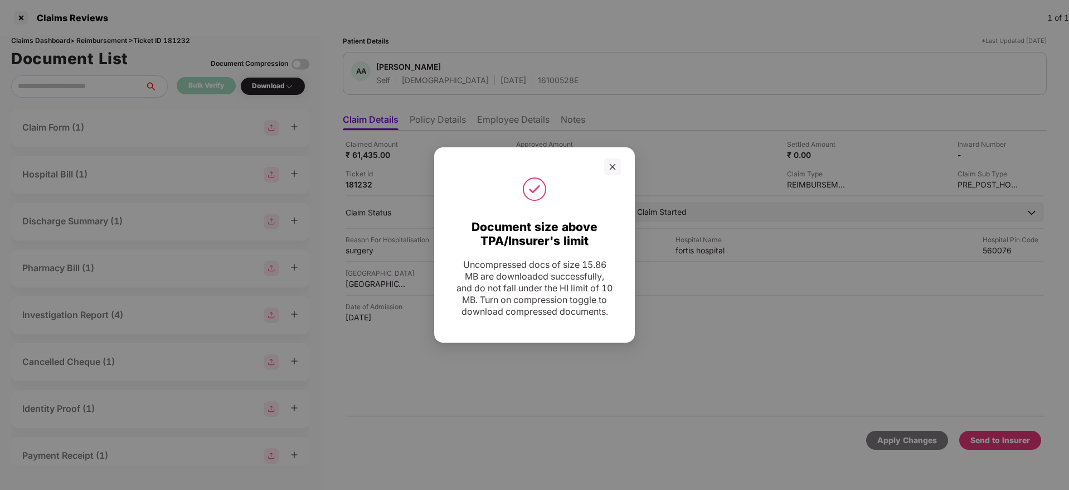
drag, startPoint x: 613, startPoint y: 161, endPoint x: 617, endPoint y: 175, distance: 15.2
click at [613, 163] on icon "close" at bounding box center [613, 166] width 6 height 6
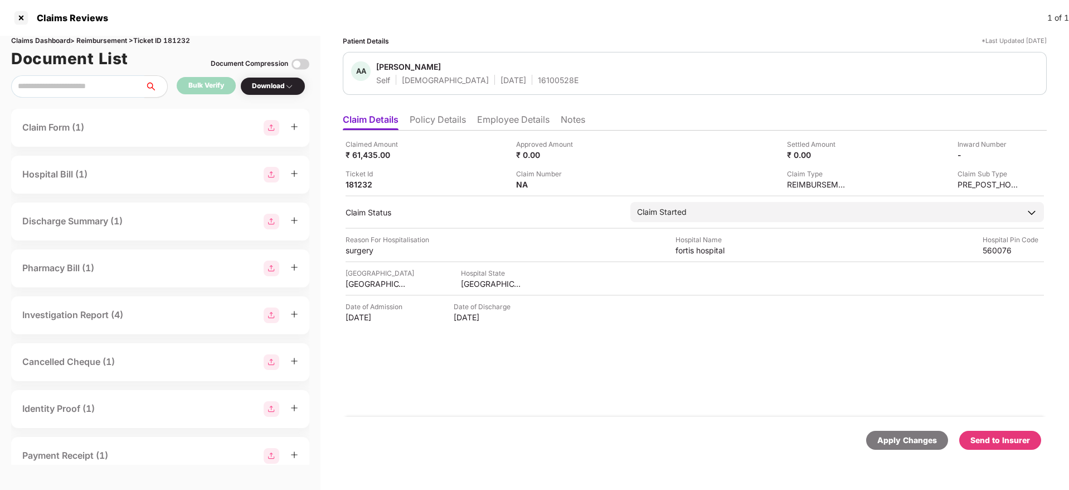
click at [979, 436] on div "Send to Insurer" at bounding box center [1001, 440] width 60 height 12
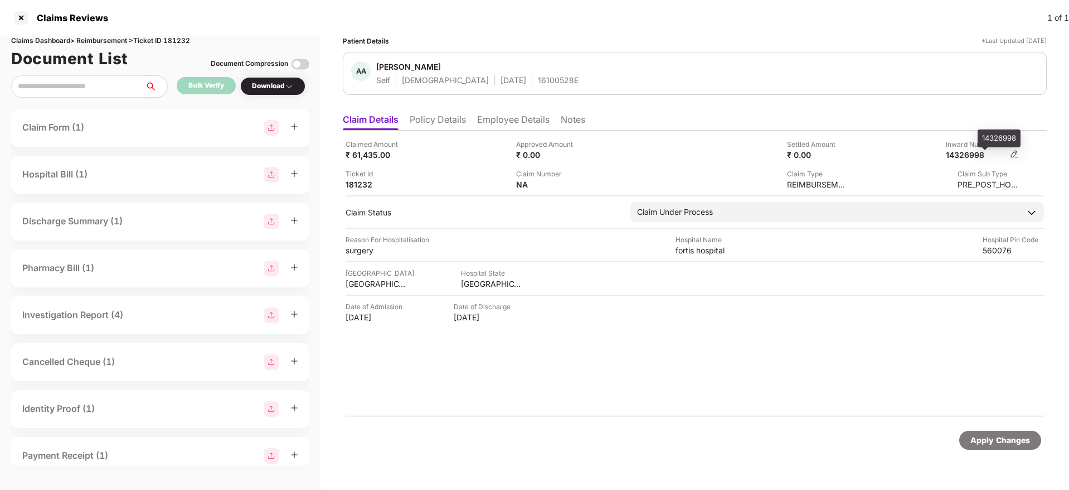
click at [960, 154] on div "14326998" at bounding box center [976, 154] width 61 height 11
copy div "14326998"
click at [538, 80] on div "16100528E" at bounding box center [558, 80] width 41 height 11
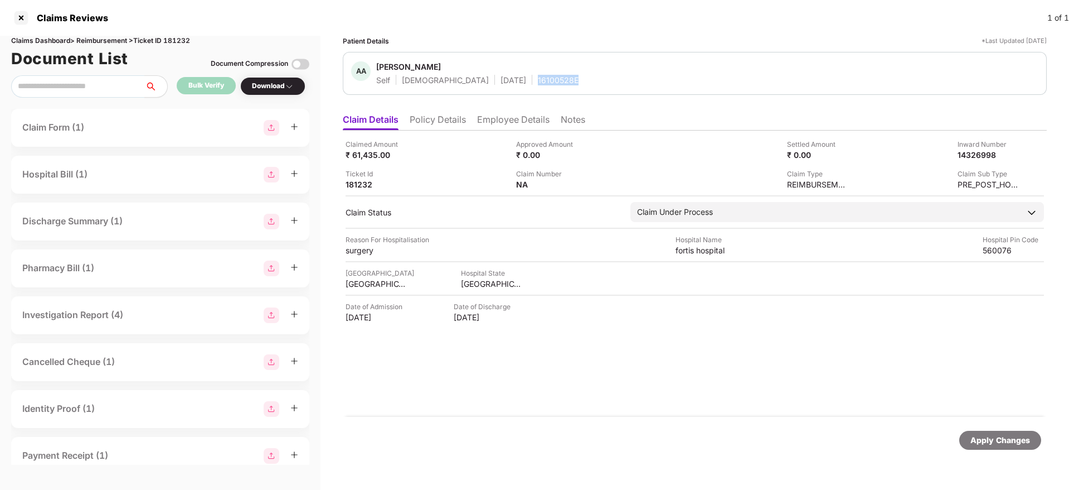
copy div "16100528E"
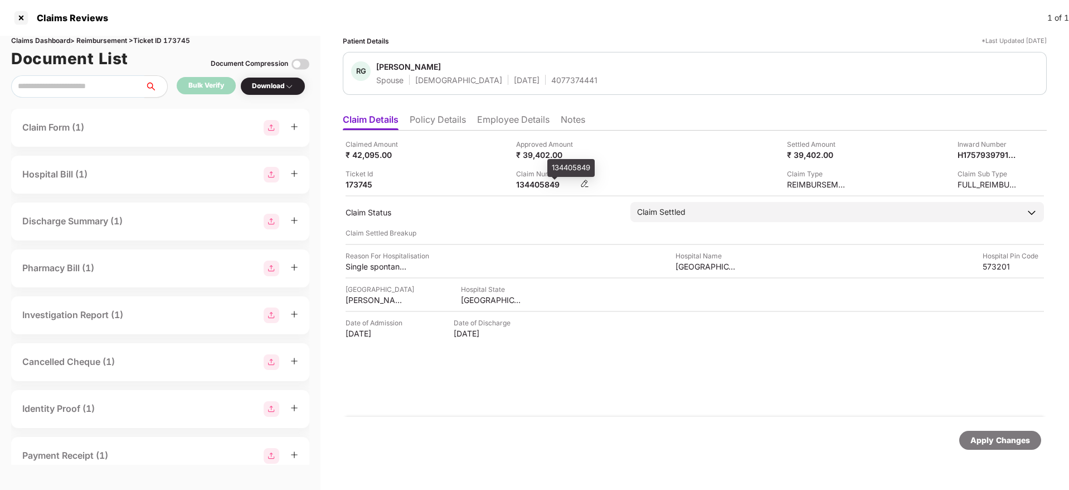
click at [527, 187] on div "134405849" at bounding box center [546, 184] width 61 height 11
copy div "134405849"
click at [428, 112] on ul "Claim Details Policy Details Employee Details Notes" at bounding box center [695, 119] width 704 height 22
click at [422, 119] on li "Policy Details" at bounding box center [438, 122] width 56 height 16
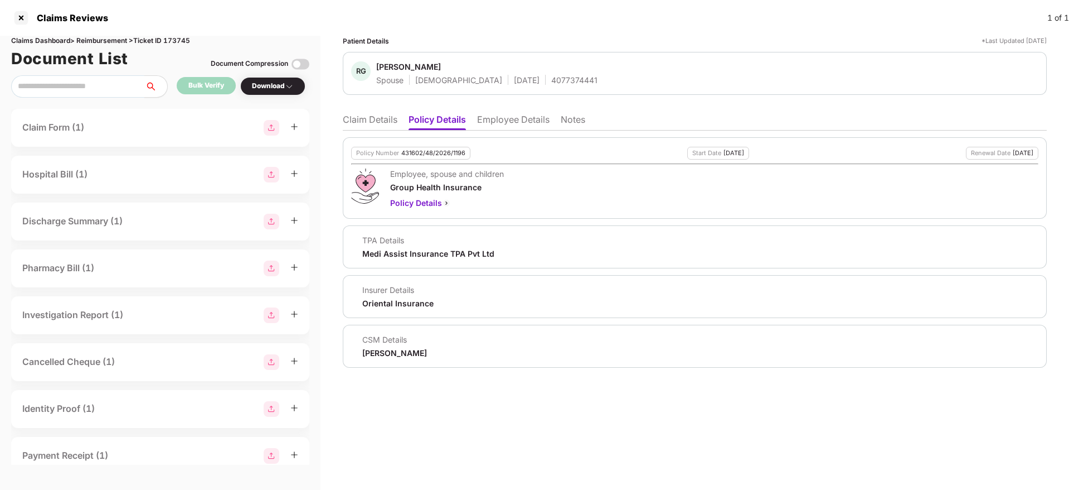
click at [368, 115] on li "Claim Details" at bounding box center [370, 122] width 55 height 16
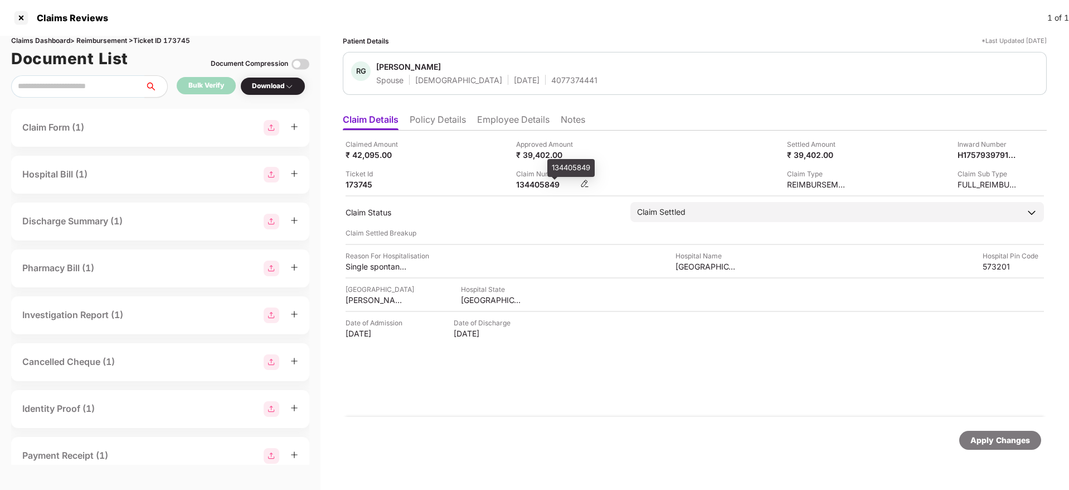
click at [549, 182] on div "134405849" at bounding box center [546, 184] width 61 height 11
copy div "134405849"
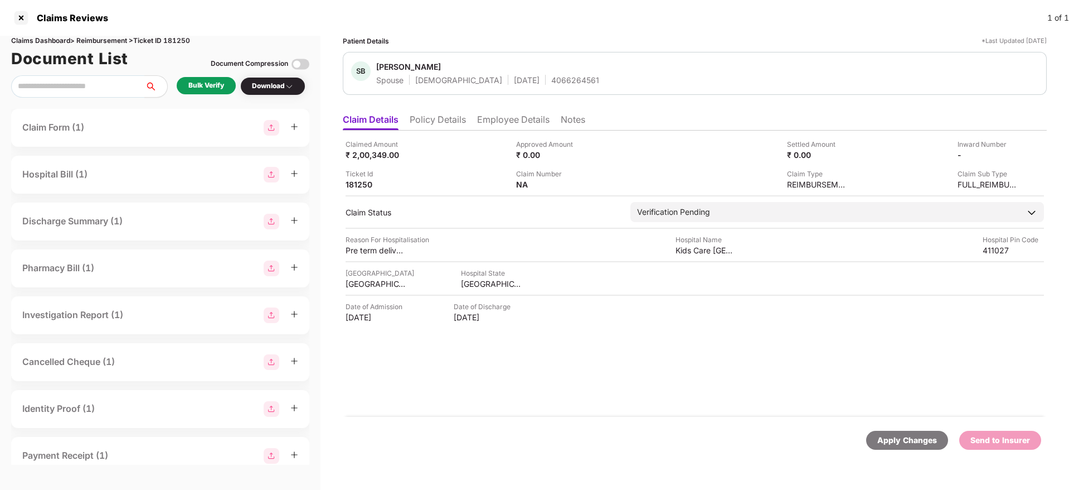
click at [436, 121] on li "Policy Details" at bounding box center [438, 122] width 56 height 16
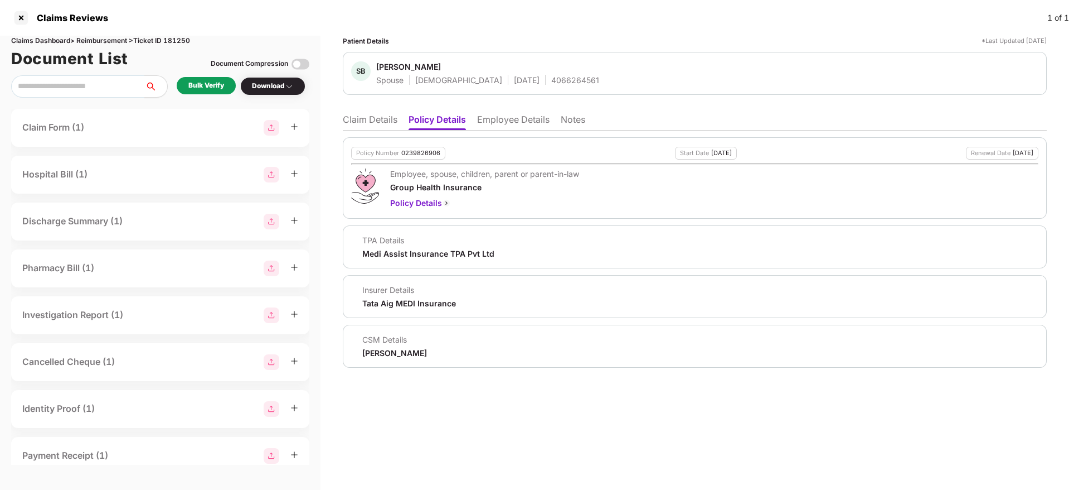
click at [524, 121] on li "Employee Details" at bounding box center [513, 122] width 72 height 16
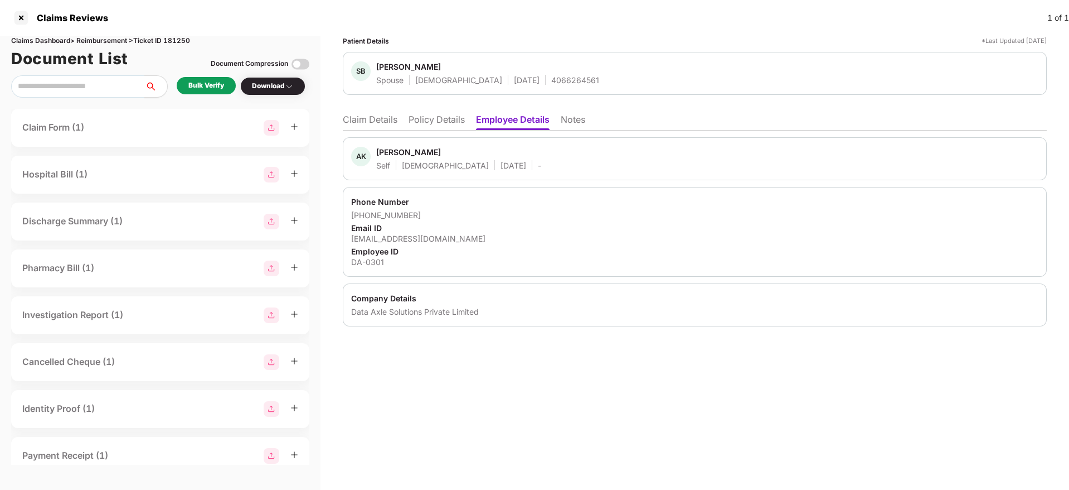
click at [442, 120] on li "Policy Details" at bounding box center [437, 122] width 56 height 16
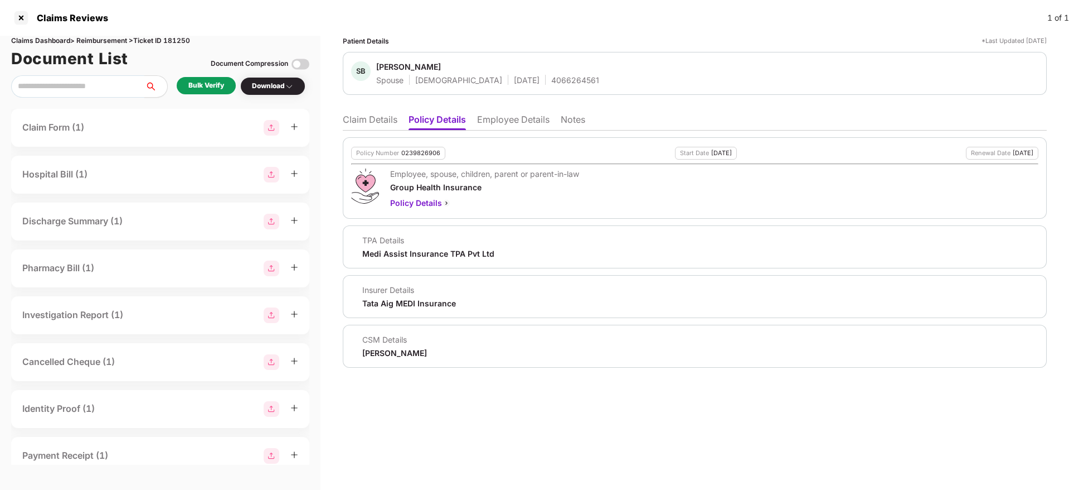
click at [369, 117] on li "Claim Details" at bounding box center [370, 122] width 55 height 16
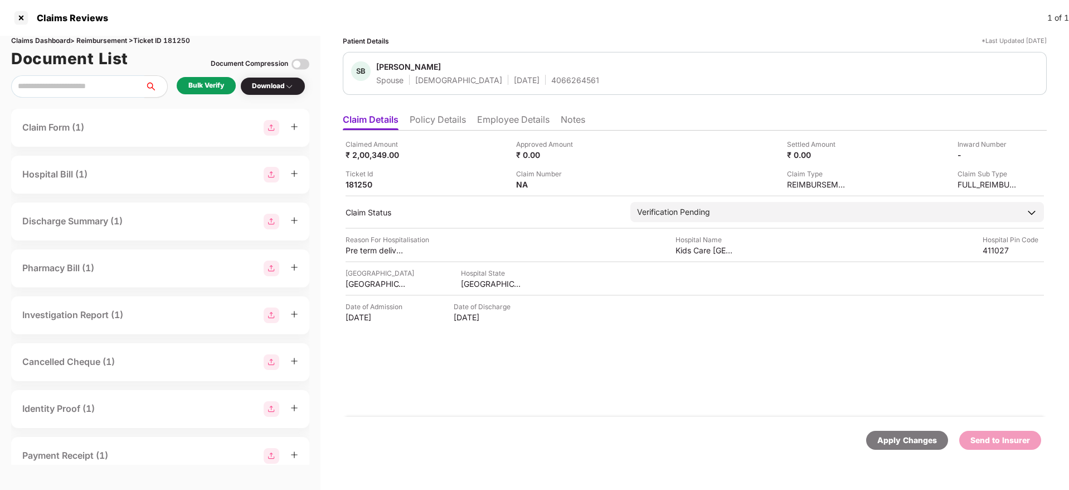
click at [514, 119] on li "Employee Details" at bounding box center [513, 122] width 72 height 16
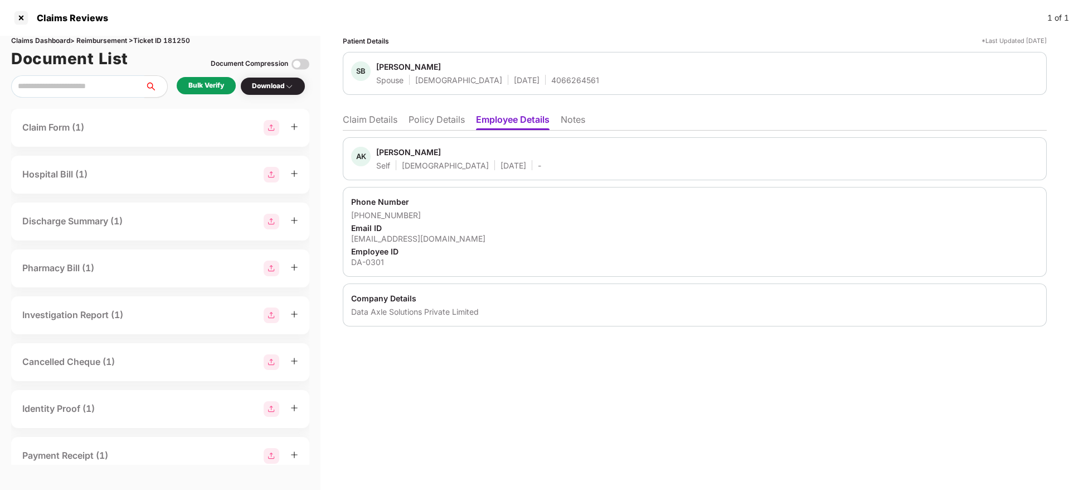
click at [450, 118] on li "Policy Details" at bounding box center [437, 122] width 56 height 16
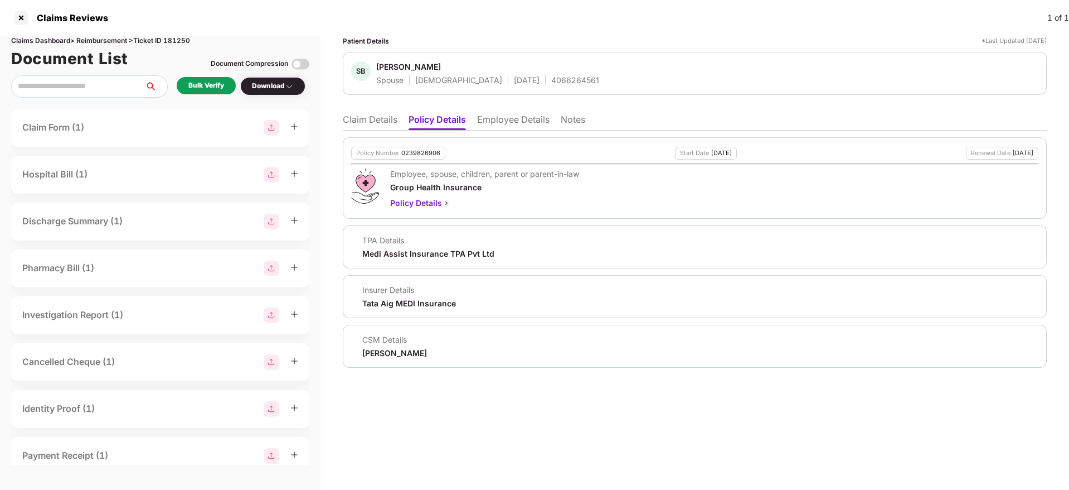
click at [364, 113] on ul "Claim Details Policy Details Employee Details Notes" at bounding box center [695, 119] width 704 height 22
click at [224, 86] on div "Bulk Verify" at bounding box center [206, 85] width 36 height 11
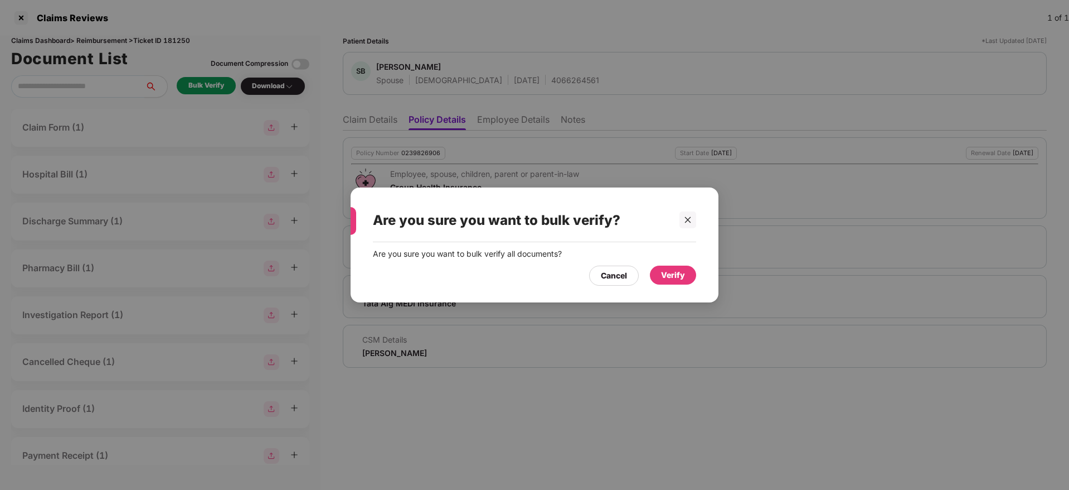
click at [678, 278] on div "Verify" at bounding box center [673, 275] width 24 height 12
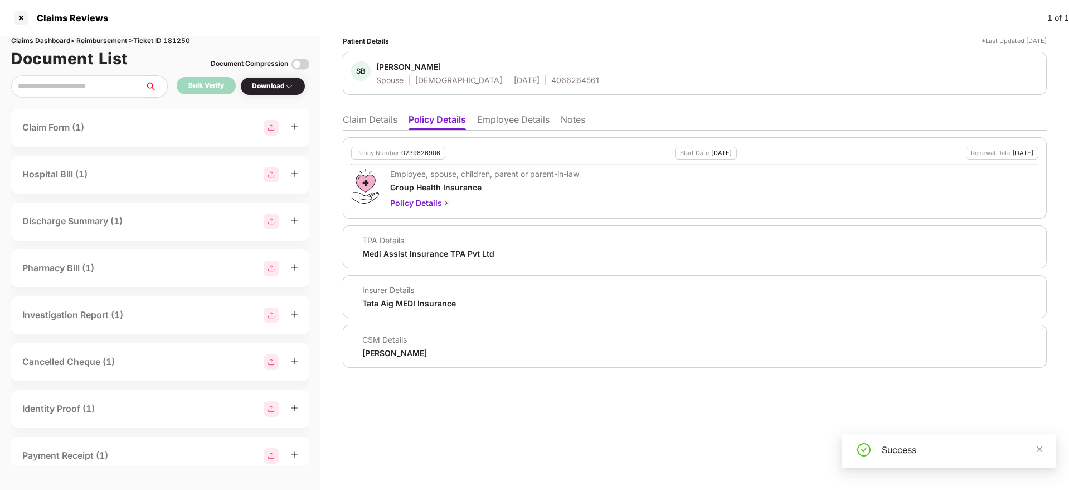
click at [355, 109] on ul "Claim Details Policy Details Employee Details Notes" at bounding box center [695, 119] width 704 height 22
click at [355, 119] on li "Claim Details" at bounding box center [370, 122] width 55 height 16
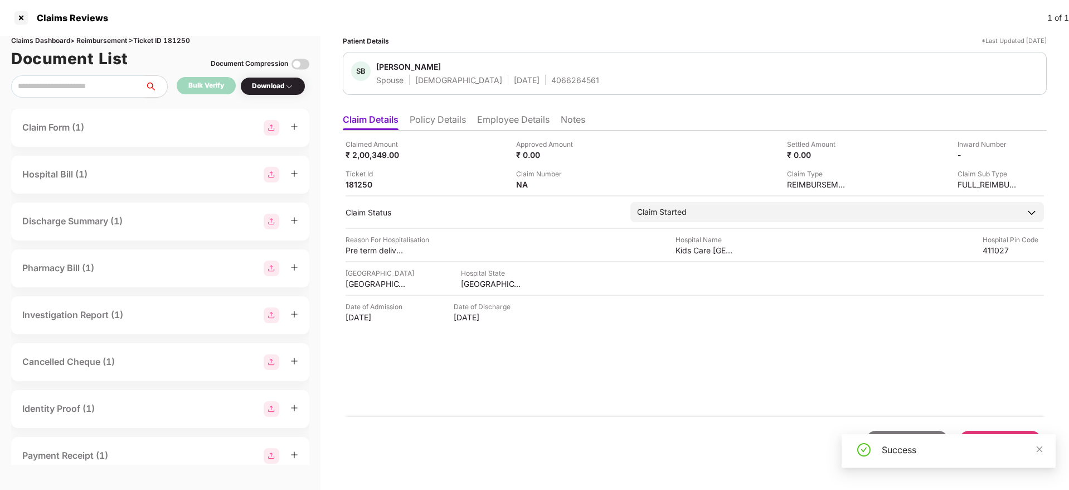
click at [281, 88] on div "Download" at bounding box center [273, 86] width 42 height 11
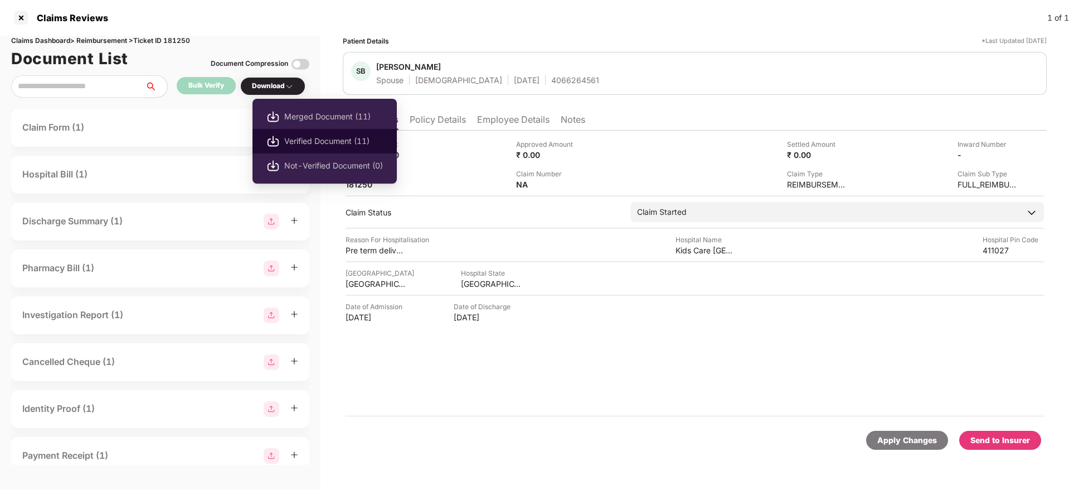
click at [288, 138] on span "Verified Document (11)" at bounding box center [333, 141] width 99 height 12
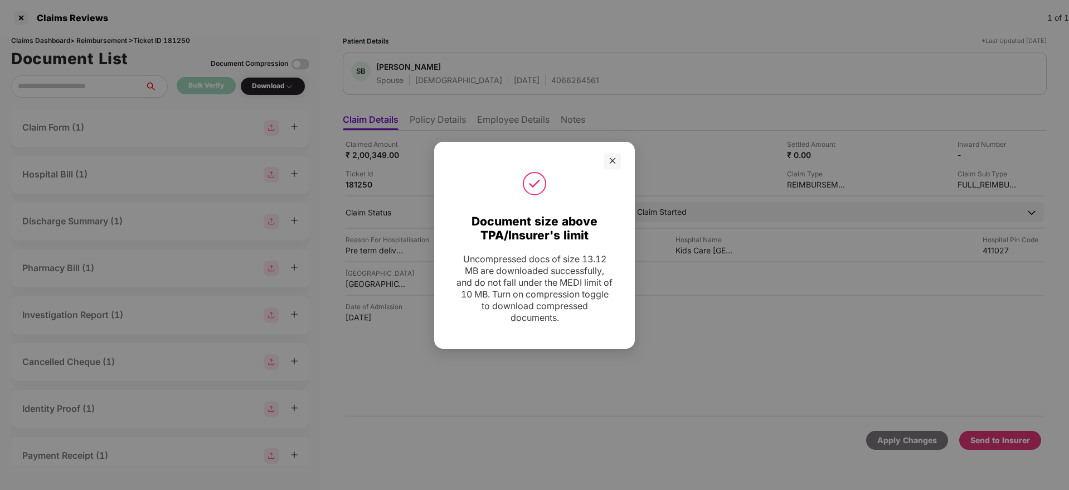
drag, startPoint x: 616, startPoint y: 164, endPoint x: 644, endPoint y: 191, distance: 39.0
click at [616, 164] on div at bounding box center [612, 161] width 17 height 17
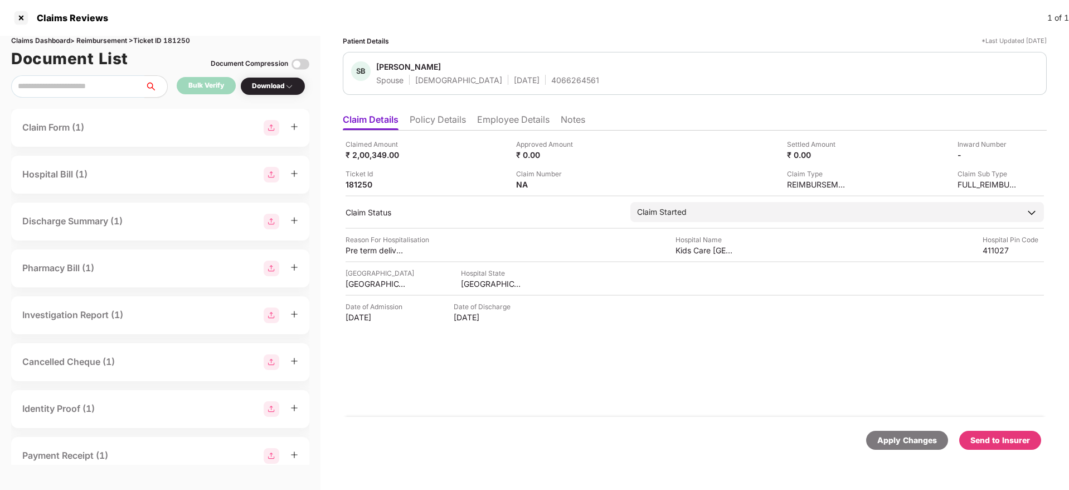
click at [1009, 438] on div "Send to Insurer" at bounding box center [1001, 440] width 60 height 12
click at [440, 119] on li "Policy Details" at bounding box center [438, 122] width 56 height 16
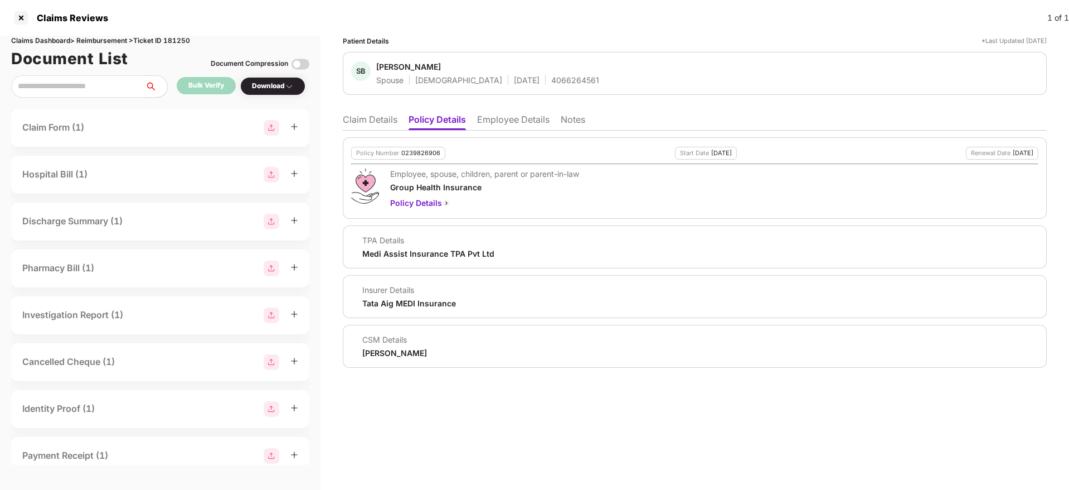
click at [511, 121] on li "Employee Details" at bounding box center [513, 122] width 72 height 16
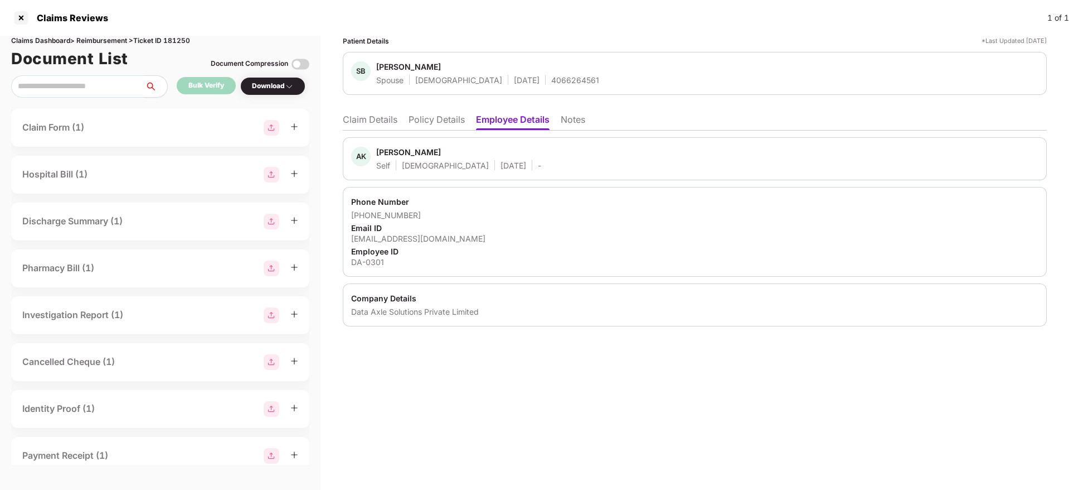
click at [418, 118] on li "Policy Details" at bounding box center [437, 122] width 56 height 16
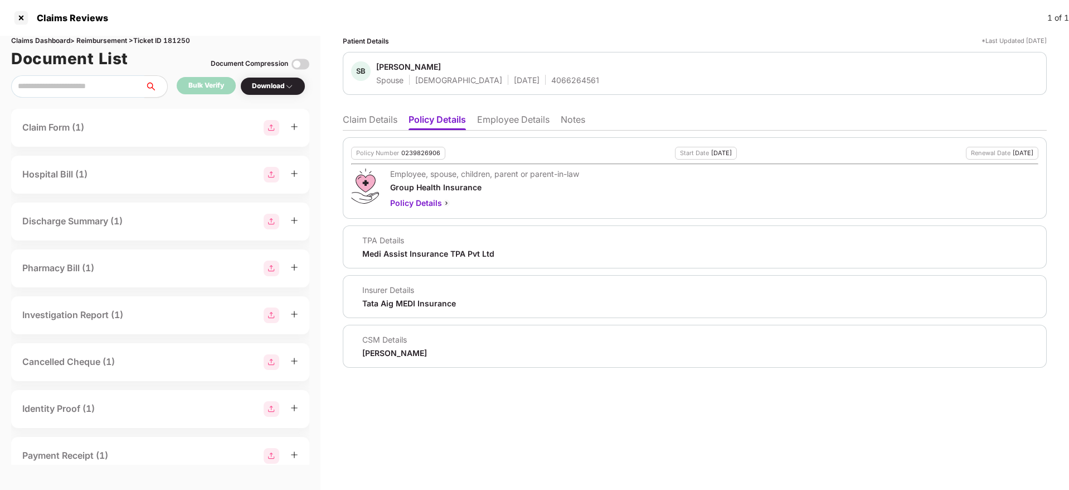
click at [379, 121] on li "Claim Details" at bounding box center [370, 122] width 55 height 16
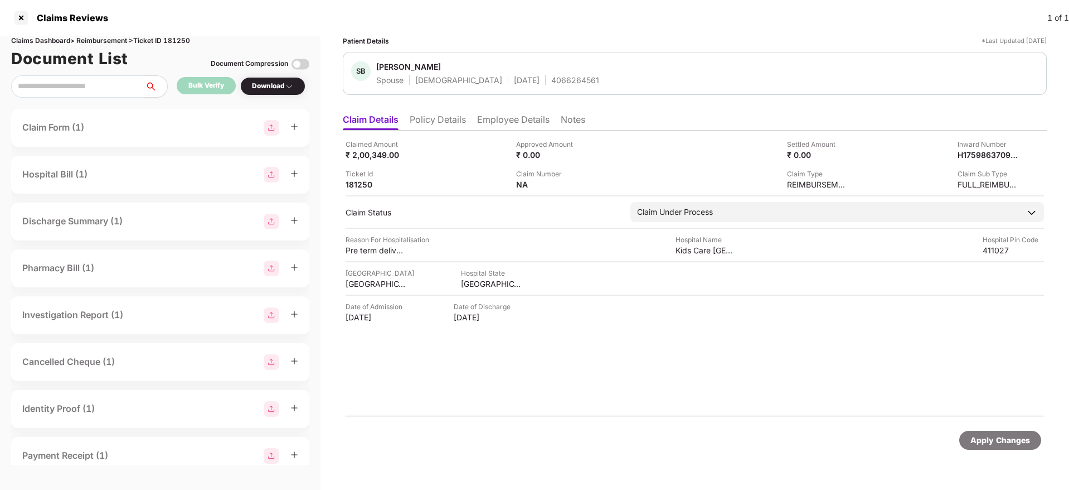
click at [535, 88] on div "SB Surabhi Bhagwat Spouse Female 26 Jan 1992 4066264561" at bounding box center [695, 73] width 704 height 43
click at [535, 86] on div "SB Surabhi Bhagwat Spouse Female 26 Jan 1992 4066264561" at bounding box center [695, 73] width 704 height 43
copy div "4066264561"
click at [981, 153] on div "H1759863709466DA0301" at bounding box center [976, 154] width 61 height 11
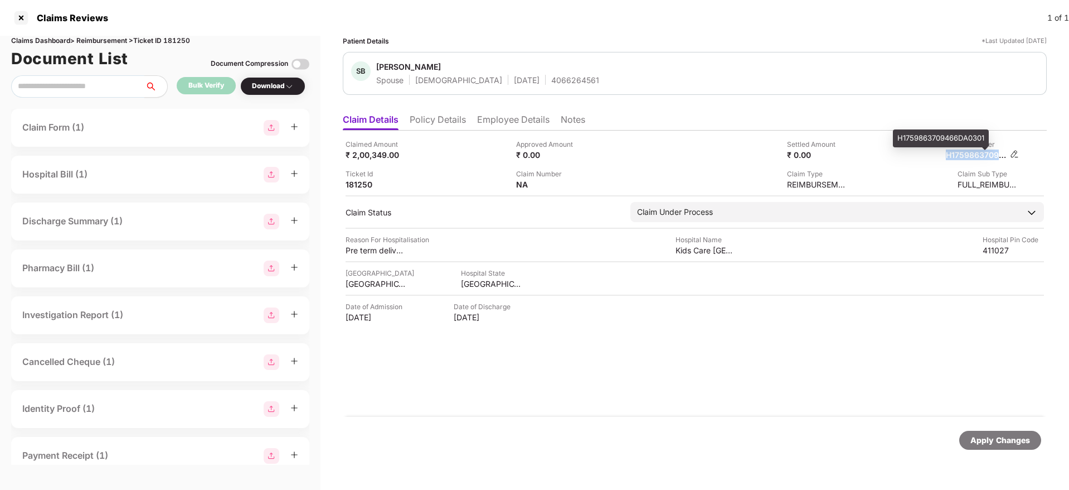
click at [981, 153] on div "H1759863709466DA0301" at bounding box center [976, 154] width 61 height 11
copy div "H1759863709466DA0301"
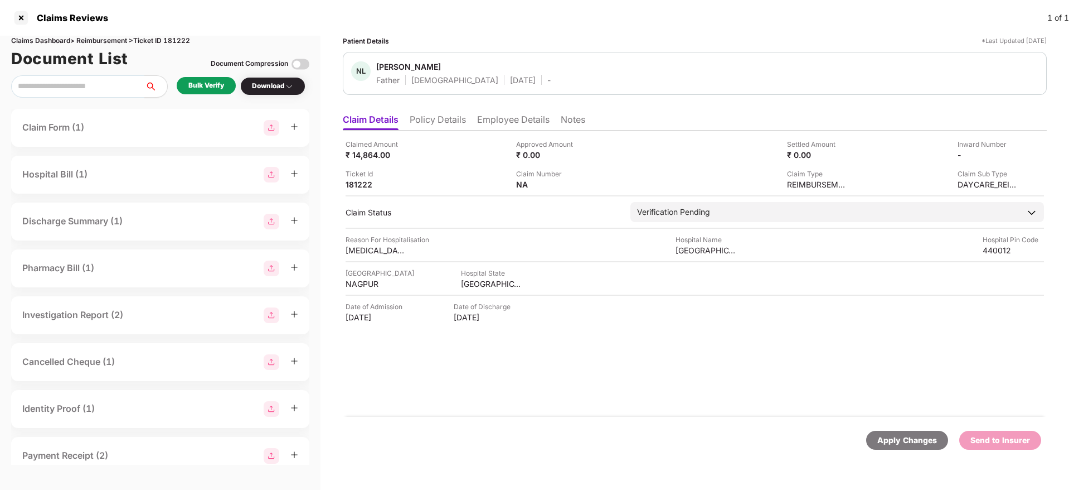
click at [445, 125] on li "Policy Details" at bounding box center [438, 122] width 56 height 16
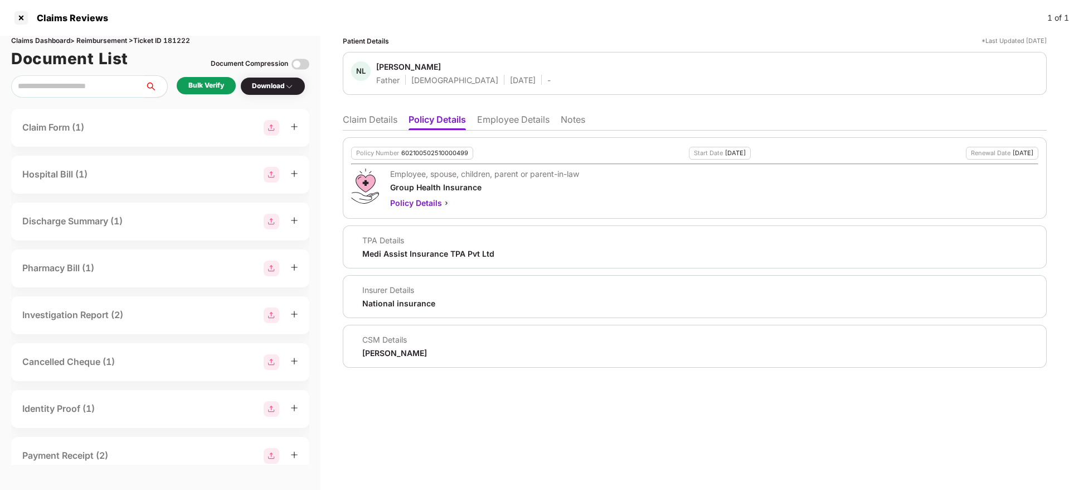
click at [524, 124] on li "Employee Details" at bounding box center [513, 122] width 72 height 16
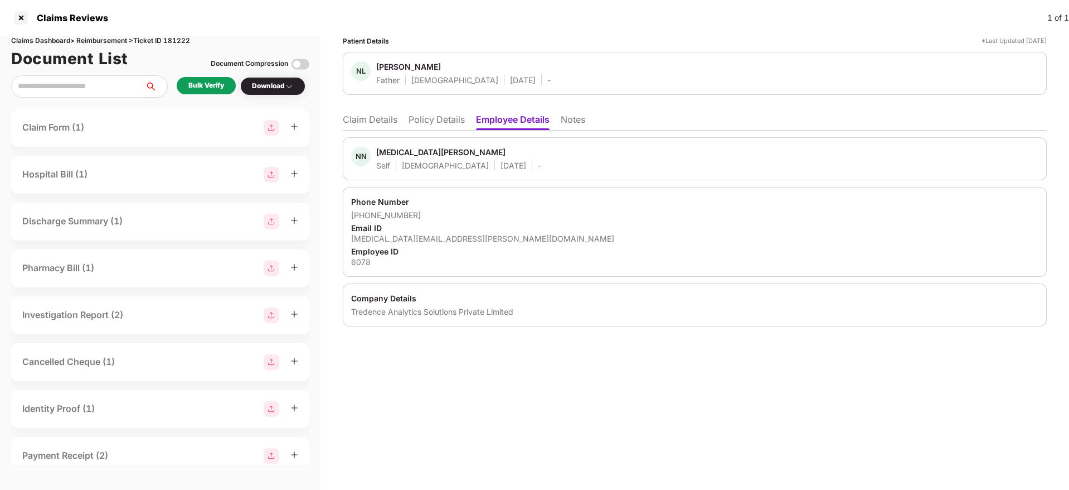
click at [456, 124] on li "Policy Details" at bounding box center [437, 122] width 56 height 16
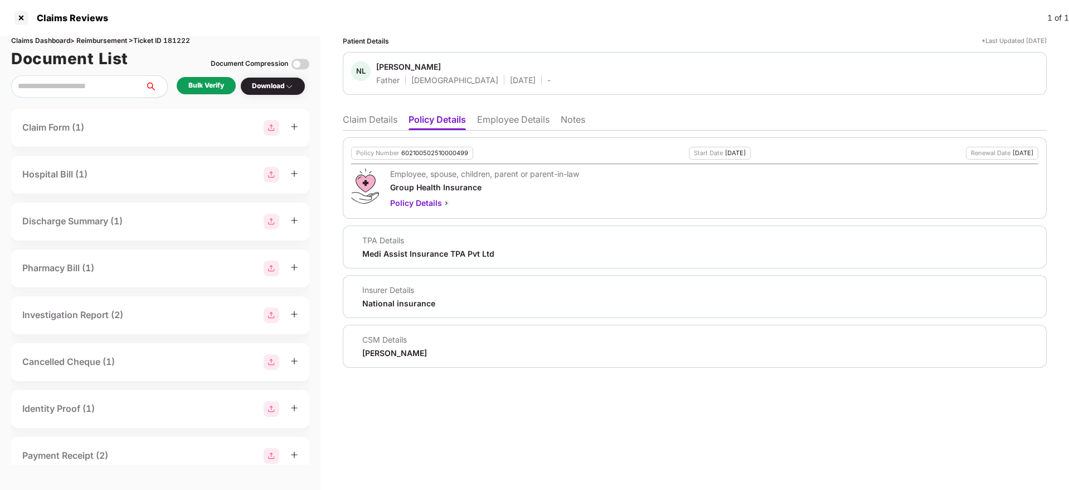
click at [381, 123] on li "Claim Details" at bounding box center [370, 122] width 55 height 16
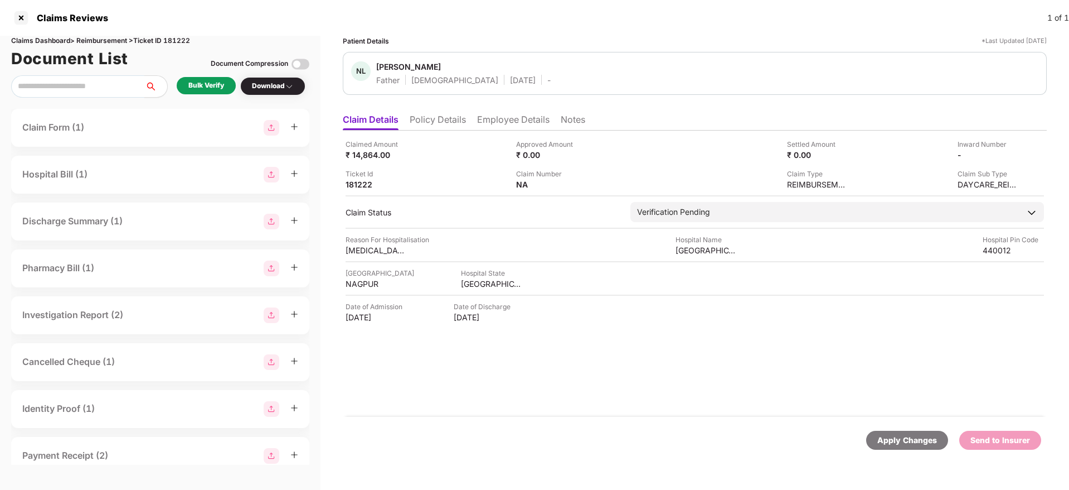
click at [439, 119] on li "Policy Details" at bounding box center [438, 122] width 56 height 16
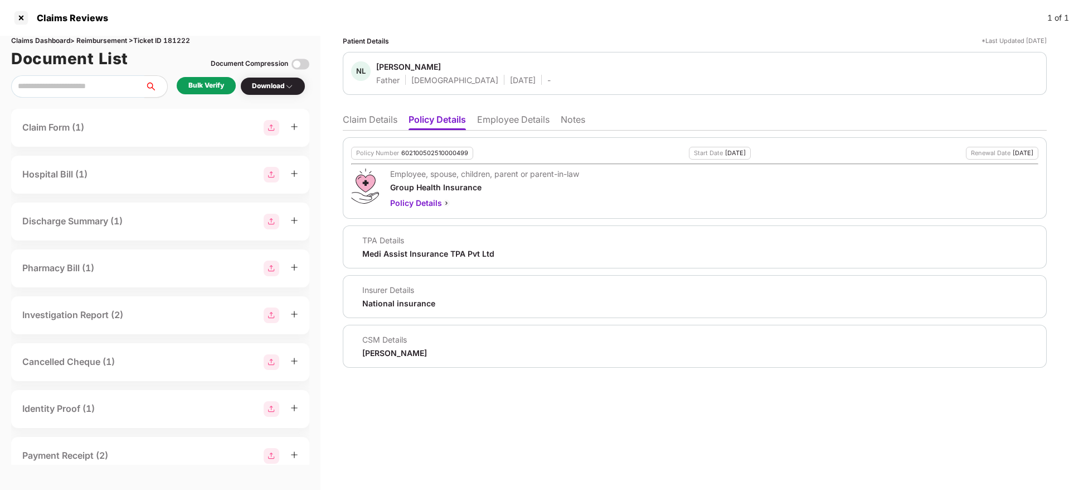
click at [526, 114] on li "Employee Details" at bounding box center [513, 122] width 72 height 16
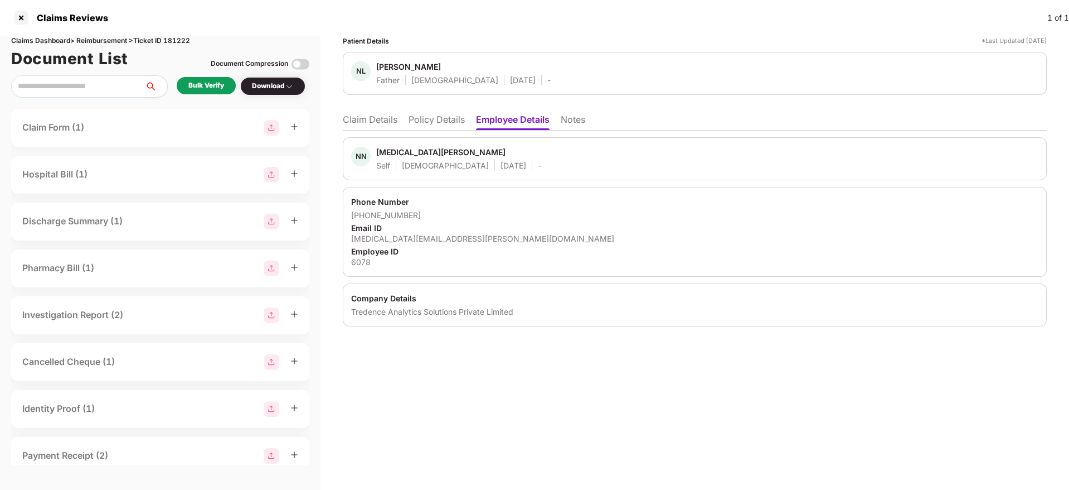
click at [421, 235] on div "nikita.lohakare@tredence.com" at bounding box center [694, 238] width 687 height 11
click at [421, 234] on div "nikita.lohakare@tredence.com" at bounding box center [694, 238] width 687 height 11
copy div "nikita.lohakare@tredence.com"
click at [369, 120] on li "Claim Details" at bounding box center [370, 122] width 55 height 16
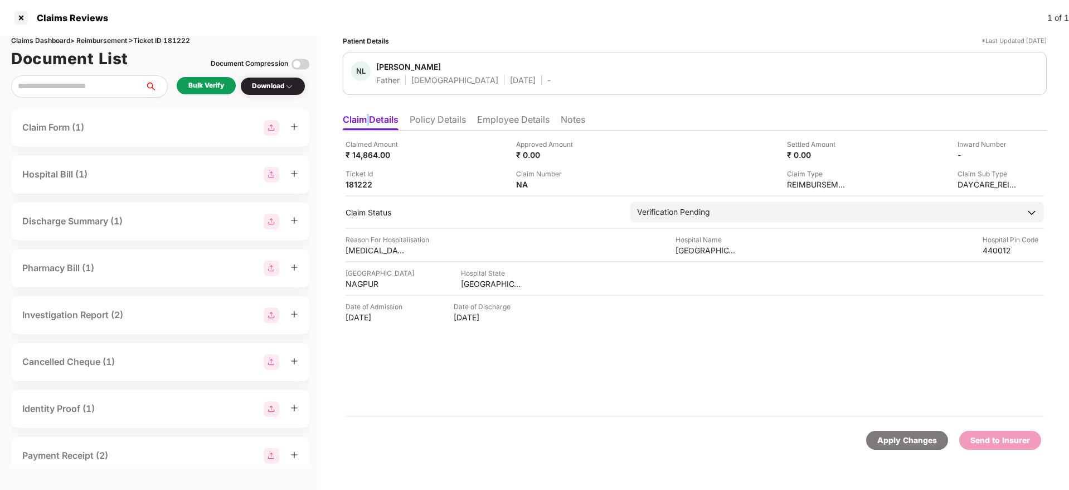
click at [209, 83] on div "Bulk Verify" at bounding box center [206, 85] width 36 height 11
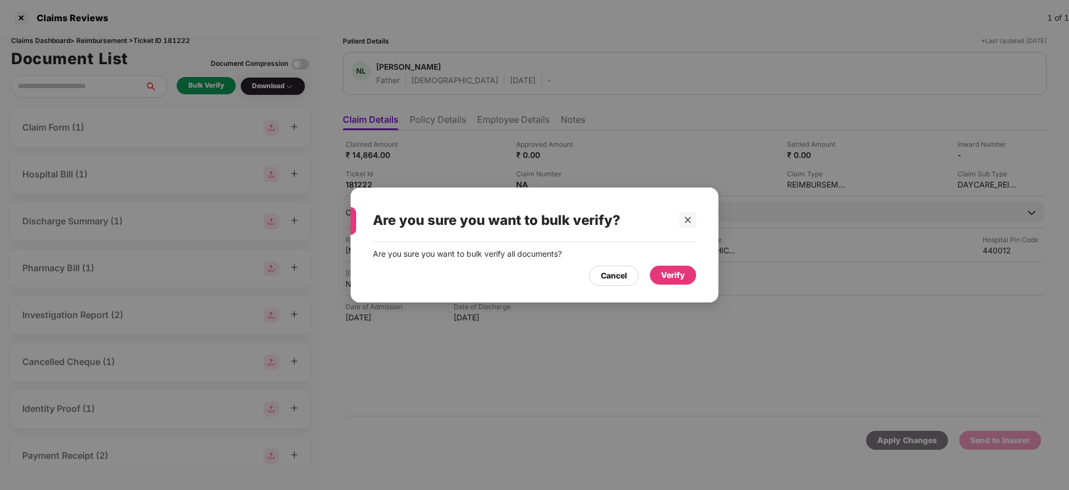
drag, startPoint x: 665, startPoint y: 274, endPoint x: 657, endPoint y: 302, distance: 29.6
click at [666, 273] on div "Verify" at bounding box center [673, 275] width 24 height 12
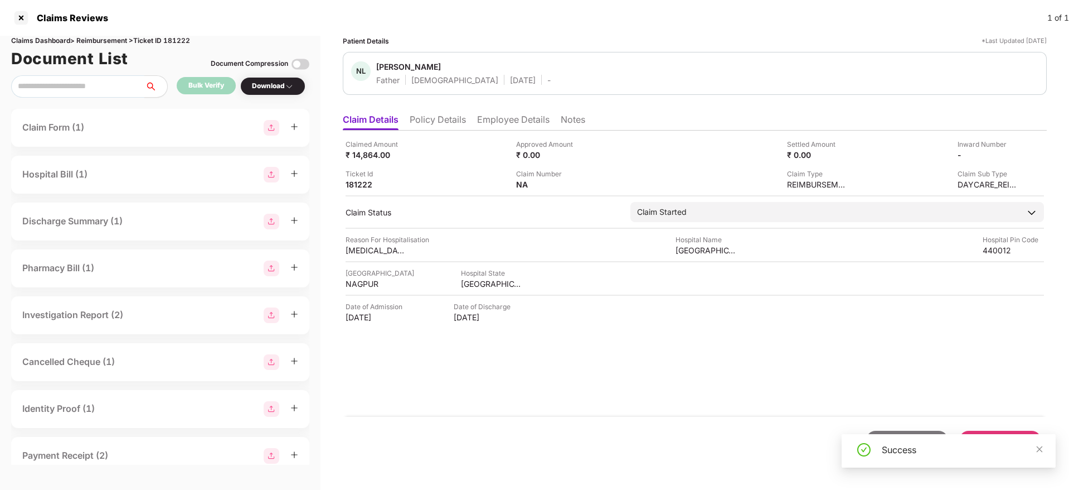
click at [437, 125] on li "Policy Details" at bounding box center [438, 122] width 56 height 16
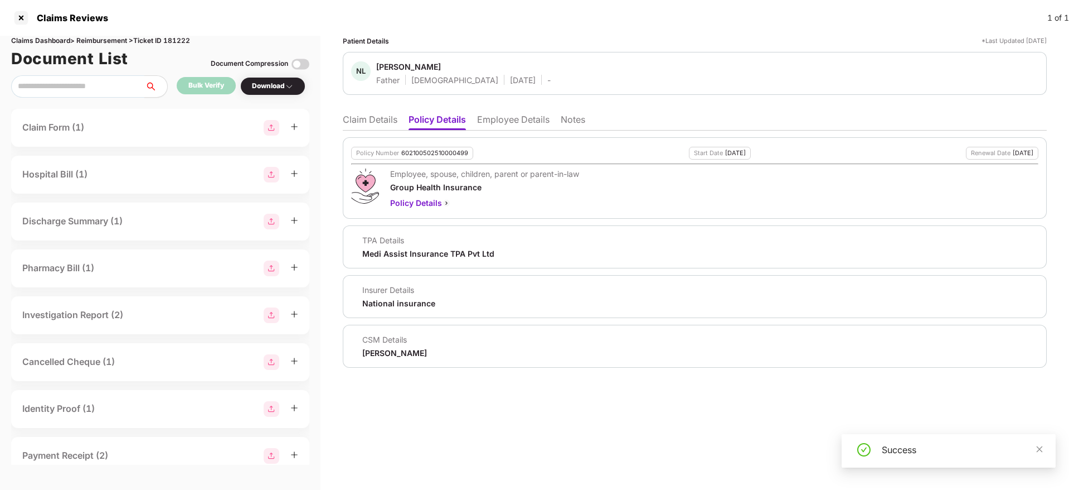
click at [367, 118] on li "Claim Details" at bounding box center [370, 122] width 55 height 16
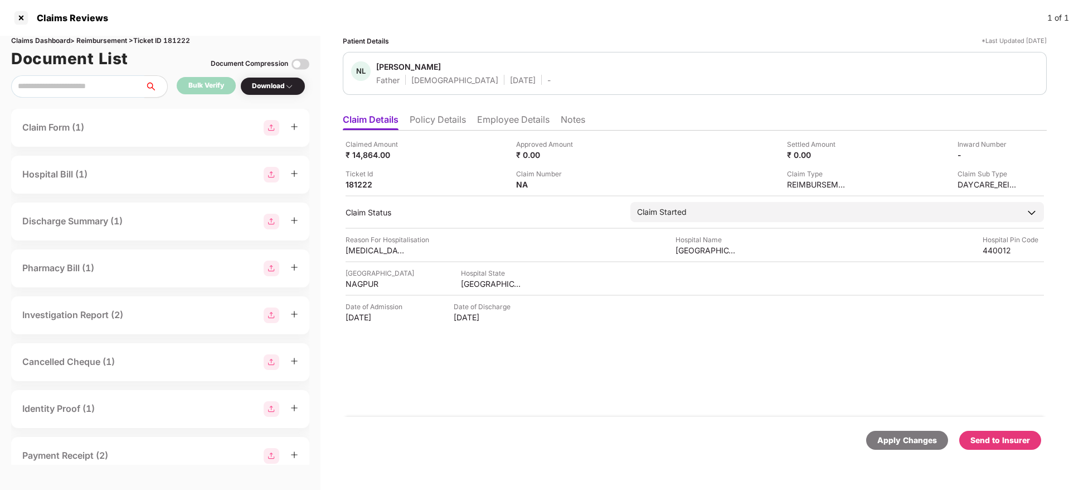
click at [449, 123] on li "Policy Details" at bounding box center [438, 122] width 56 height 16
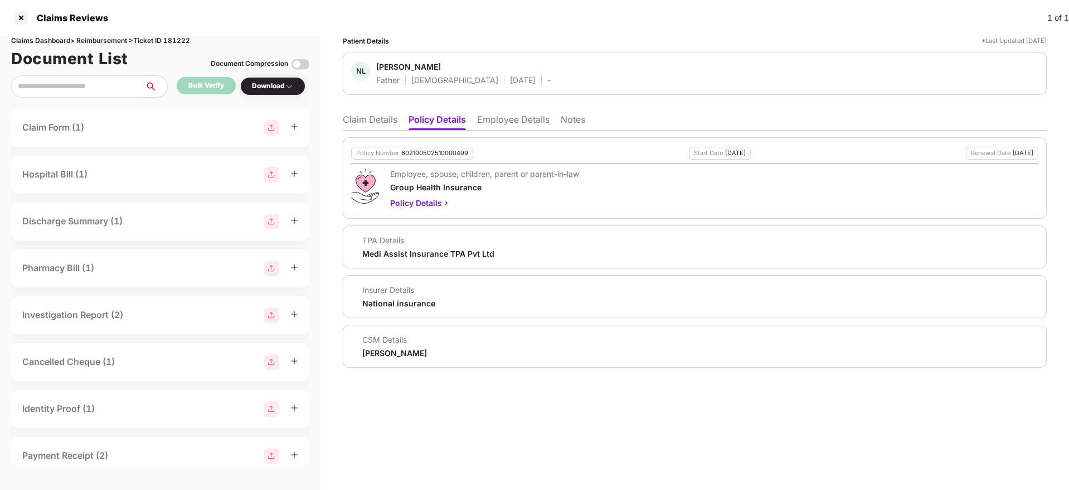
drag, startPoint x: 376, startPoint y: 120, endPoint x: 451, endPoint y: 62, distance: 94.6
click at [376, 120] on li "Claim Details" at bounding box center [370, 122] width 55 height 16
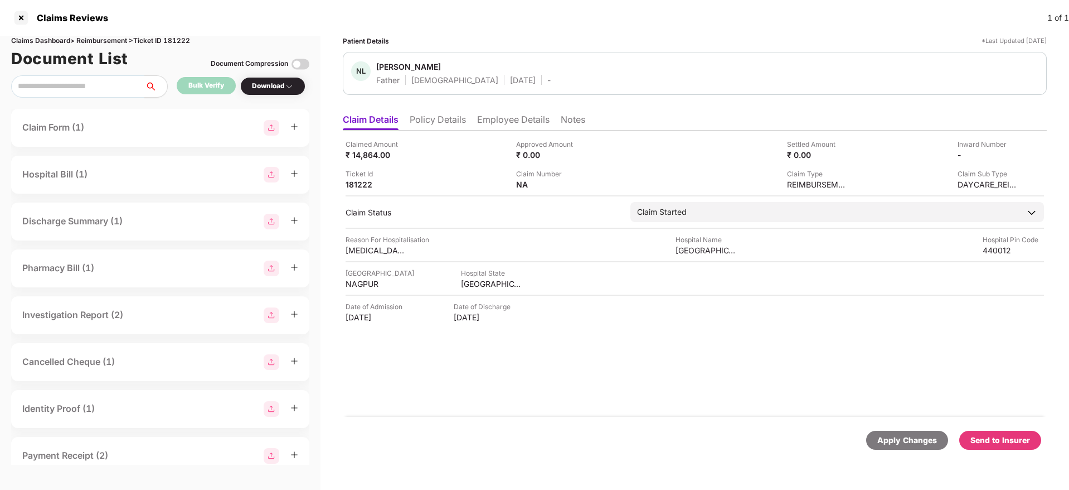
click at [442, 118] on li "Policy Details" at bounding box center [438, 122] width 56 height 16
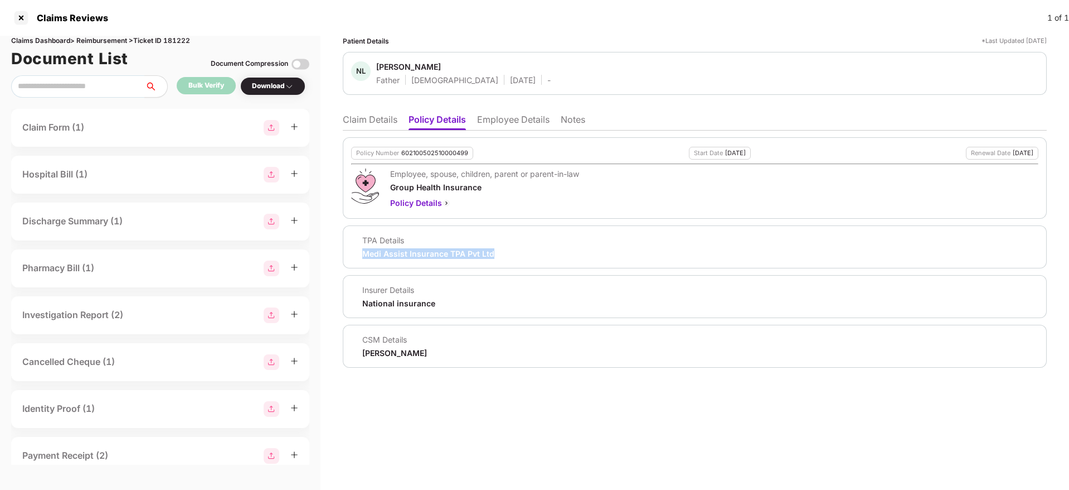
drag, startPoint x: 364, startPoint y: 250, endPoint x: 506, endPoint y: 250, distance: 142.7
click at [506, 250] on div "TPA Details Medi Assist Insurance TPA Pvt Ltd" at bounding box center [694, 247] width 687 height 24
copy div "Medi Assist Insurance TPA Pvt Ltd"
click at [372, 114] on li "Claim Details" at bounding box center [370, 122] width 55 height 16
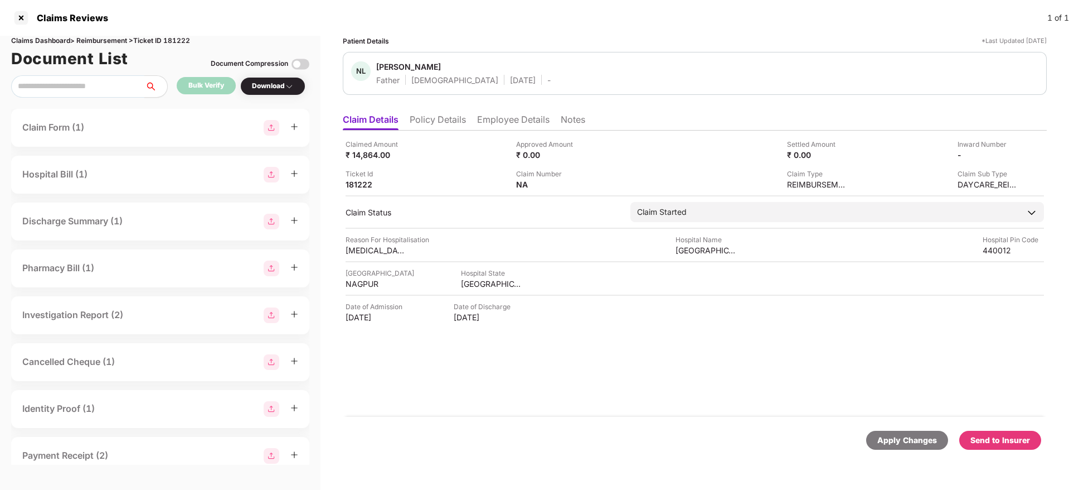
click at [443, 123] on li "Policy Details" at bounding box center [438, 122] width 56 height 16
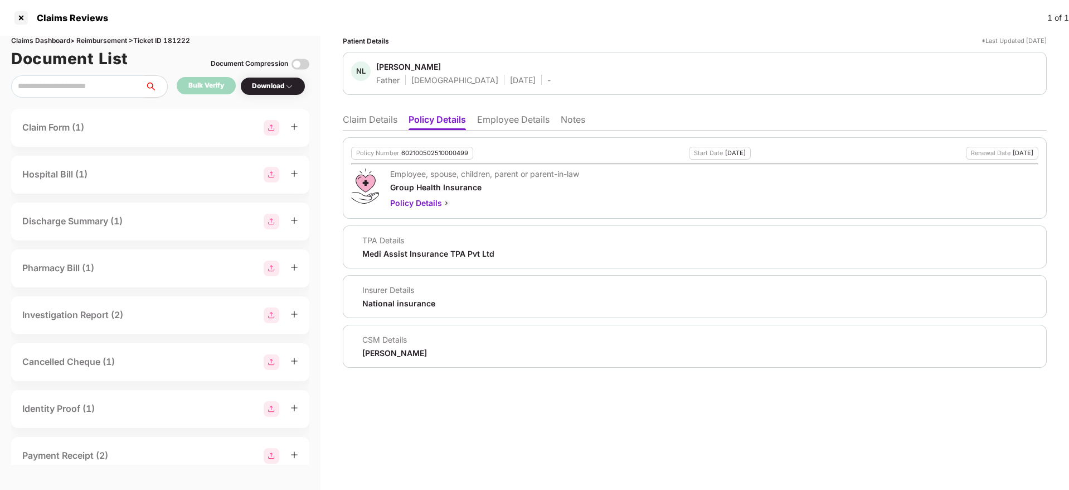
click at [381, 125] on li "Claim Details" at bounding box center [370, 122] width 55 height 16
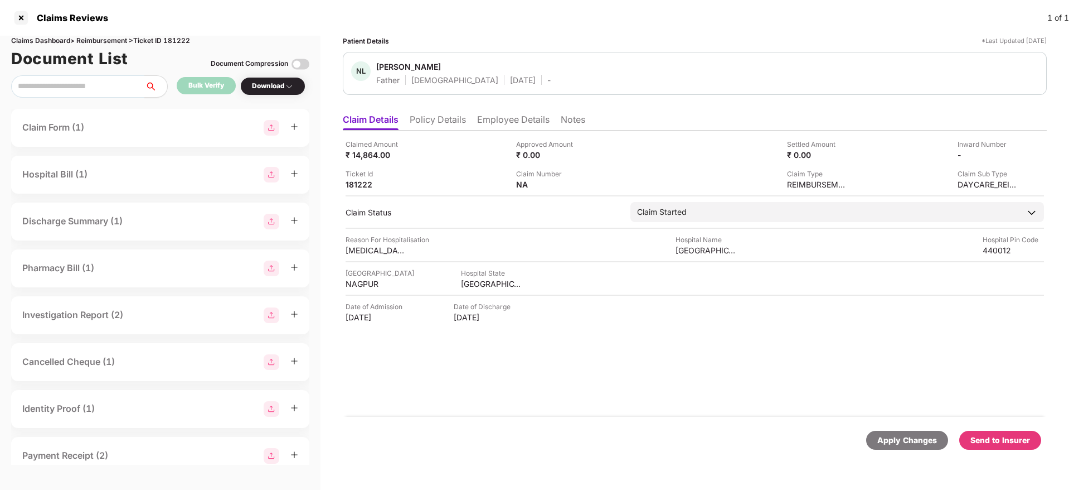
drag, startPoint x: 344, startPoint y: 315, endPoint x: 428, endPoint y: 318, distance: 84.3
click at [428, 318] on div "Patient Details *Last Updated 07 Oct 2025 NL Narendra Lohakare Father Male 13 N…" at bounding box center [695, 263] width 749 height 454
copy div "17 Sep 2025"
click at [506, 118] on li "Employee Details" at bounding box center [513, 122] width 72 height 16
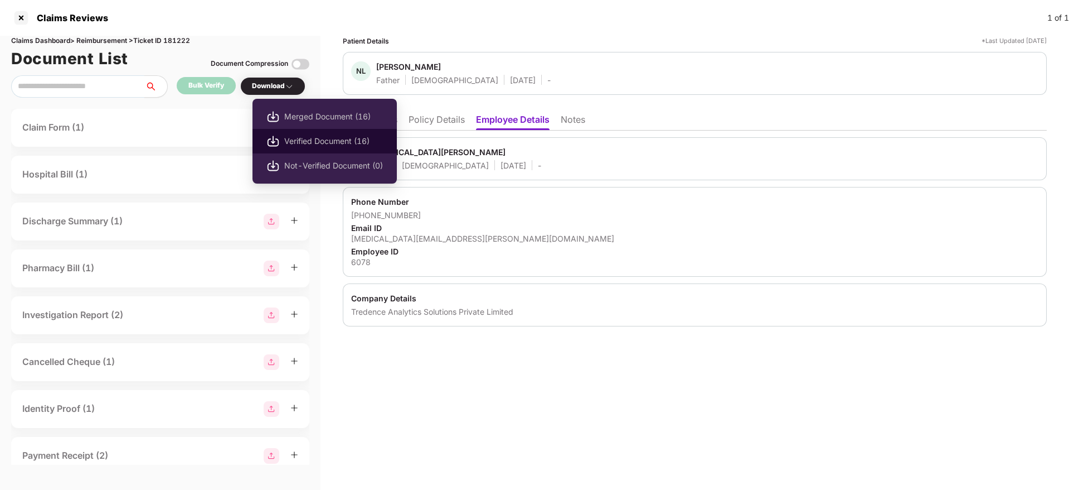
click at [286, 134] on li "Verified Document (16)" at bounding box center [325, 141] width 144 height 25
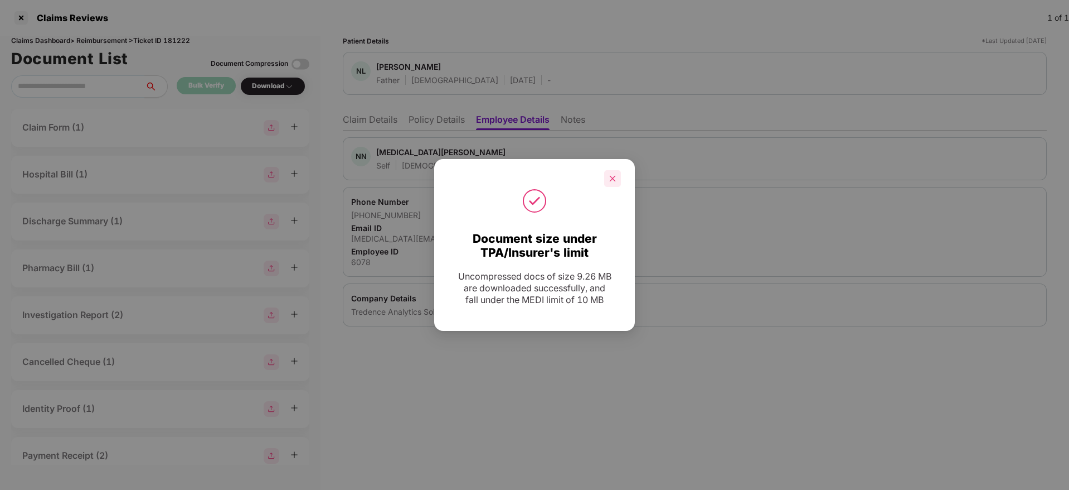
click at [614, 176] on icon "close" at bounding box center [613, 179] width 8 height 8
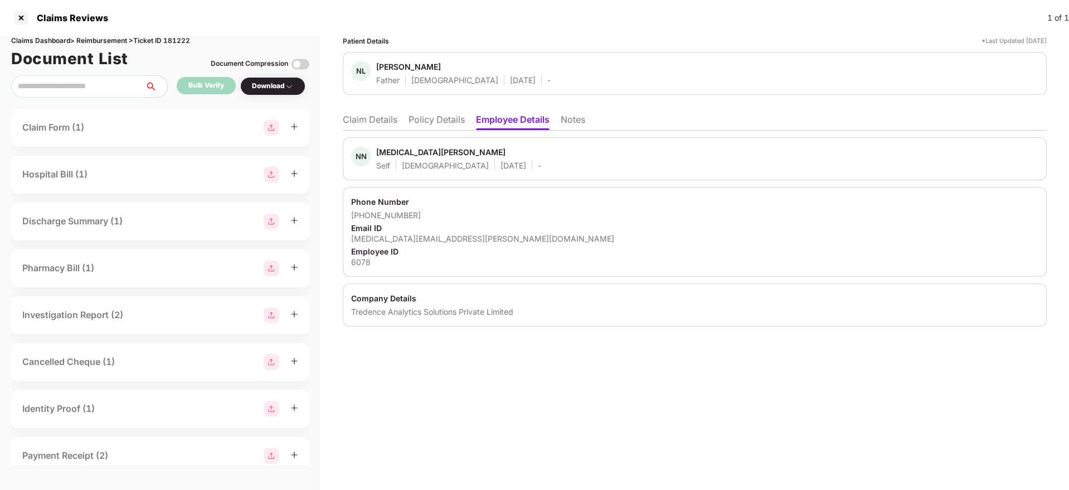
click at [445, 132] on div "NN Nikita Narendra Lohakare Self Female 27 Oct 1997 - Phone Number +91960418794…" at bounding box center [695, 228] width 704 height 196
click at [446, 125] on li "Policy Details" at bounding box center [437, 122] width 56 height 16
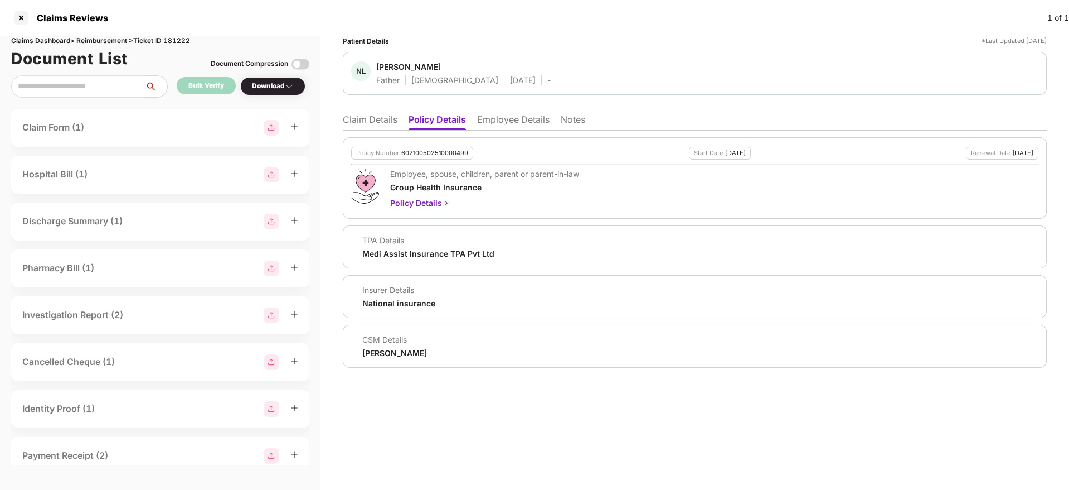
click at [377, 125] on li "Claim Details" at bounding box center [370, 122] width 55 height 16
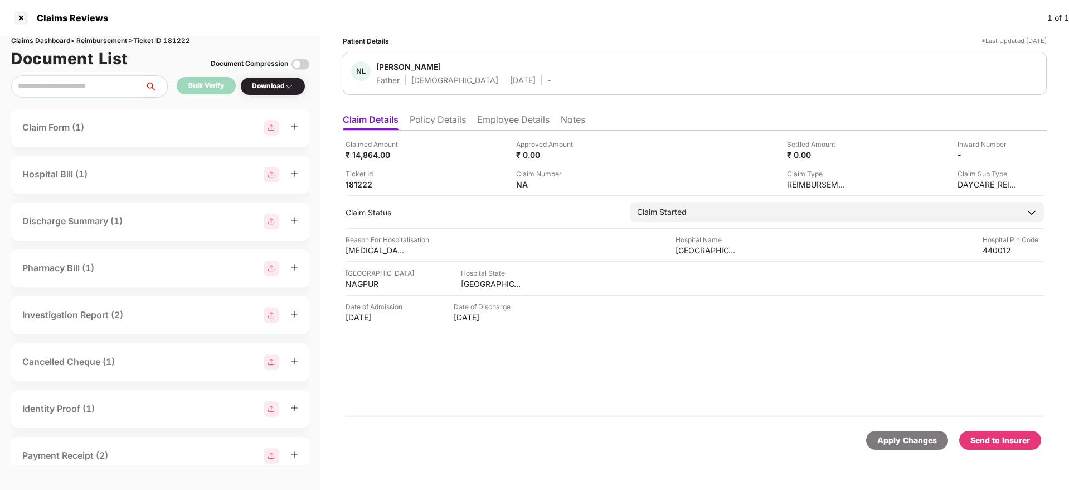
click at [446, 123] on li "Policy Details" at bounding box center [438, 122] width 56 height 16
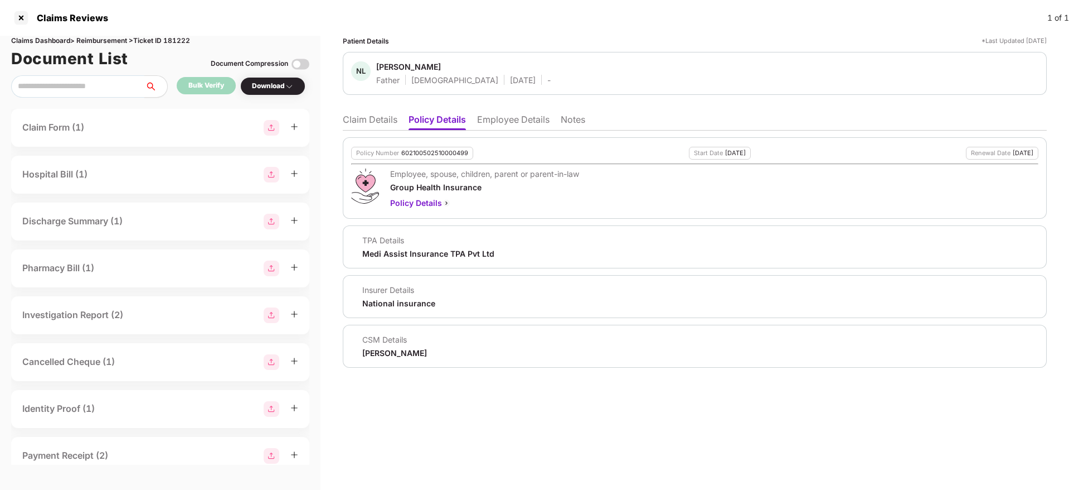
click at [511, 128] on li "Employee Details" at bounding box center [513, 122] width 72 height 16
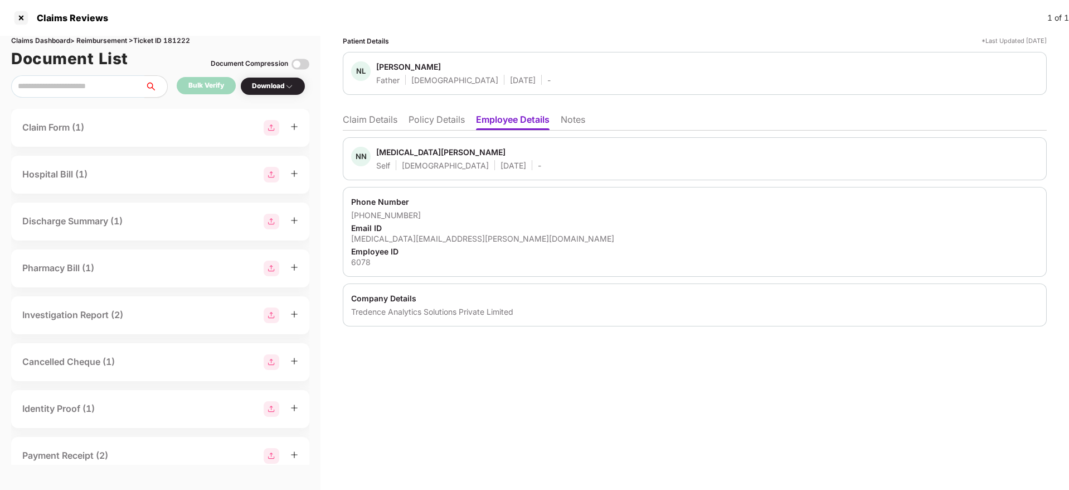
click at [360, 260] on div "6078" at bounding box center [694, 261] width 687 height 11
copy div "6078"
click at [379, 116] on li "Claim Details" at bounding box center [370, 122] width 55 height 16
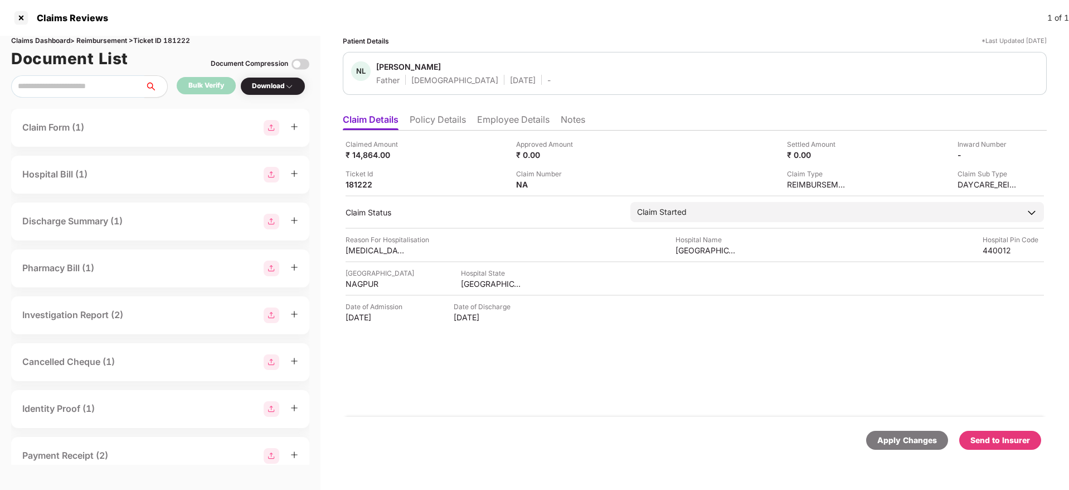
click at [438, 122] on li "Policy Details" at bounding box center [438, 122] width 56 height 16
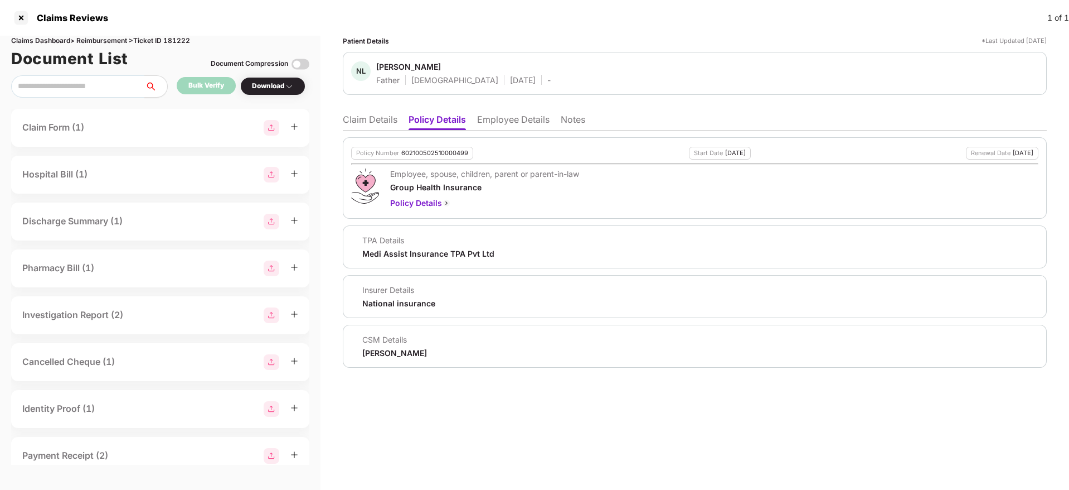
click at [361, 122] on li "Claim Details" at bounding box center [370, 122] width 55 height 16
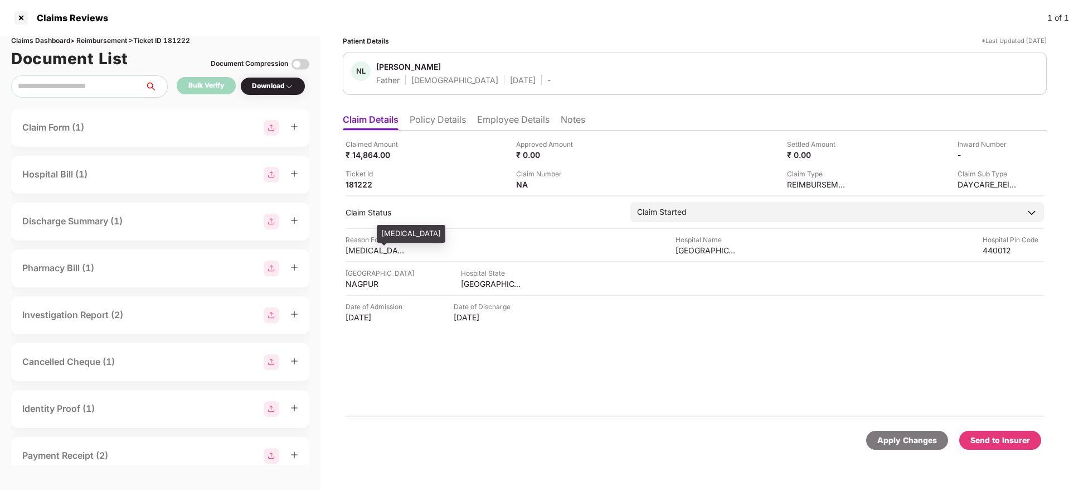
click at [365, 250] on div "angiography" at bounding box center [376, 250] width 61 height 11
copy div "angiography"
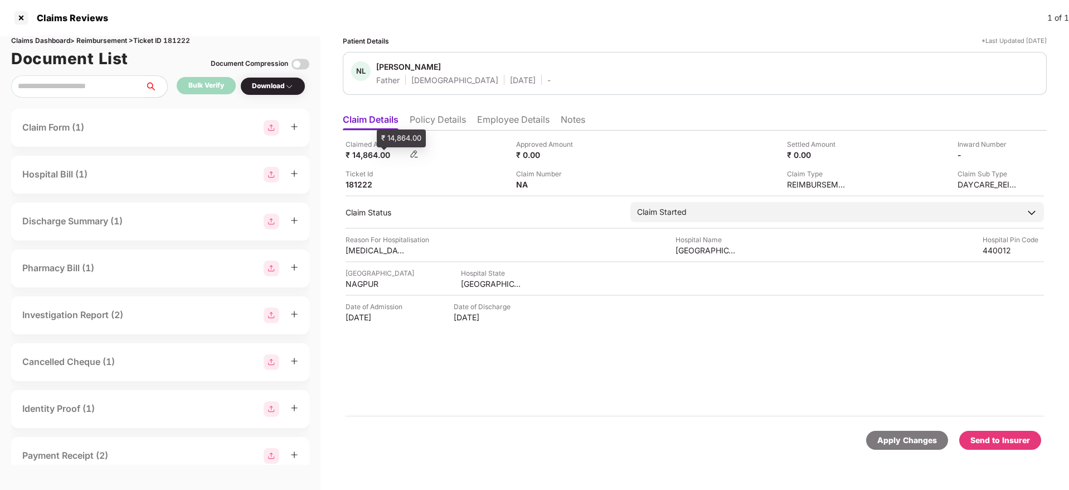
click at [364, 153] on div "₹ 14,864.00" at bounding box center [376, 154] width 61 height 11
copy div "14,864.00"
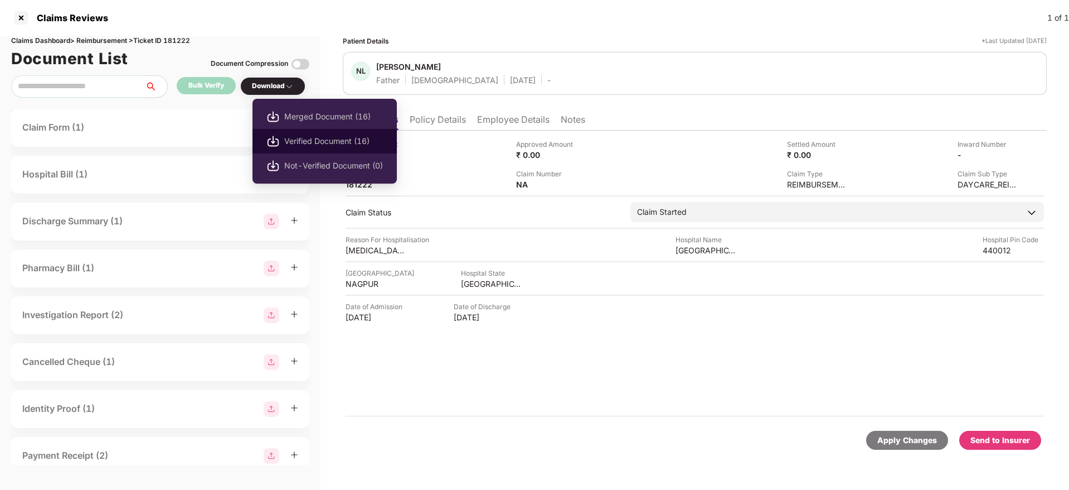
click at [294, 138] on span "Verified Document (16)" at bounding box center [333, 141] width 99 height 12
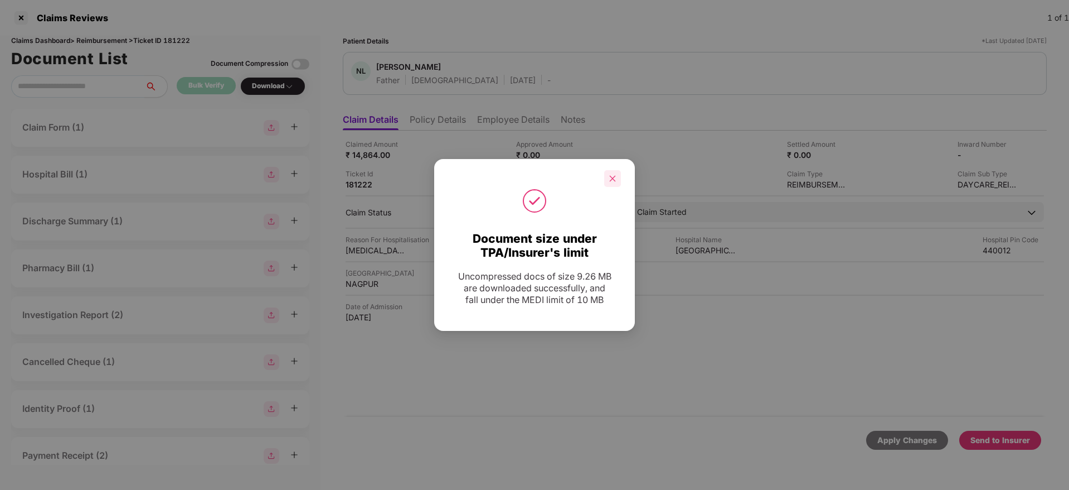
click at [610, 180] on icon "close" at bounding box center [613, 179] width 8 height 8
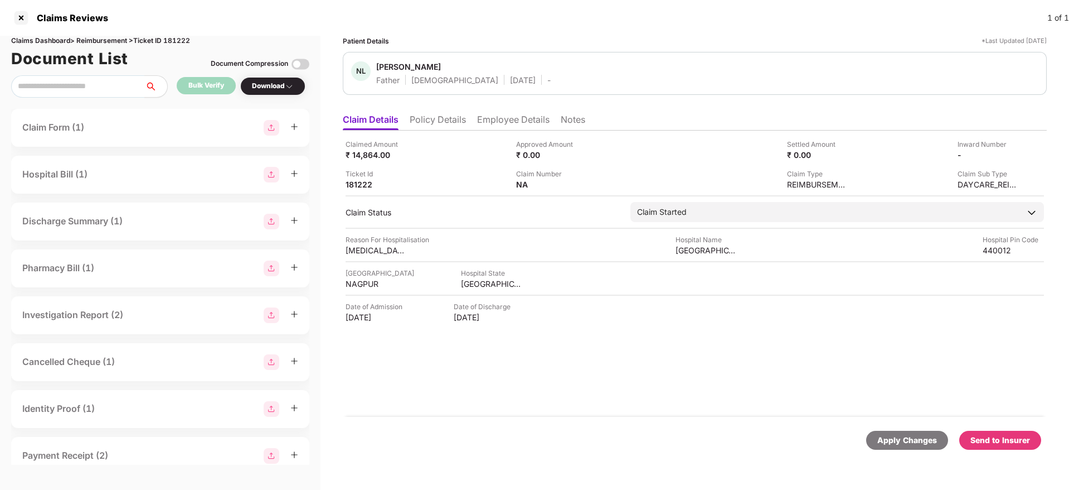
drag, startPoint x: 454, startPoint y: 125, endPoint x: 382, endPoint y: 130, distance: 72.1
click at [453, 125] on li "Policy Details" at bounding box center [438, 122] width 56 height 16
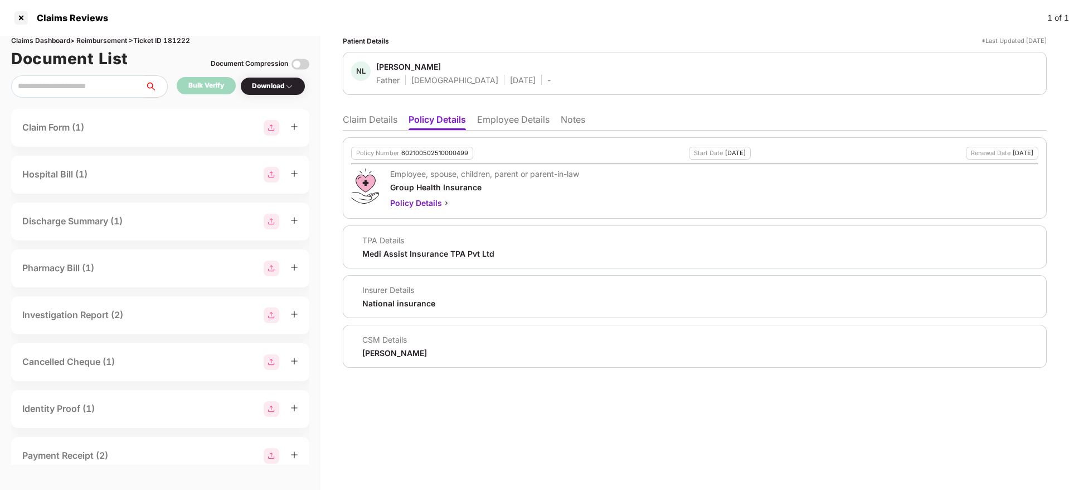
click at [380, 130] on div "Policy Number 602100502510000499 Start Date 30 Aug 2025 Renewal Date 29 Aug 202…" at bounding box center [695, 248] width 704 height 237
click at [374, 122] on li "Claim Details" at bounding box center [370, 122] width 55 height 16
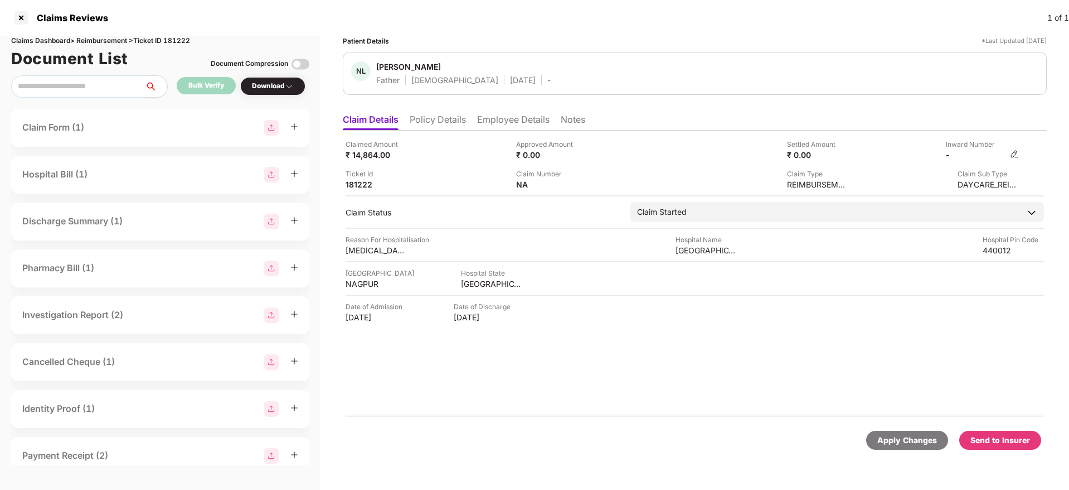
click at [1012, 152] on img at bounding box center [1014, 153] width 9 height 9
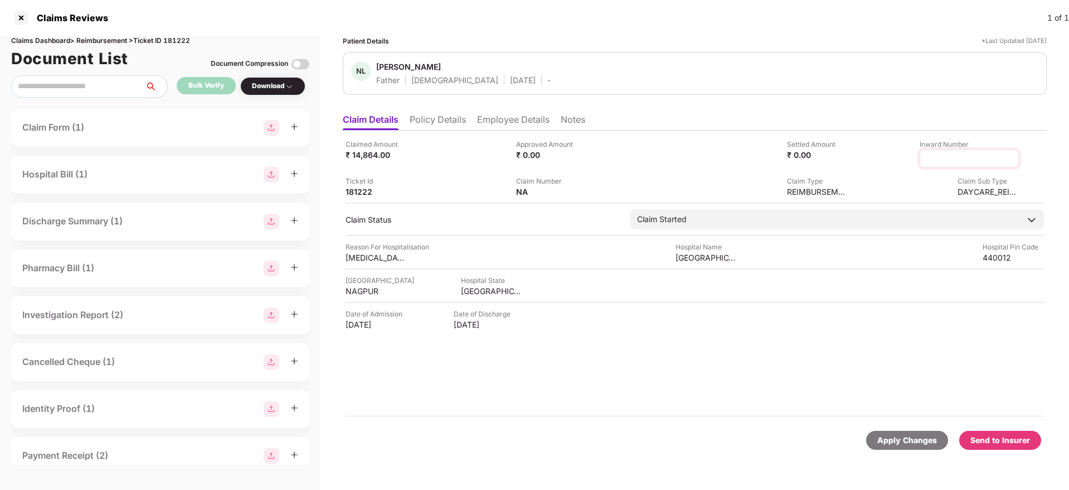
type input "**********"
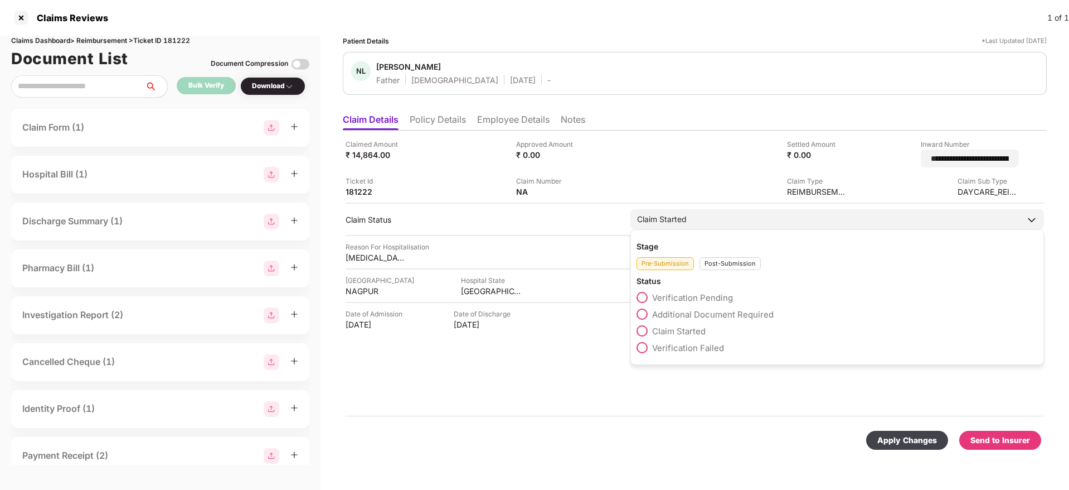
click at [716, 263] on div "Stage Pre-Submission Post-Submission Status Verification Pending Additional Doc…" at bounding box center [838, 296] width 414 height 135
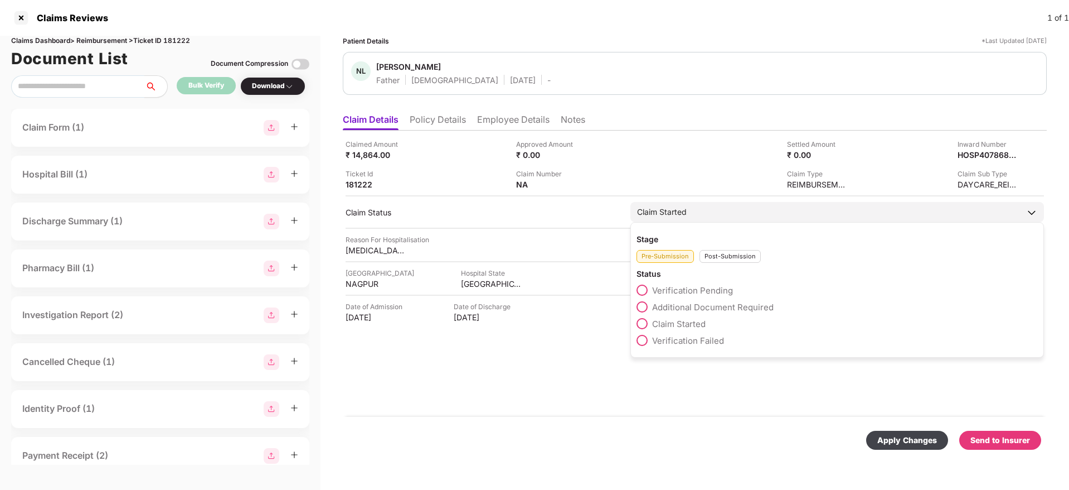
click at [715, 245] on div "Pre-Submission Post-Submission" at bounding box center [837, 253] width 401 height 18
click at [715, 250] on div "Post-Submission" at bounding box center [730, 256] width 61 height 13
click at [652, 303] on label "Claim Under Process" at bounding box center [687, 306] width 100 height 11
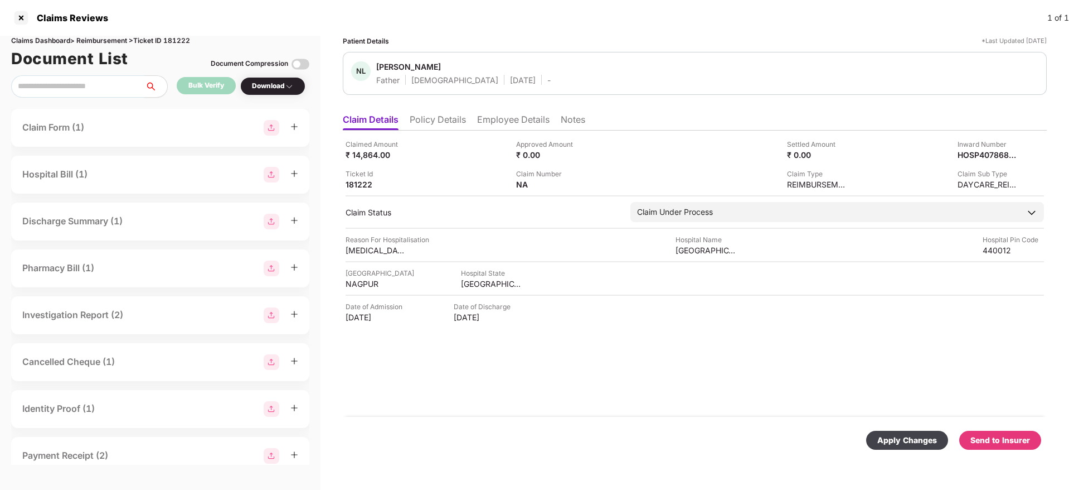
click at [895, 436] on div "Apply Changes" at bounding box center [908, 440] width 60 height 12
click at [449, 114] on li "Policy Details" at bounding box center [438, 122] width 56 height 16
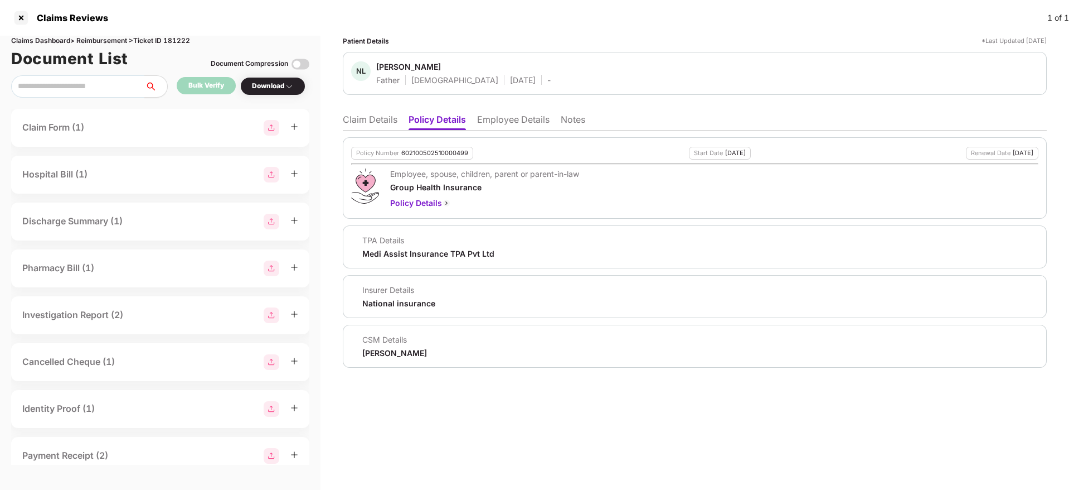
click at [497, 119] on li "Employee Details" at bounding box center [513, 122] width 72 height 16
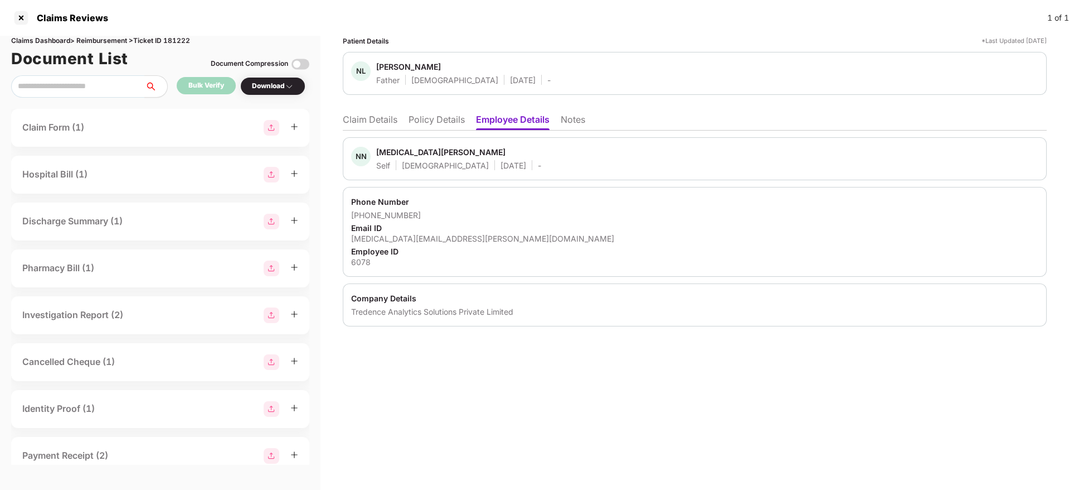
click at [380, 119] on li "Claim Details" at bounding box center [370, 122] width 55 height 16
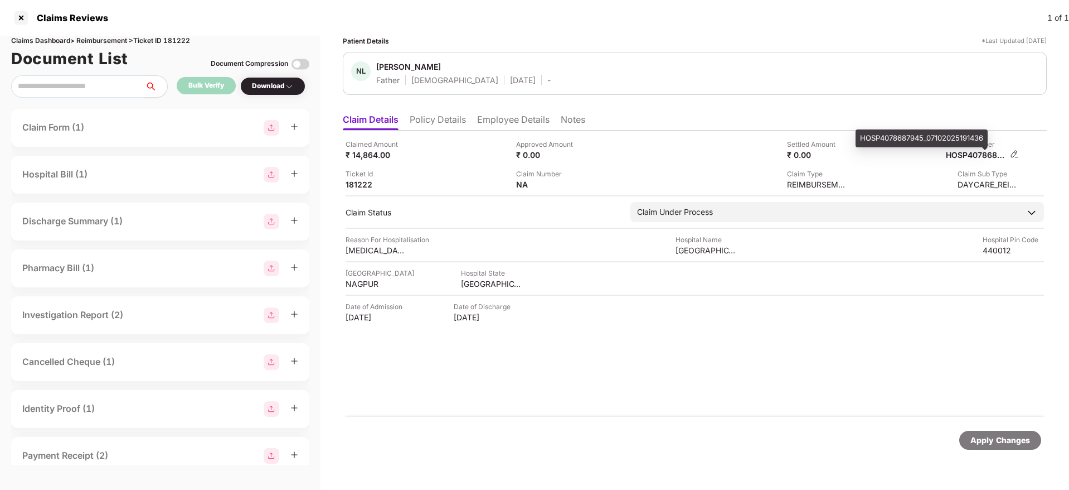
click at [971, 151] on div "HOSP4078687945_07102025191436" at bounding box center [976, 154] width 61 height 11
copy div "HOSP4078687945_07102025191436"
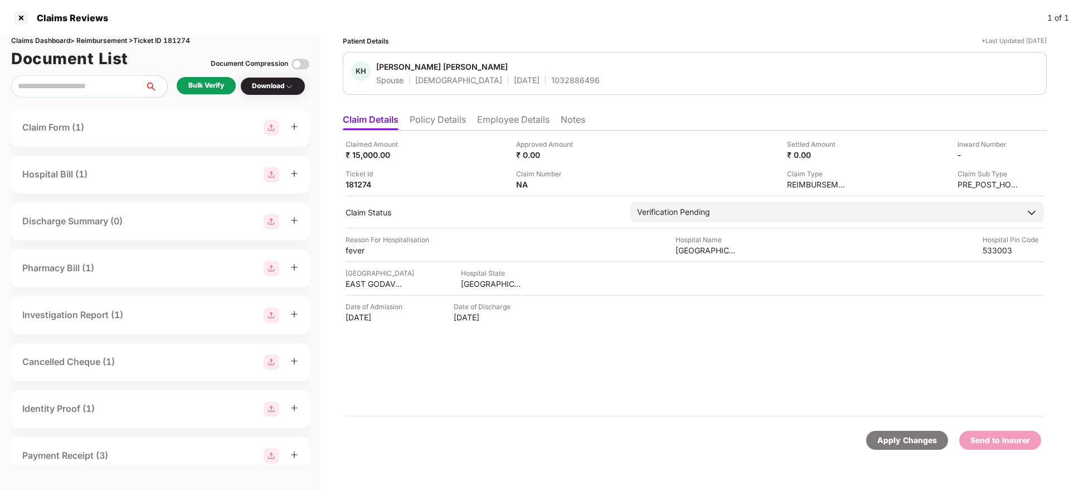
click at [455, 123] on li "Policy Details" at bounding box center [438, 122] width 56 height 16
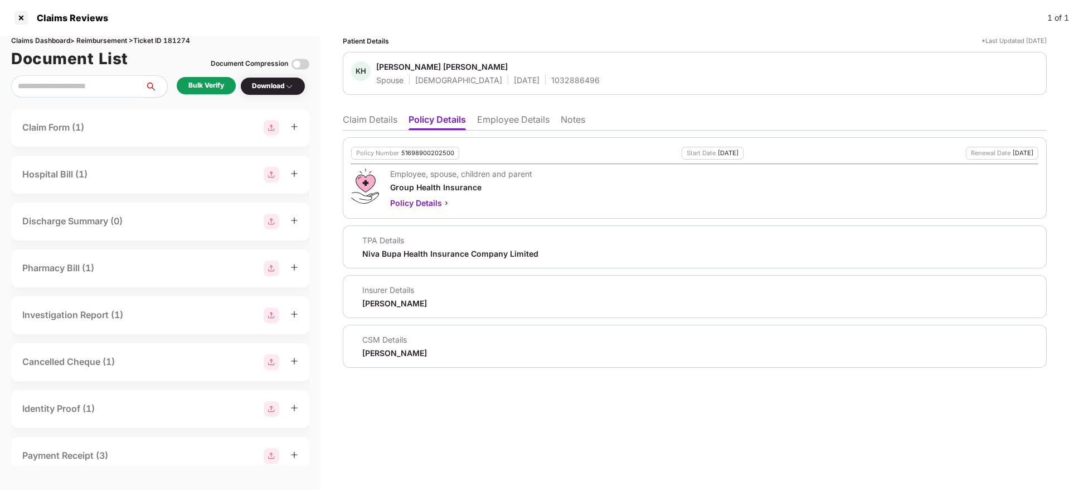
click at [502, 119] on li "Employee Details" at bounding box center [513, 122] width 72 height 16
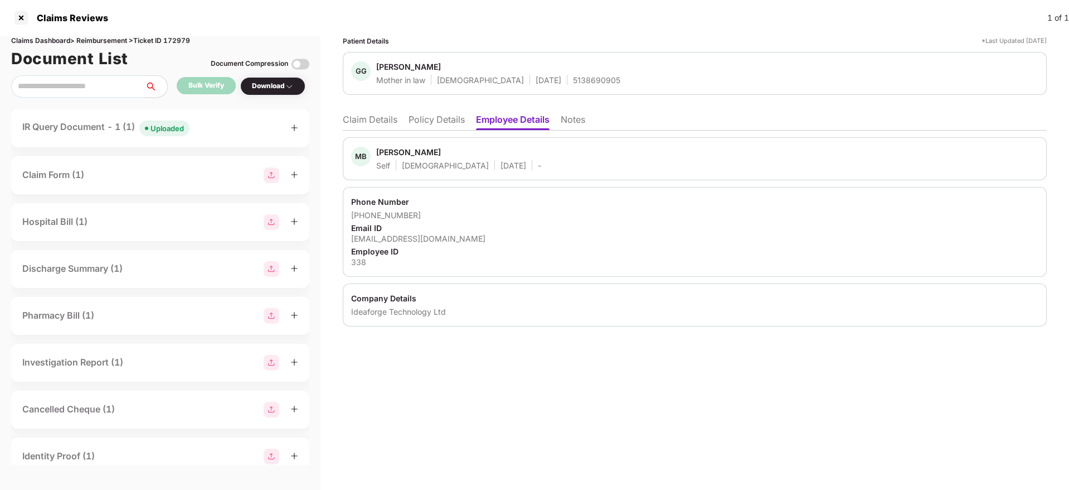
click at [440, 128] on li "Policy Details" at bounding box center [437, 122] width 56 height 16
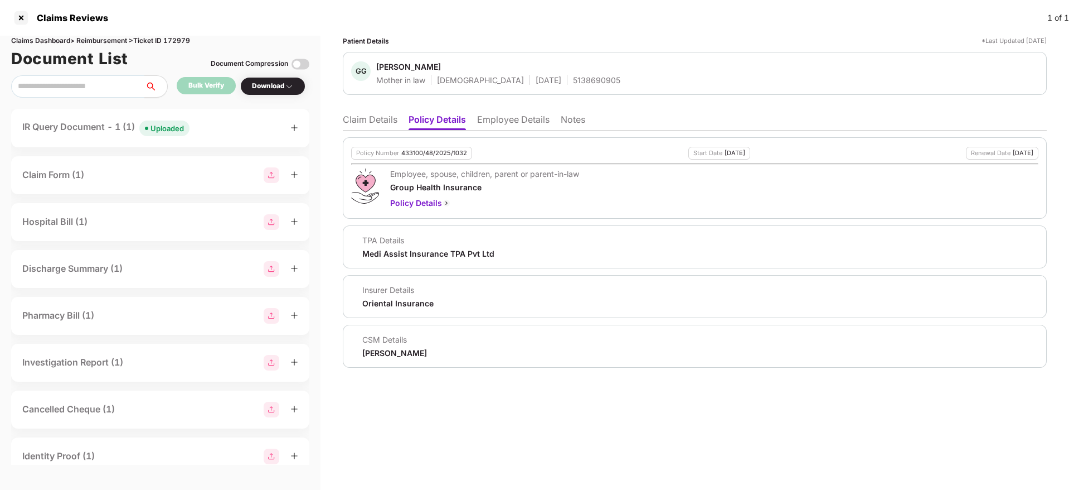
click at [377, 125] on li "Claim Details" at bounding box center [370, 122] width 55 height 16
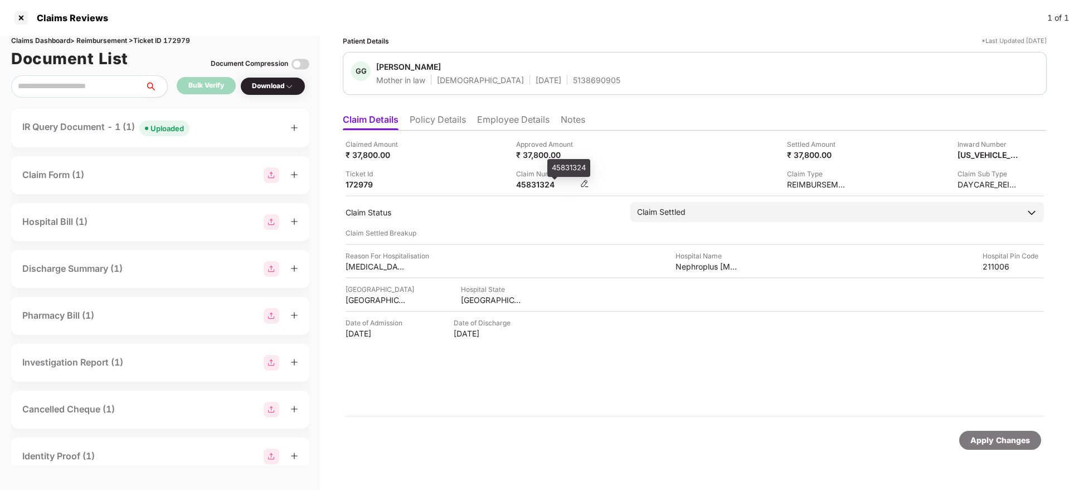
click at [533, 185] on div "45831324" at bounding box center [546, 184] width 61 height 11
copy div "45831324"
